Goal: Task Accomplishment & Management: Manage account settings

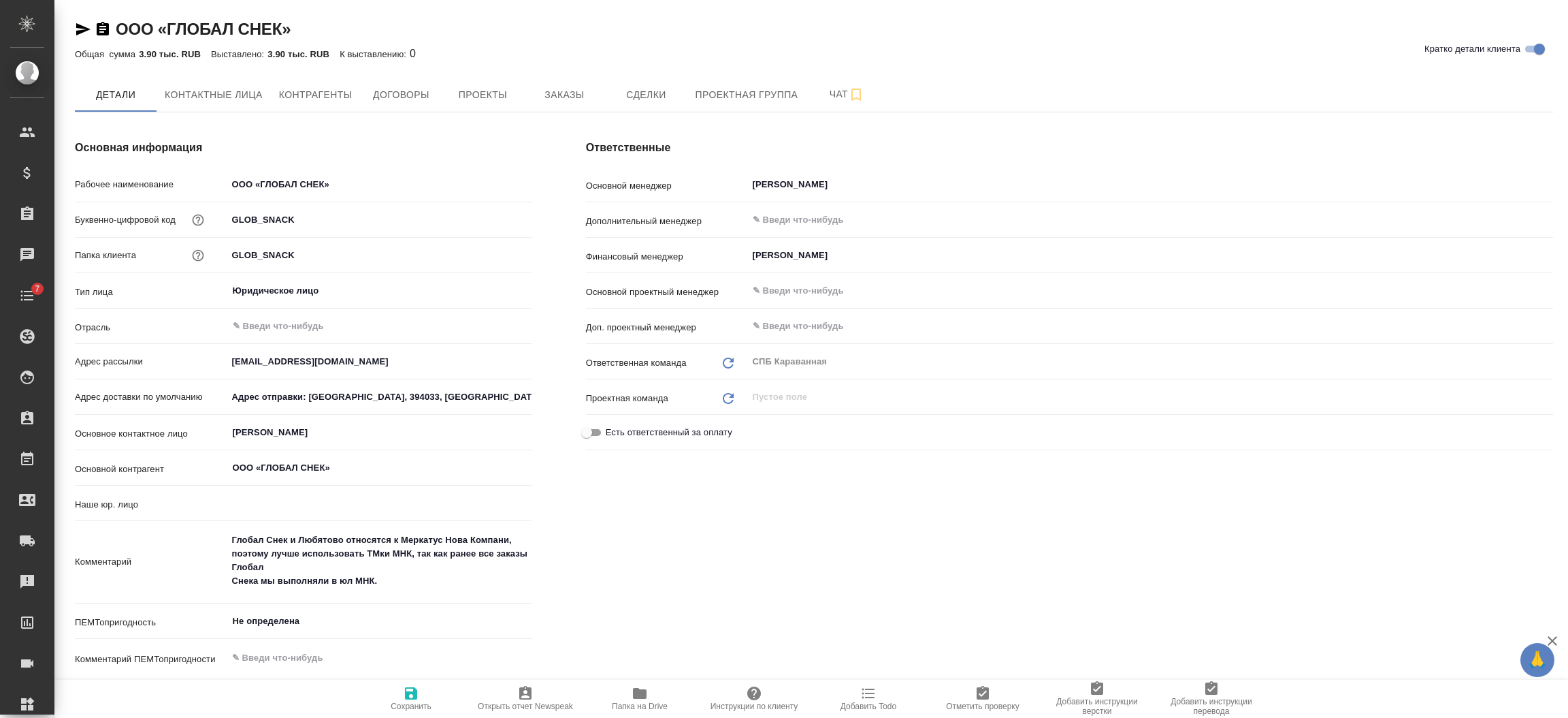
type input "(МБ) ООО "Монблан""
click at [500, 88] on span "Проекты" at bounding box center [482, 95] width 65 height 17
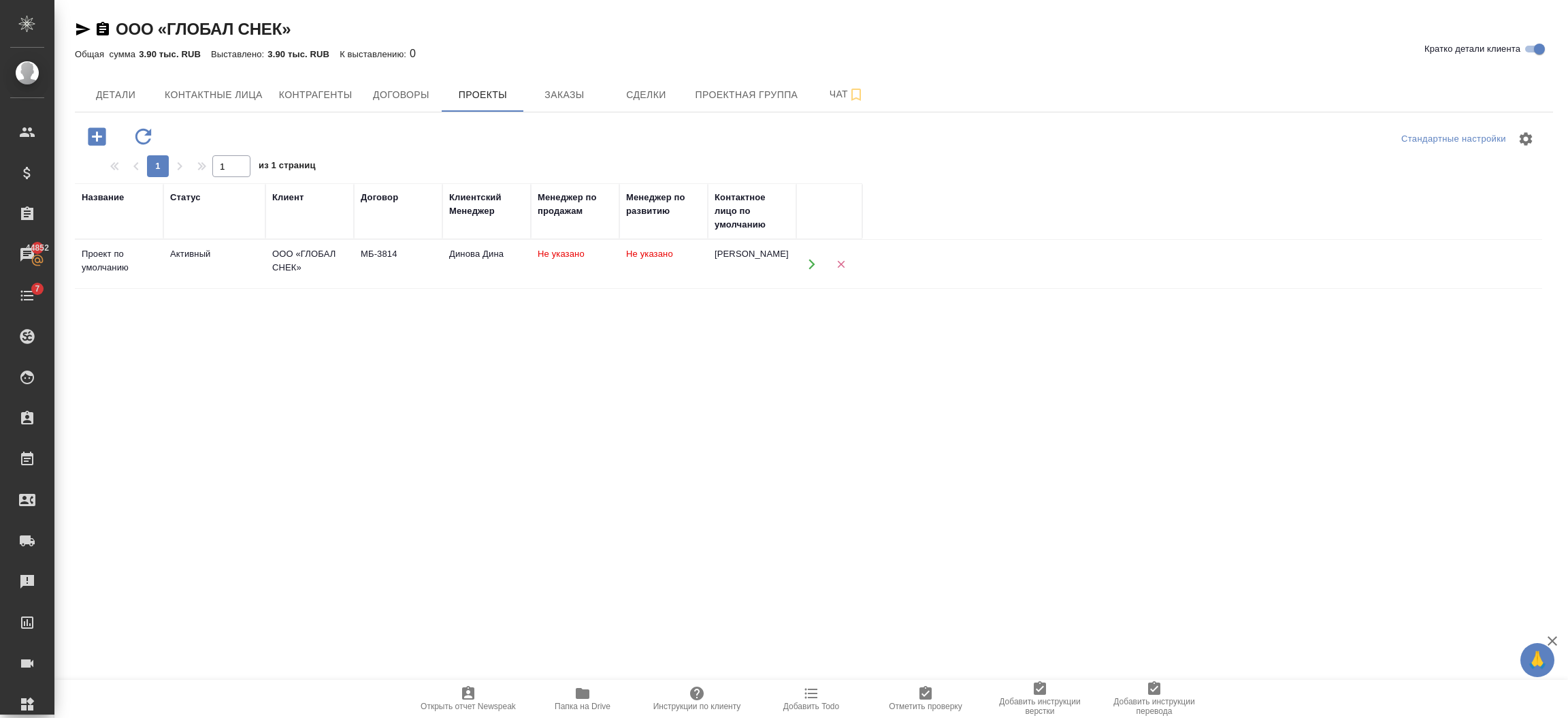
click at [330, 445] on div "Название Статус Клиент Договор Клиентский Менеджер Менеджер по продажам Менедже…" at bounding box center [808, 449] width 1468 height 531
click at [205, 427] on div "Название Статус Клиент Договор Клиентский Менеджер Менеджер по продажам Менедже…" at bounding box center [808, 449] width 1468 height 531
click at [125, 100] on span "Детали" at bounding box center [115, 95] width 65 height 17
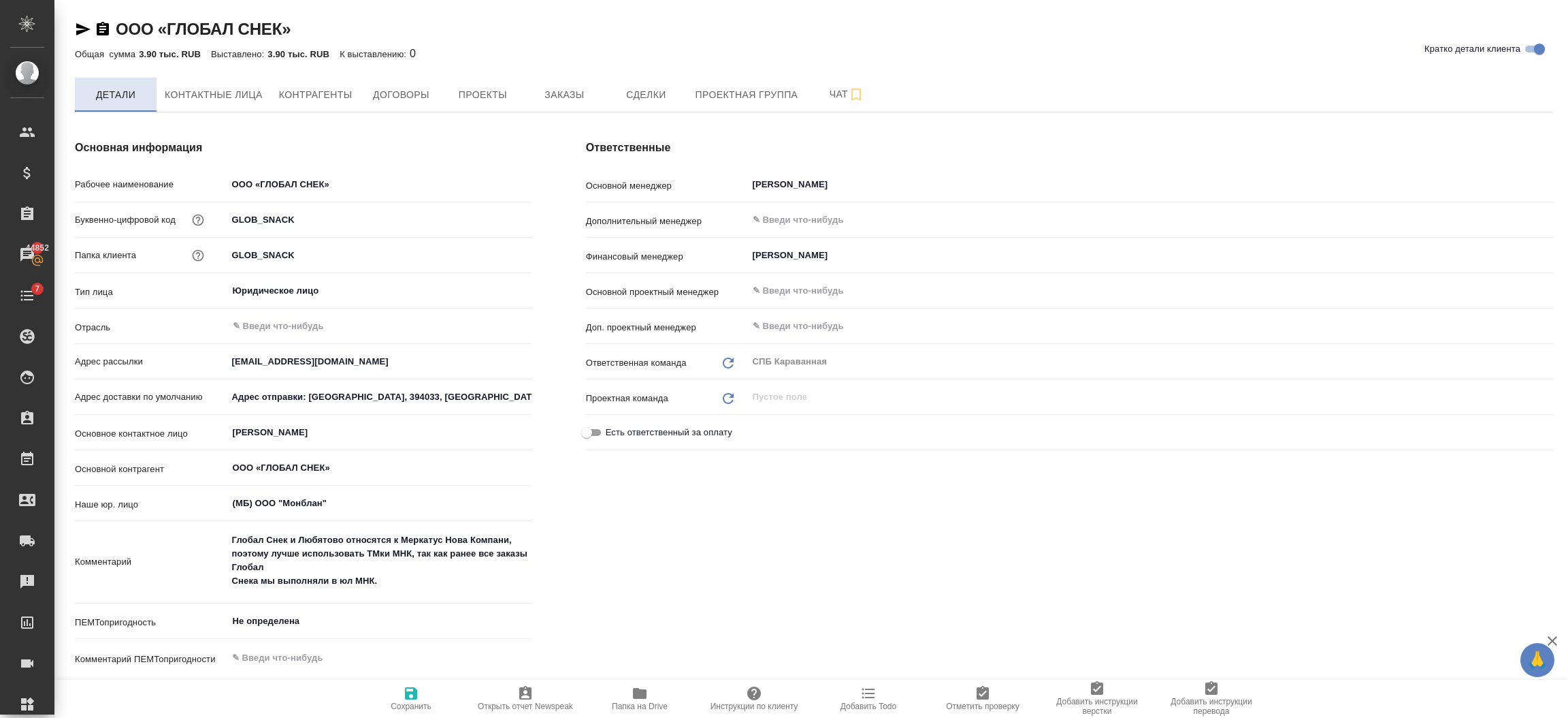
type textarea "x"
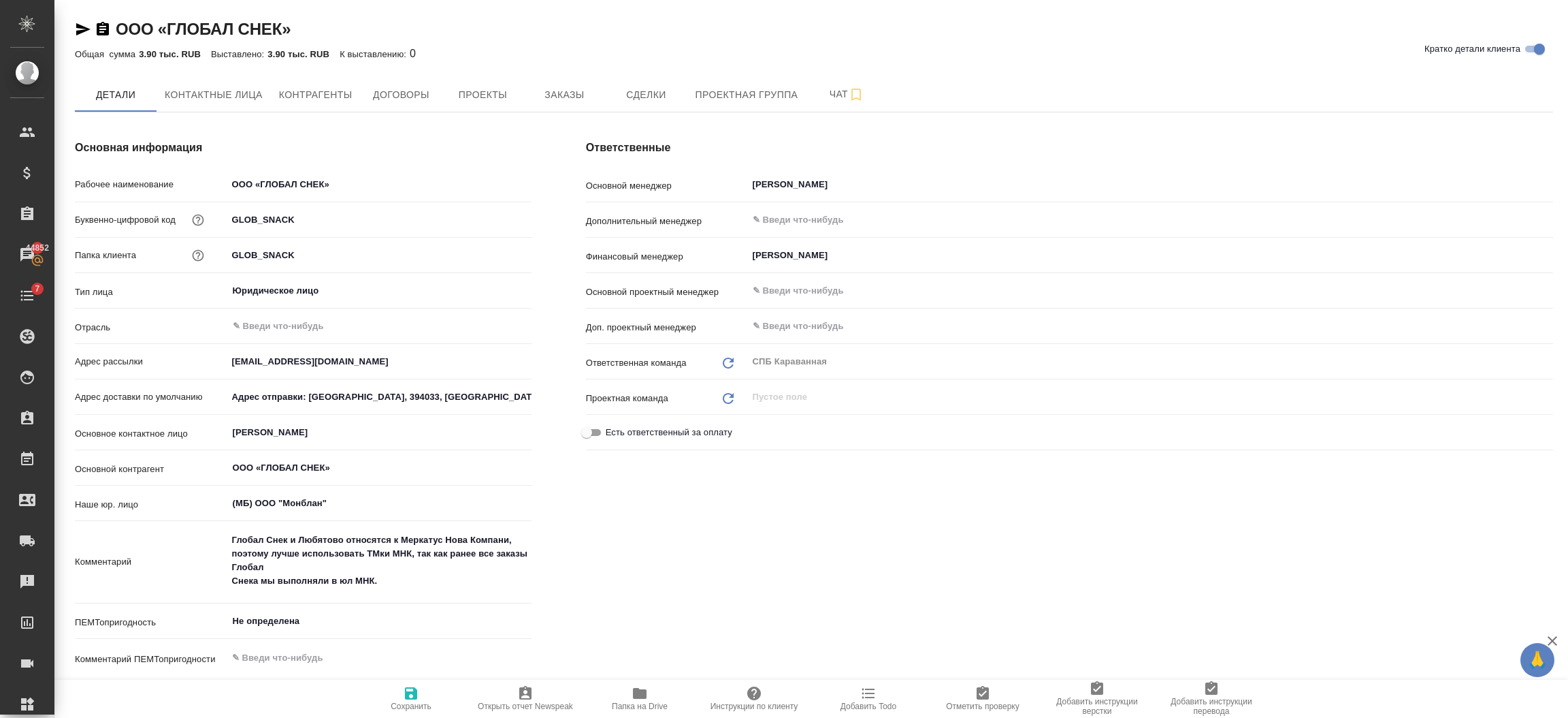
type textarea "x"
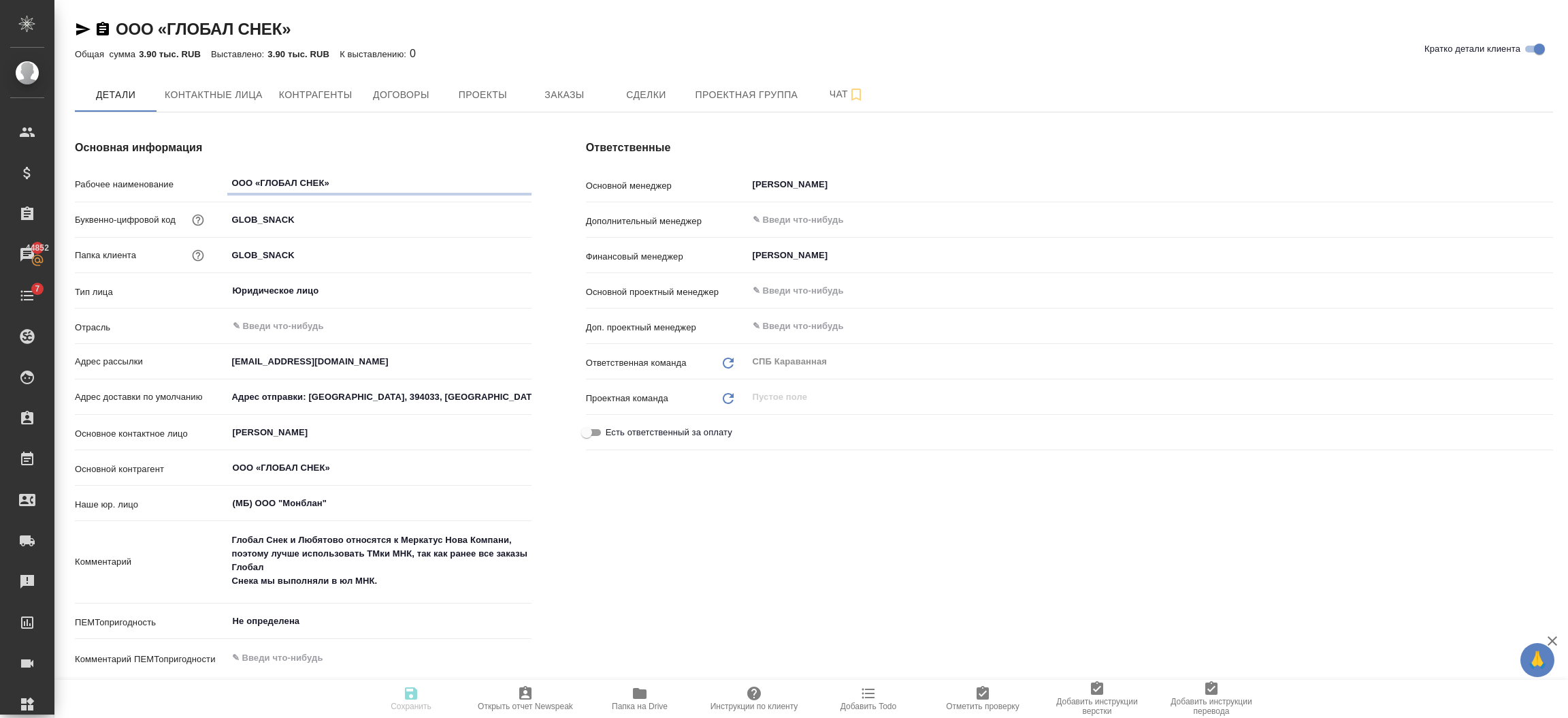
type textarea "x"
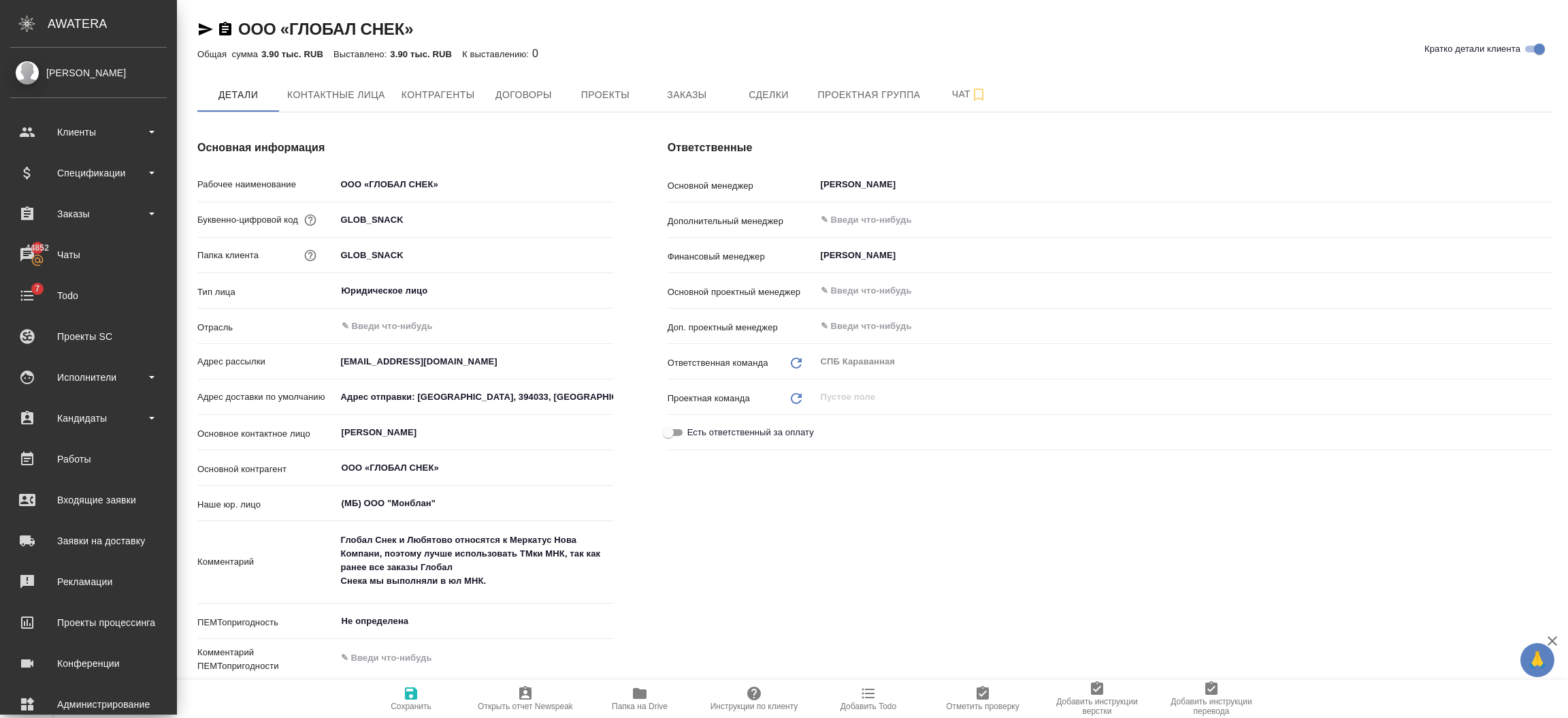
type textarea "x"
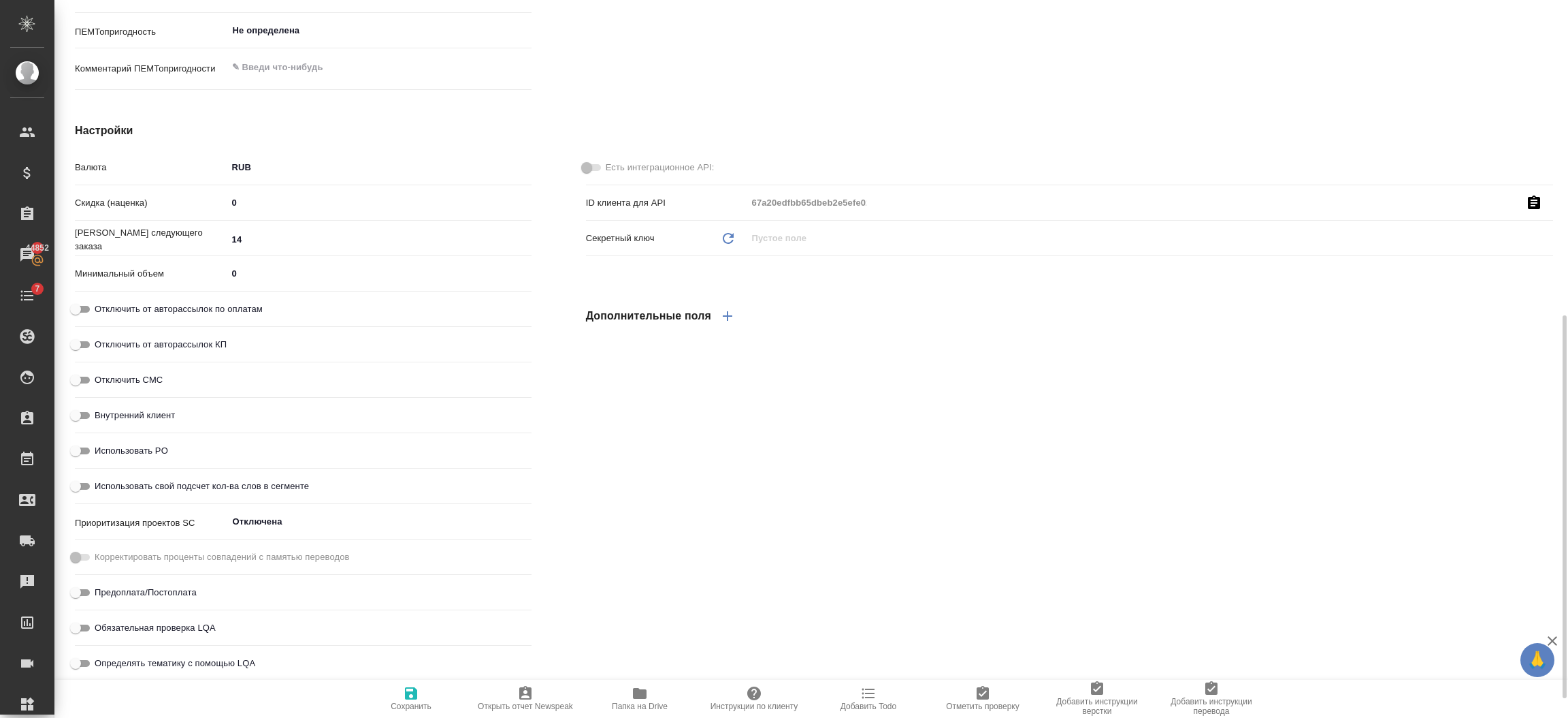
scroll to position [594, 0]
type textarea "x"
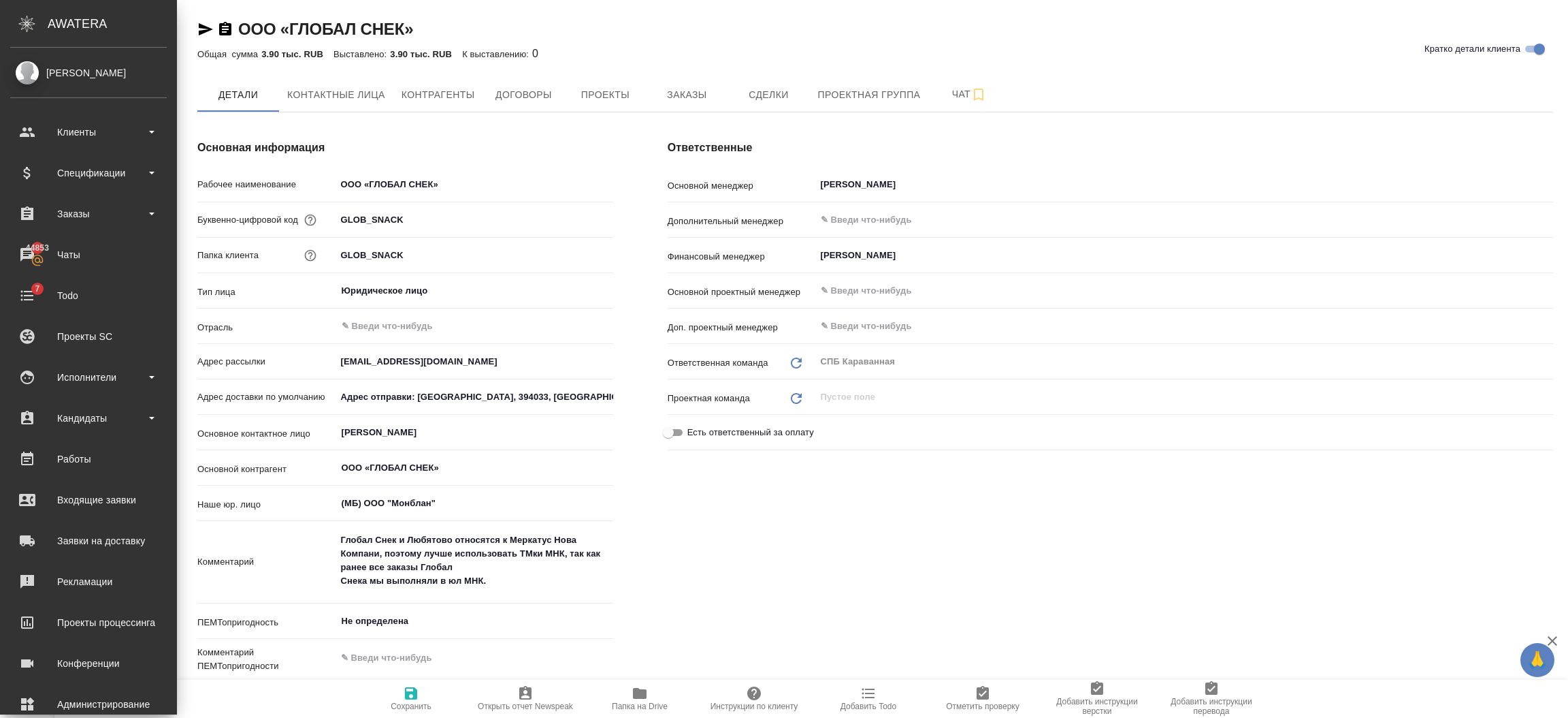
click at [69, 190] on ul "Клиенты Спецификации Заказы 44853 Чаты 7 Todo Проекты SC Исполнители Кандидаты …" at bounding box center [88, 434] width 177 height 653
click at [76, 171] on div "Спецификации" at bounding box center [88, 173] width 157 height 20
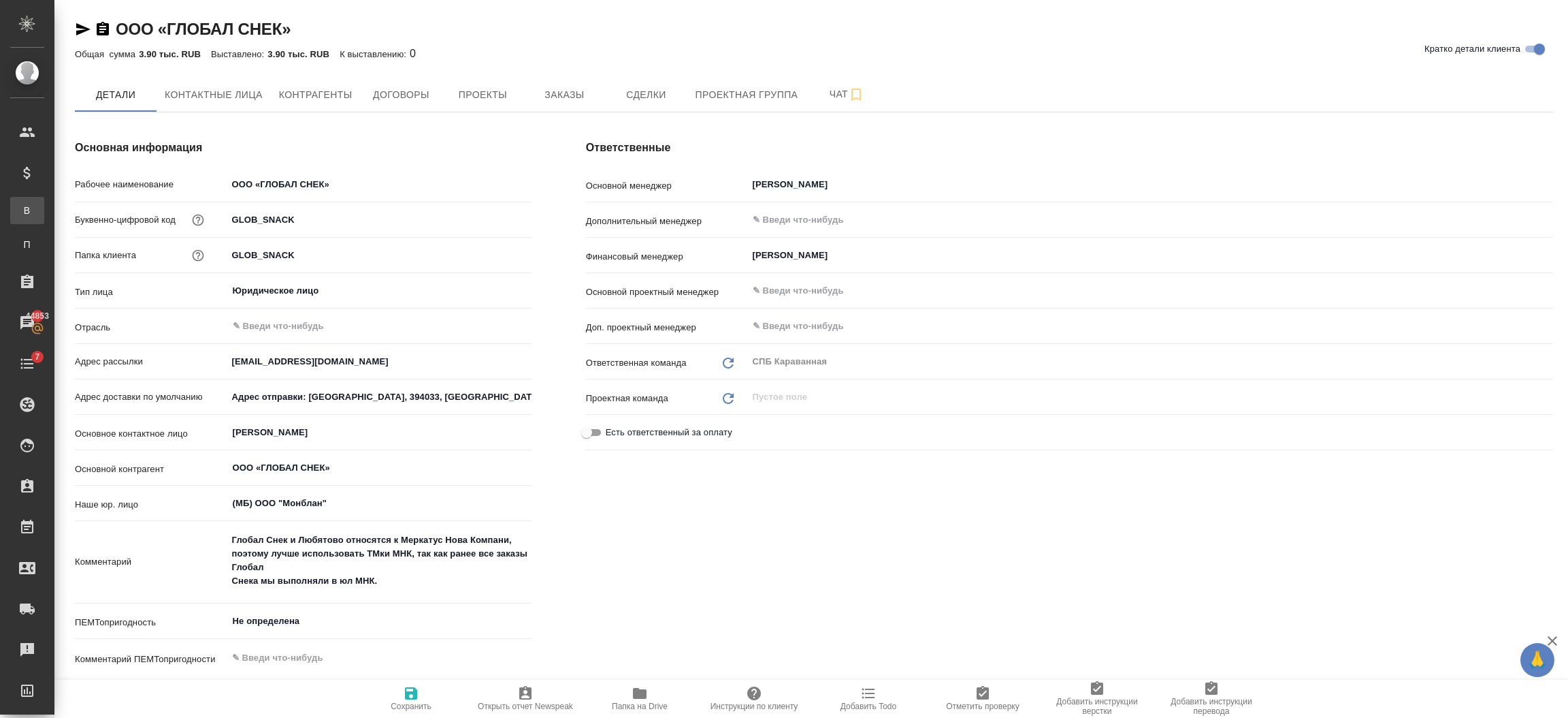
click at [89, 210] on div ".cls-1 fill:#fff; AWATERA Semenets Irina Клиенты Спецификации В Все спецификаци…" at bounding box center [784, 359] width 1568 height 718
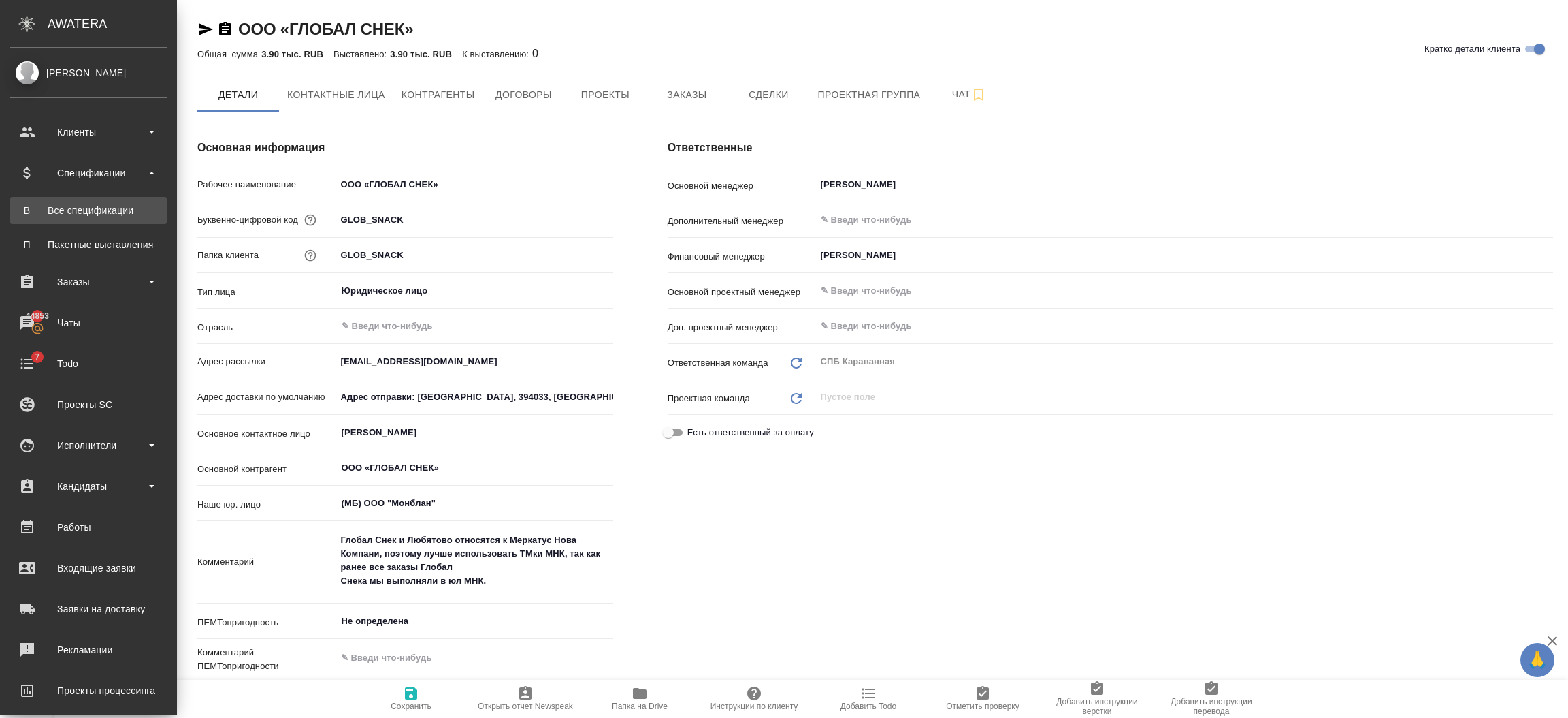
click at [51, 211] on div "Все спецификации" at bounding box center [88, 210] width 143 height 14
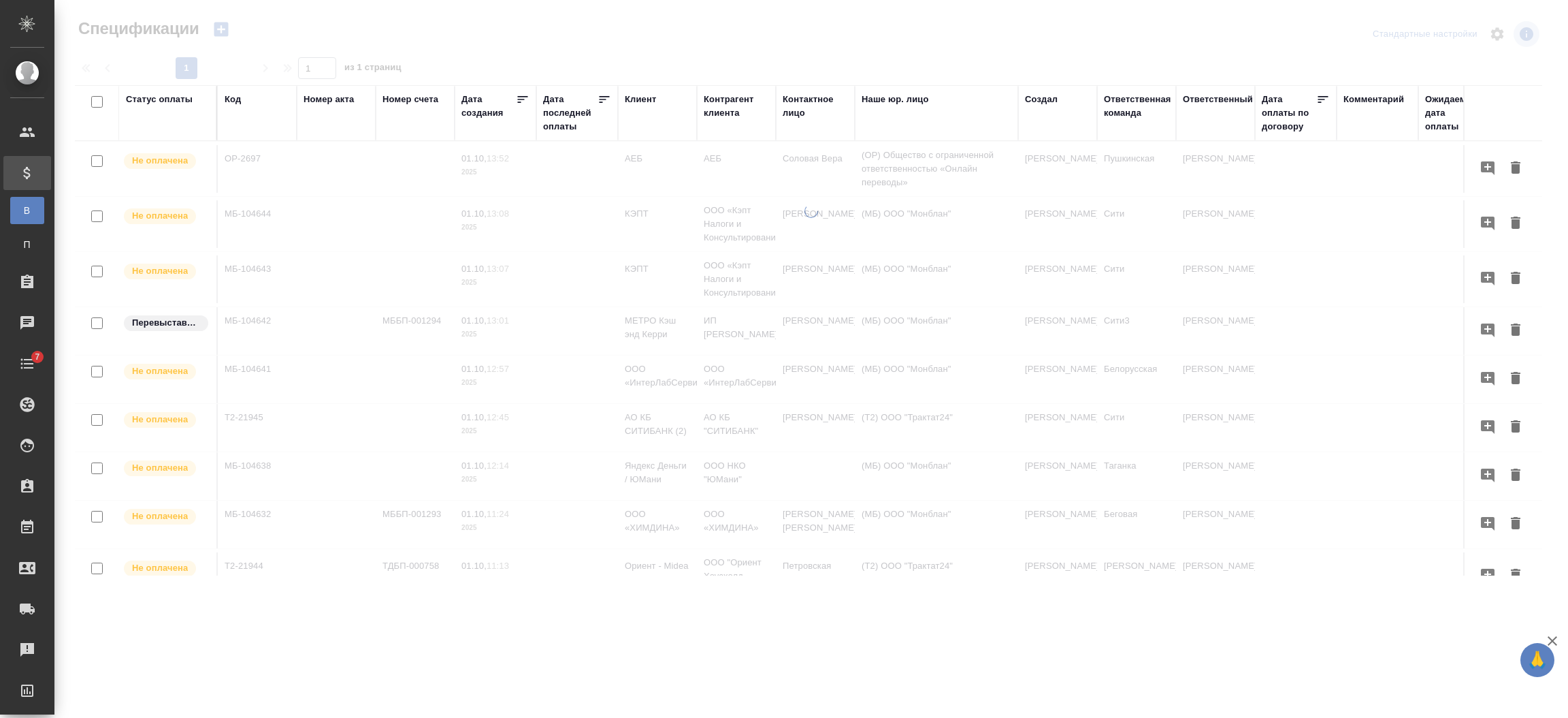
click at [239, 100] on div "Код" at bounding box center [233, 99] width 17 height 14
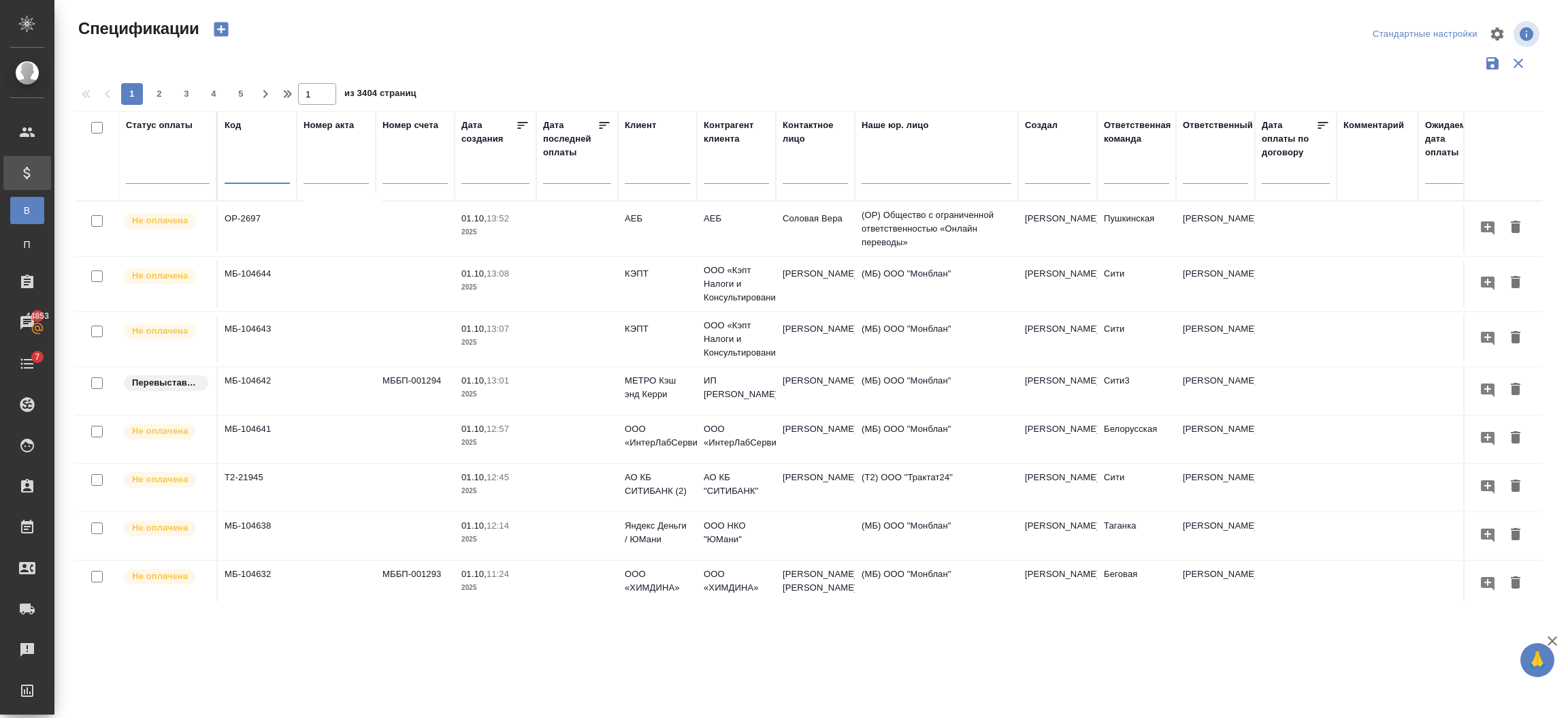
click at [236, 177] on input "text" at bounding box center [257, 174] width 65 height 17
paste input "МБ-104565"
type input "МБ-104565"
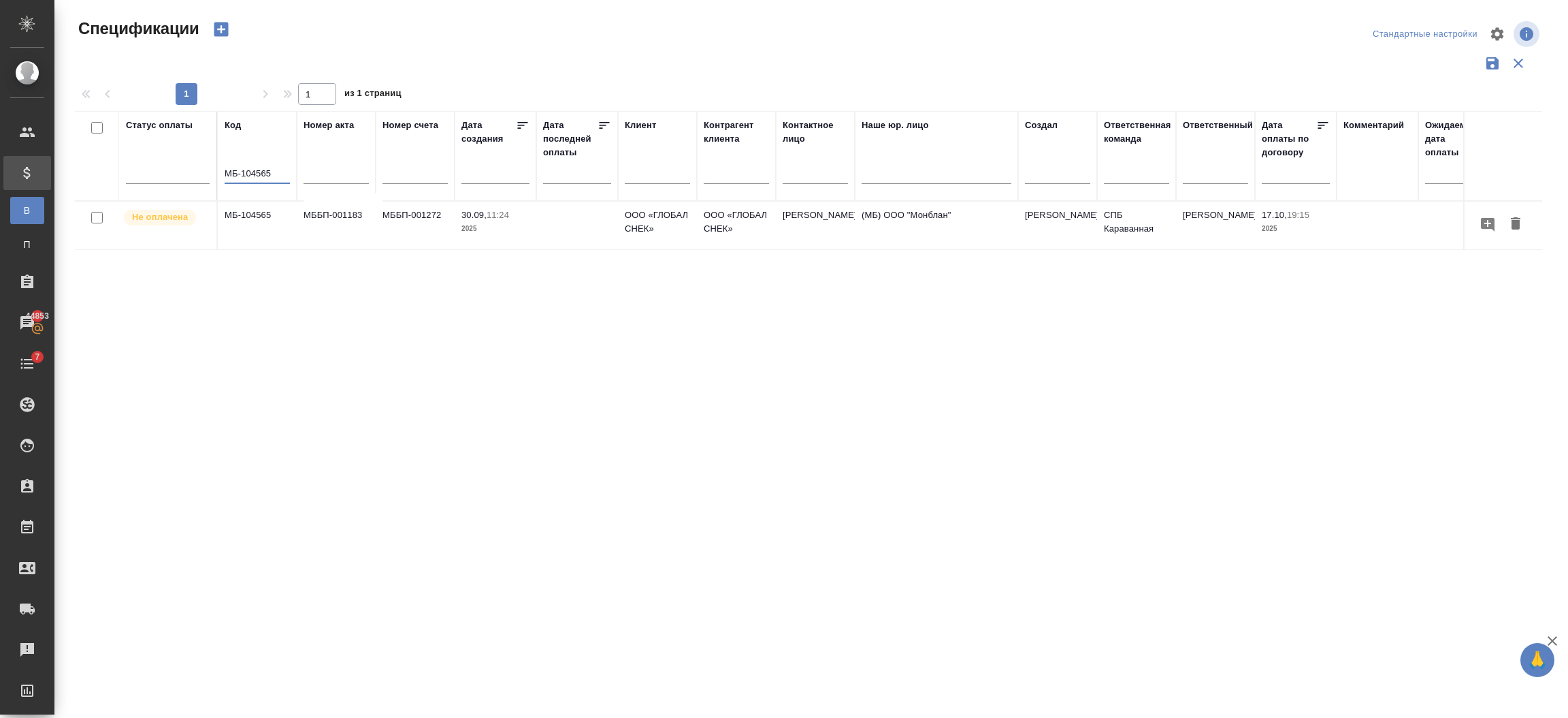
click at [236, 232] on td "МБ-104565" at bounding box center [257, 226] width 79 height 48
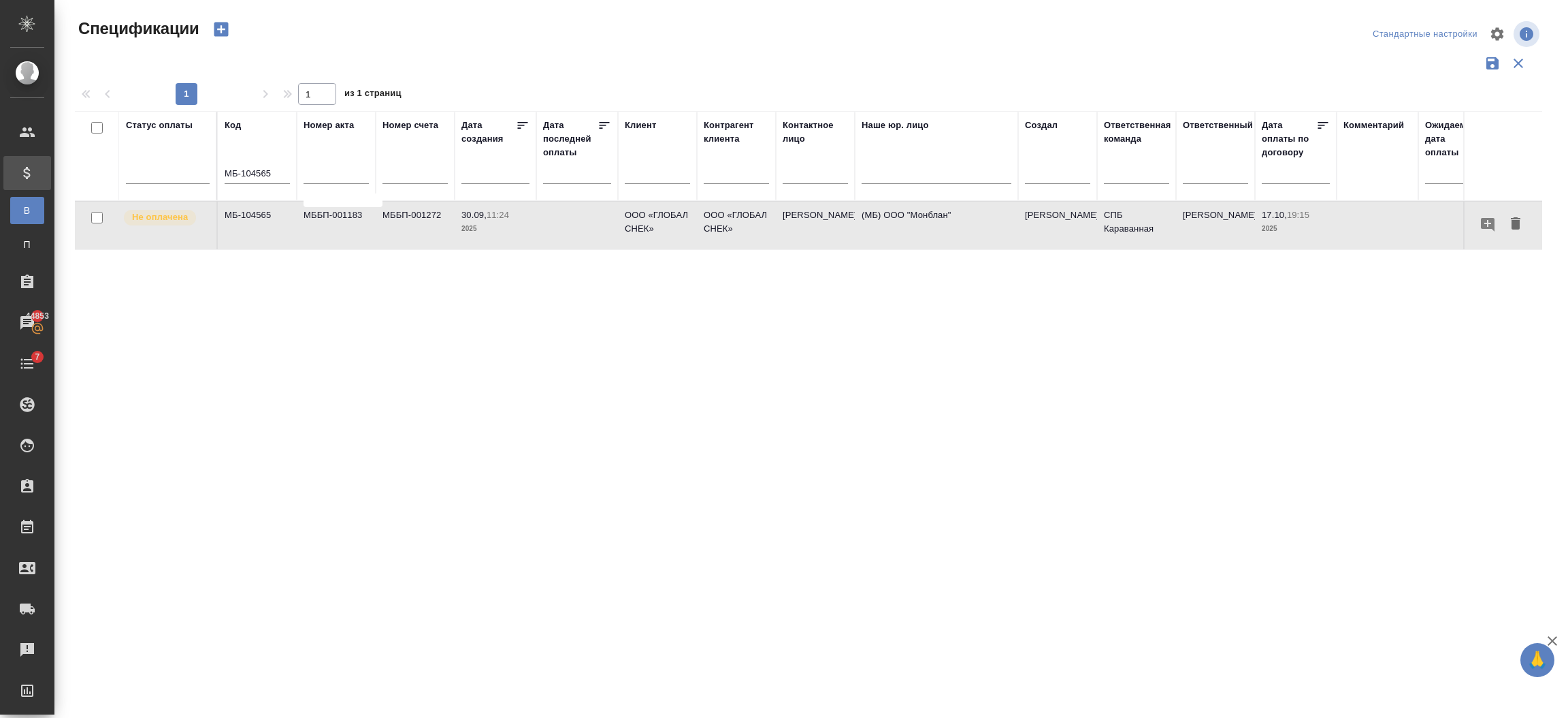
click at [236, 232] on td "МБ-104565" at bounding box center [257, 226] width 79 height 48
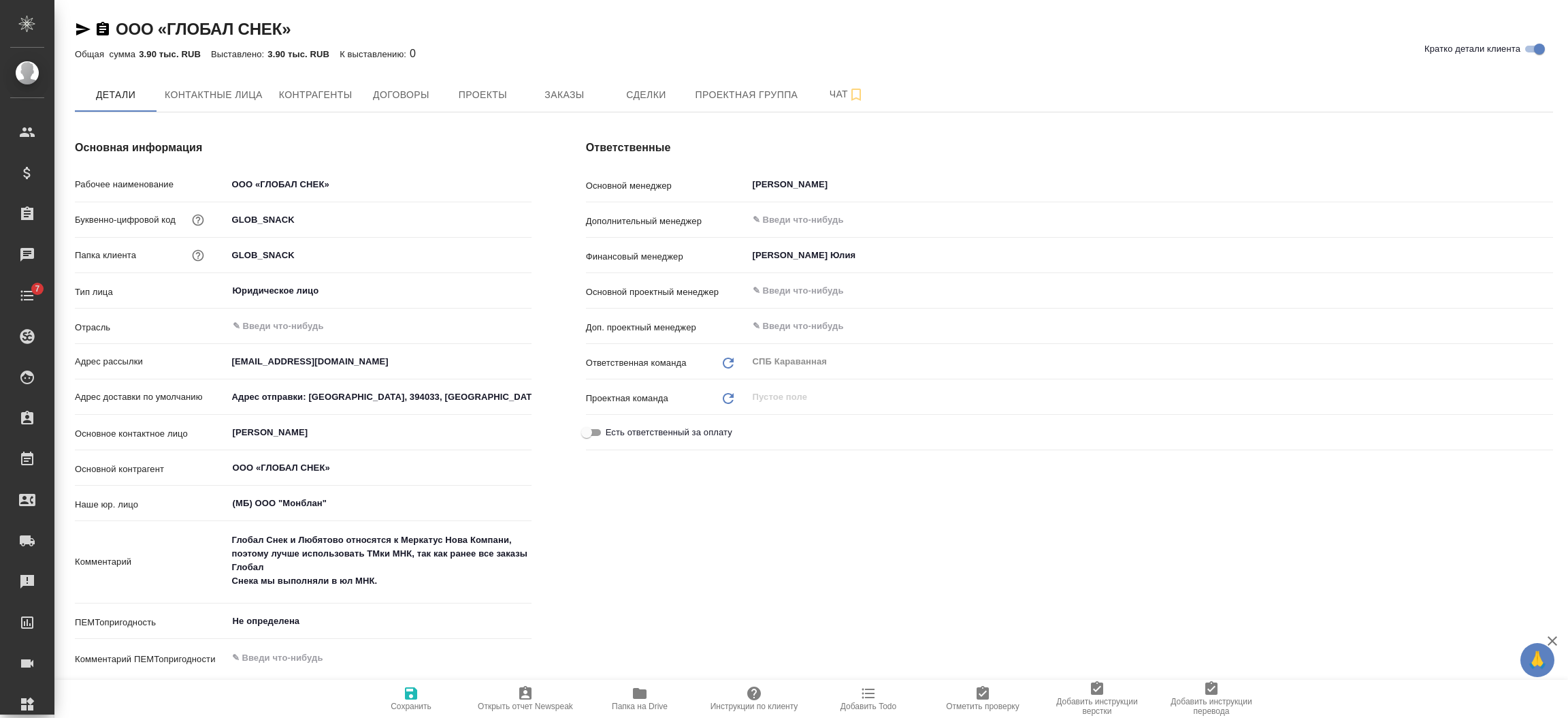
click at [544, 98] on span "Заказы" at bounding box center [564, 95] width 65 height 17
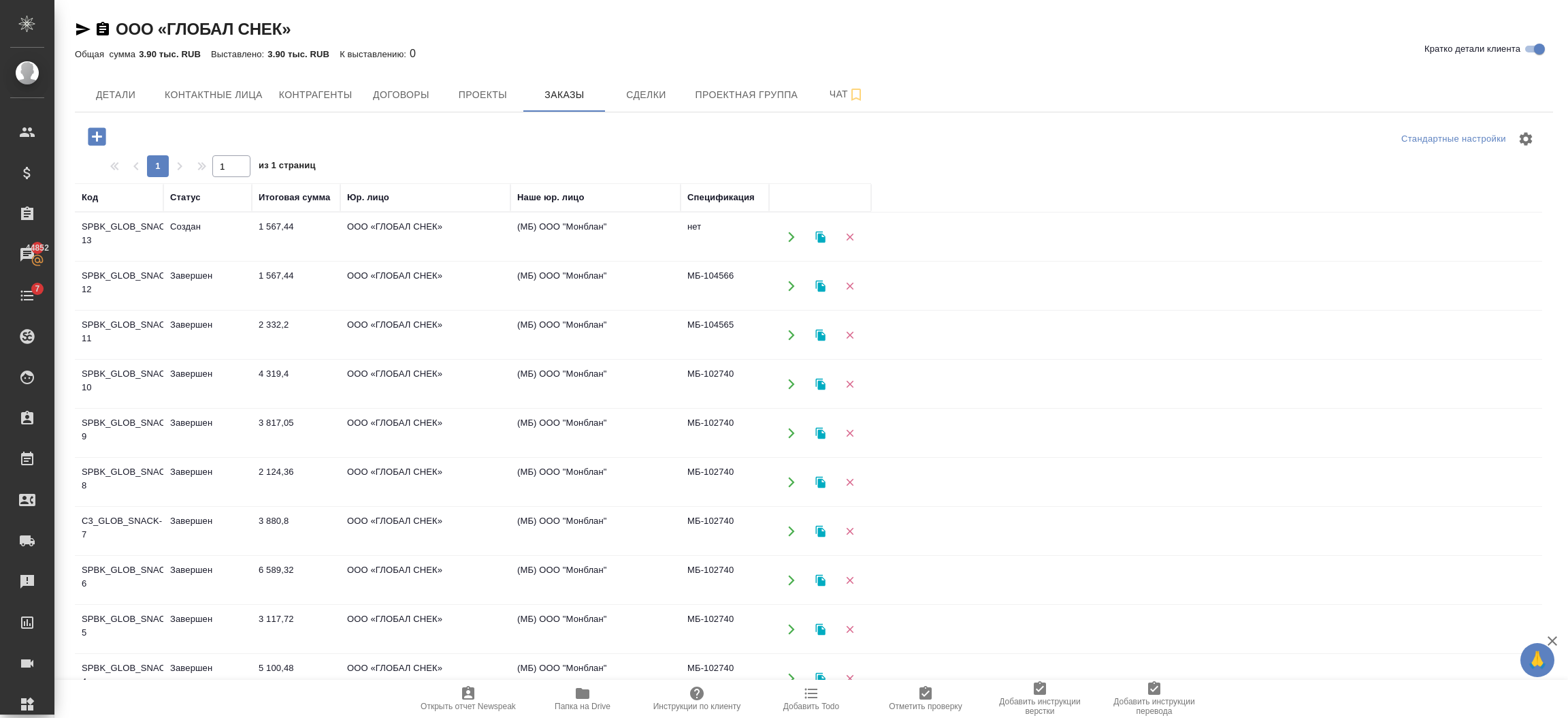
click at [284, 233] on td "1 567,44" at bounding box center [296, 237] width 88 height 48
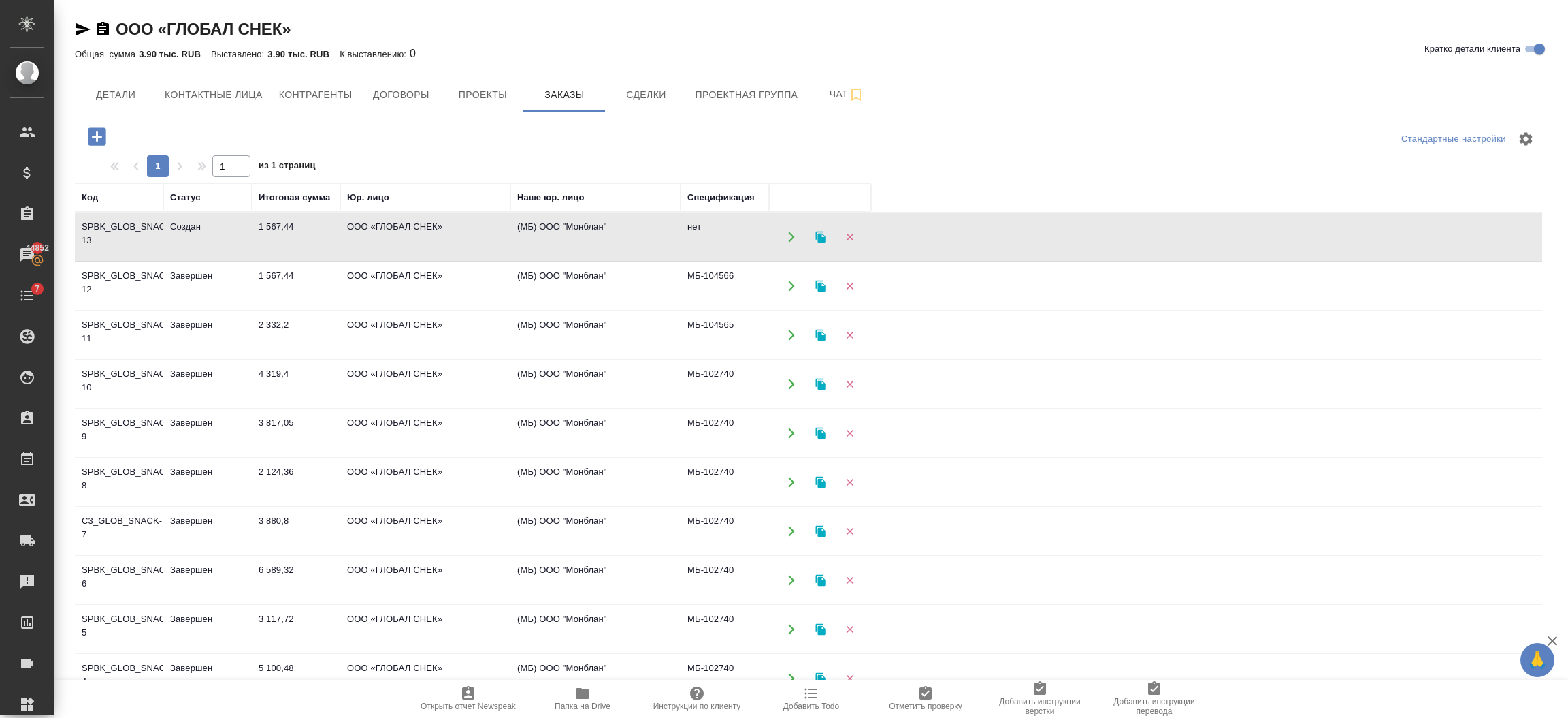
click at [284, 233] on td "1 567,44" at bounding box center [296, 237] width 88 height 48
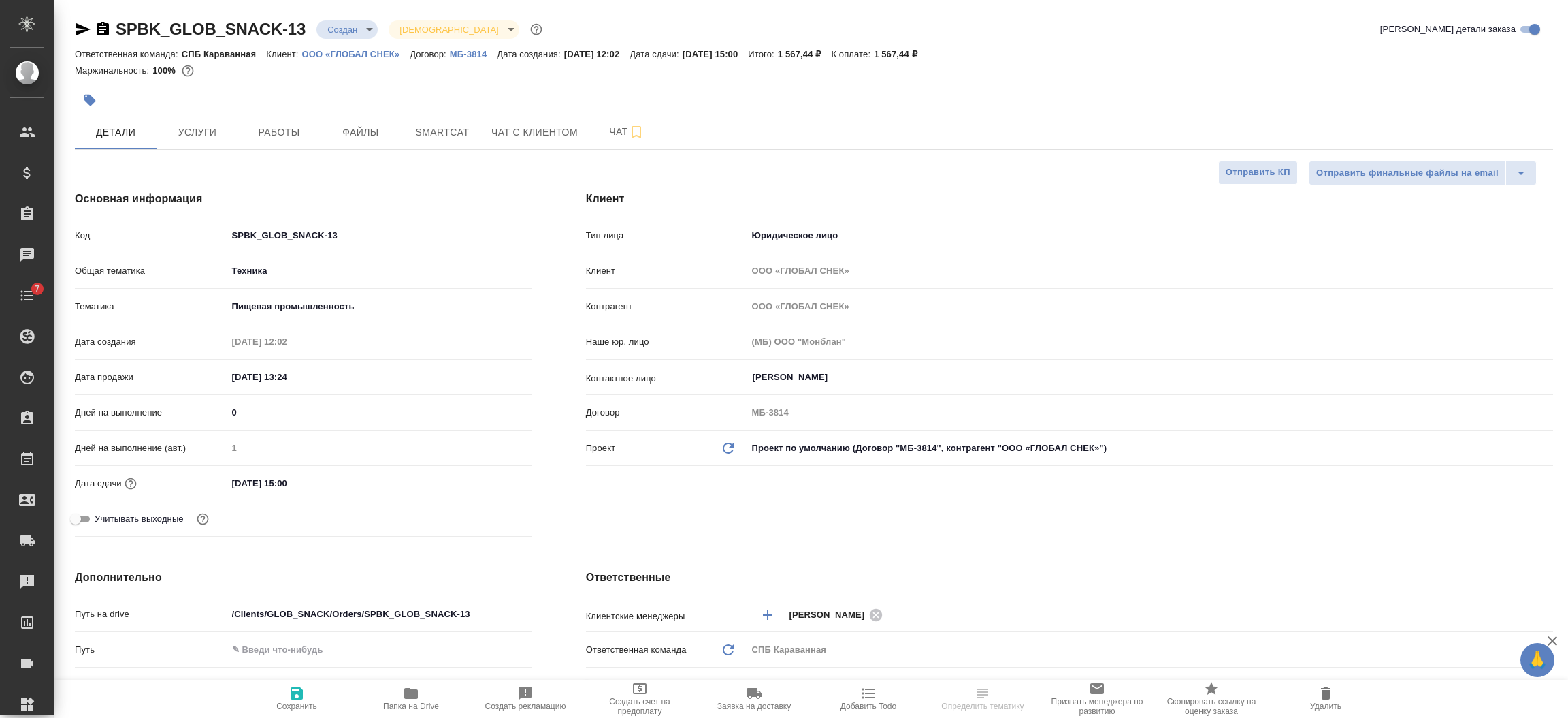
select select "RU"
click at [283, 126] on span "Работы" at bounding box center [278, 132] width 65 height 17
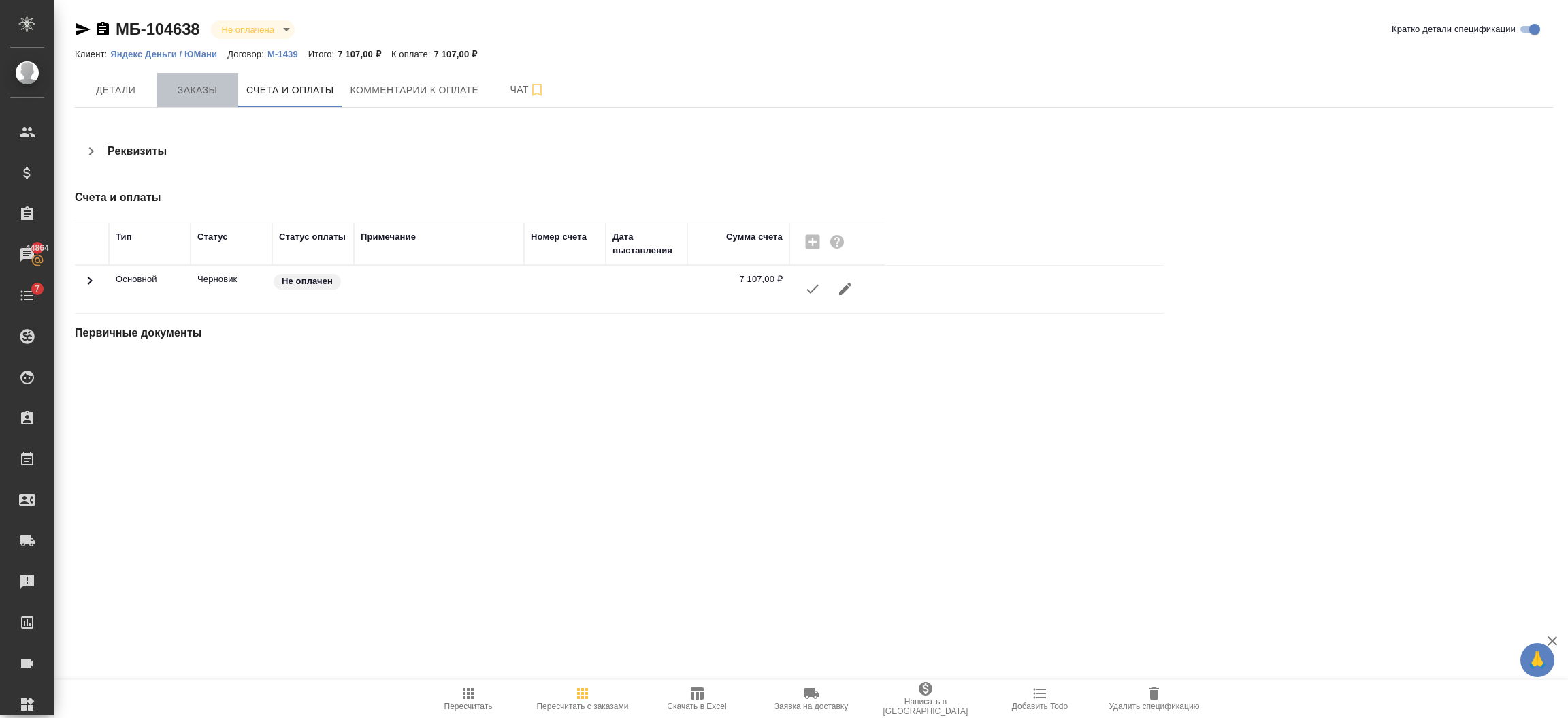
click at [181, 85] on span "Заказы" at bounding box center [197, 90] width 65 height 17
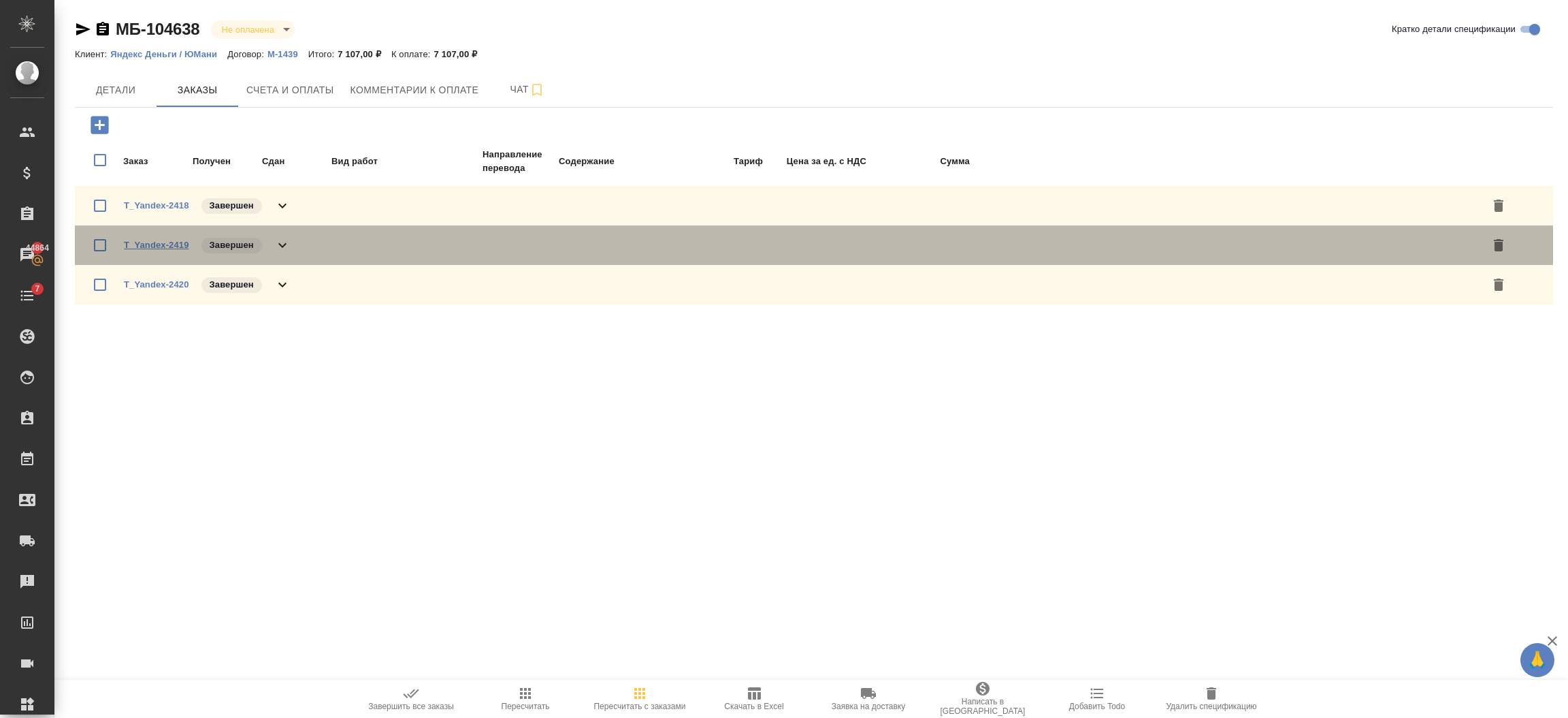
click at [141, 244] on link "T_Yandex-2419" at bounding box center [156, 244] width 65 height 10
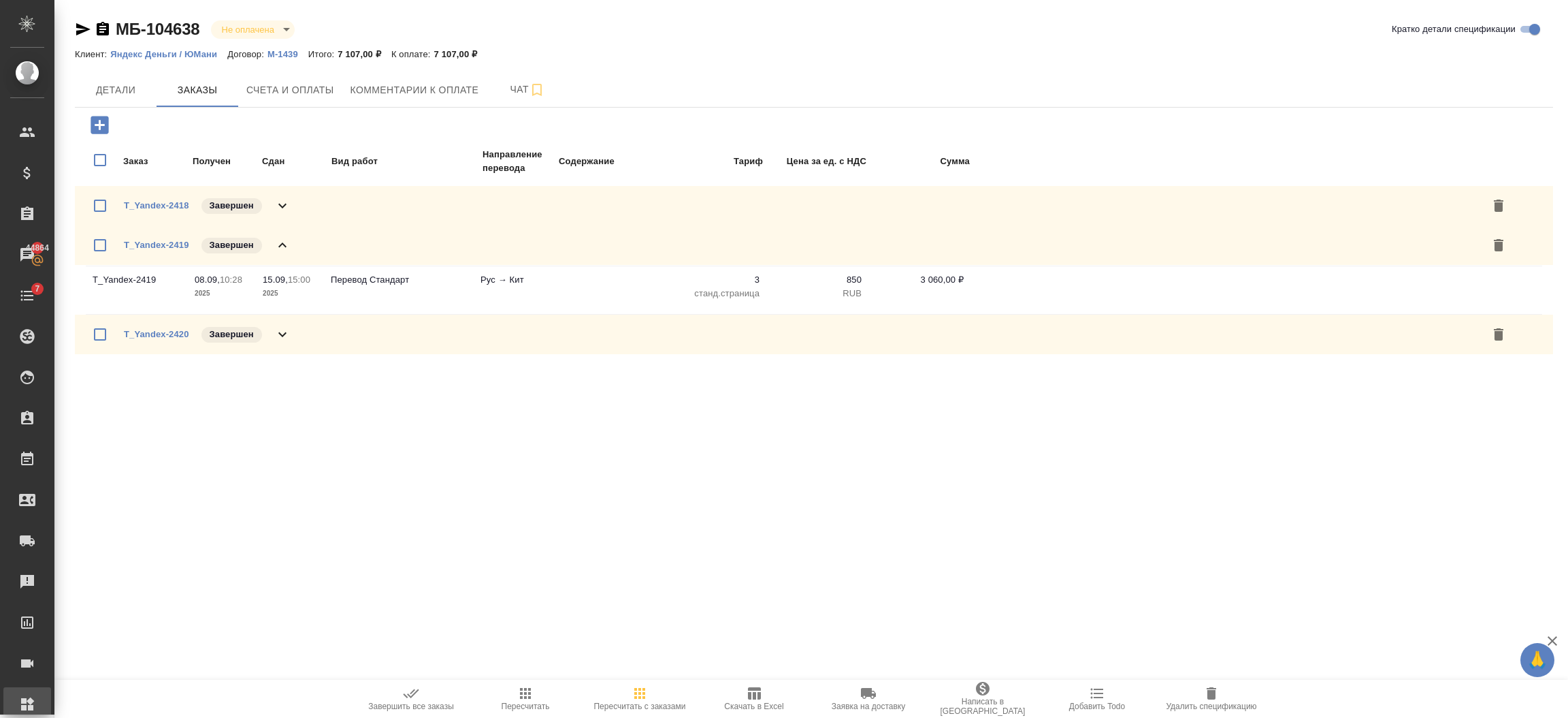
click at [28, 703] on div "Администрирование" at bounding box center [10, 704] width 34 height 20
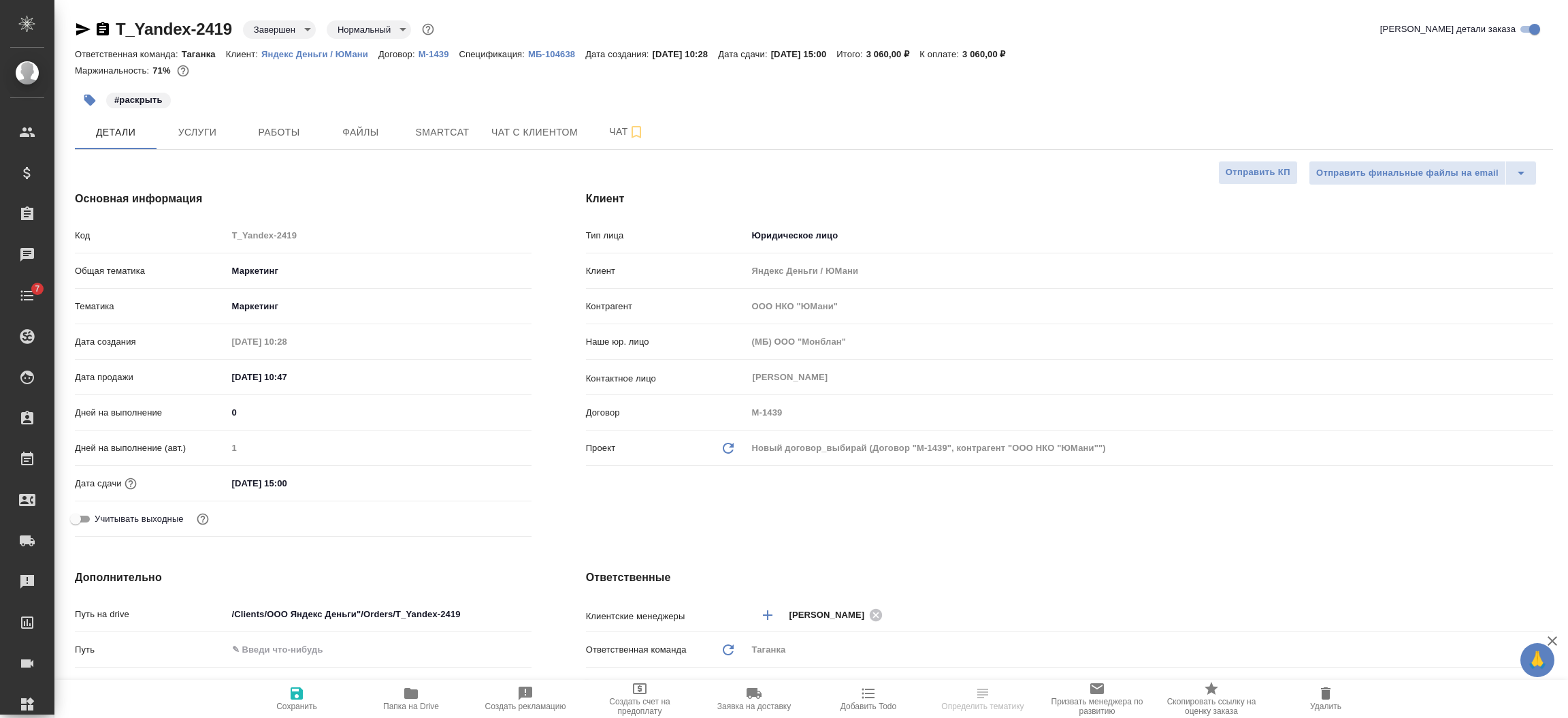
select select "RU"
click at [198, 129] on span "Услуги" at bounding box center [197, 132] width 65 height 17
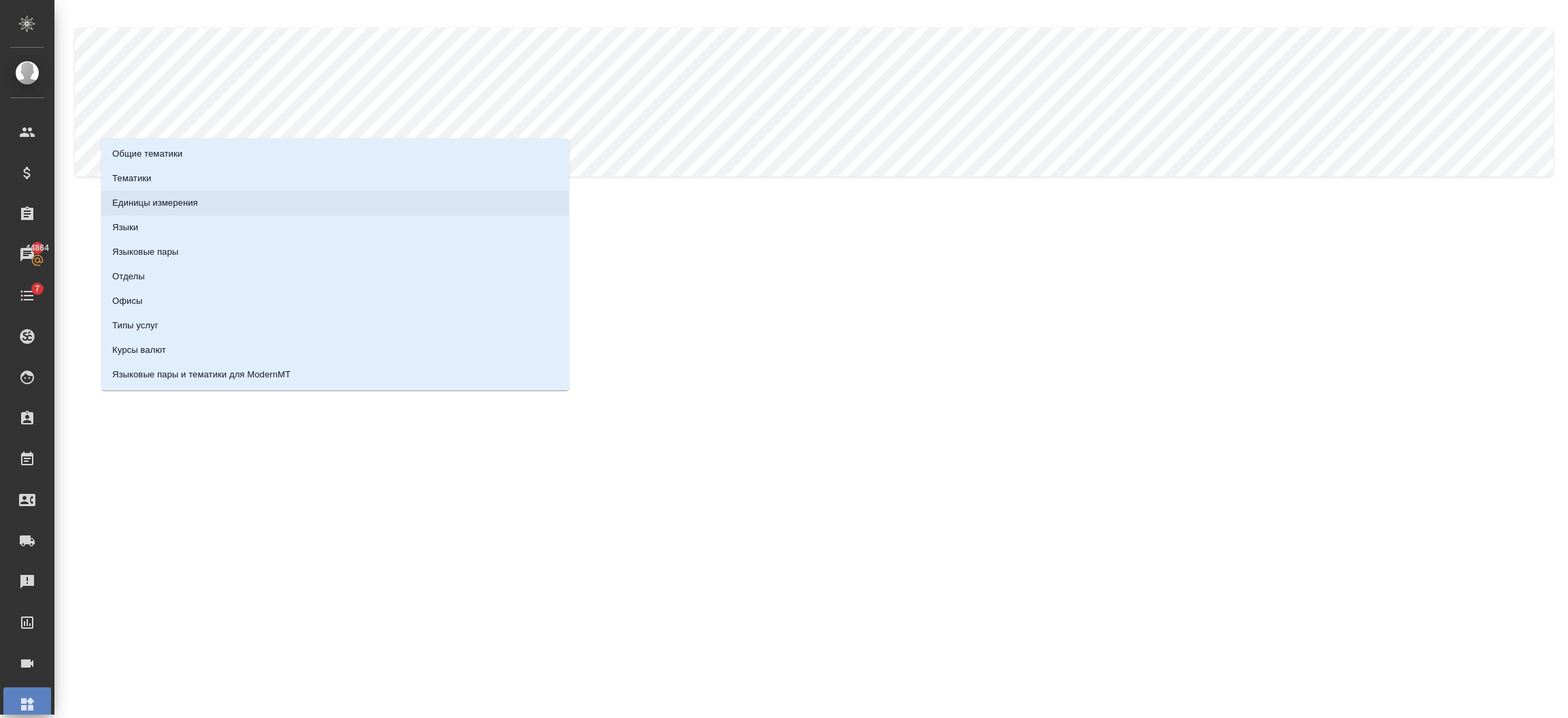
click at [193, 196] on p "Единицы измерения" at bounding box center [155, 203] width 86 height 14
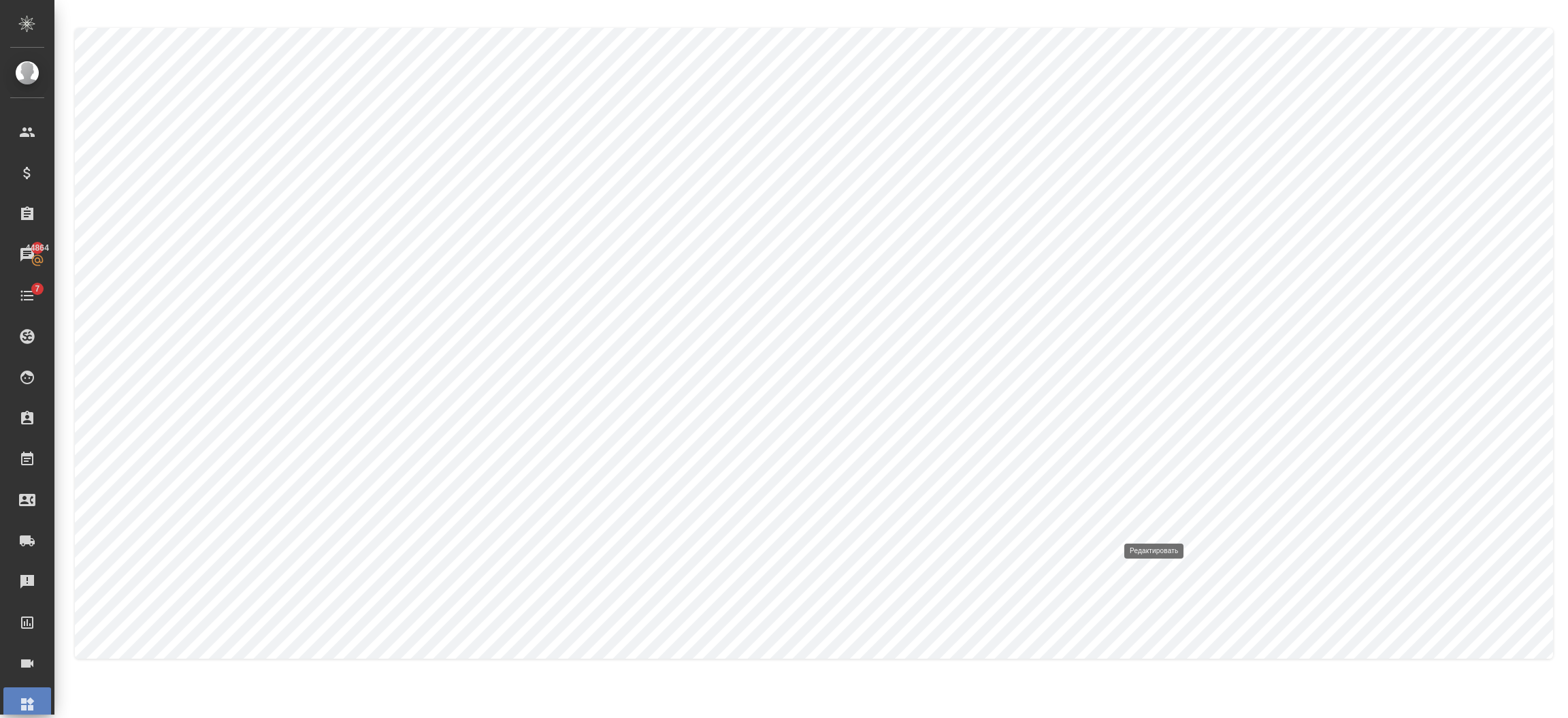
type input "станд.страница"
type input "1"
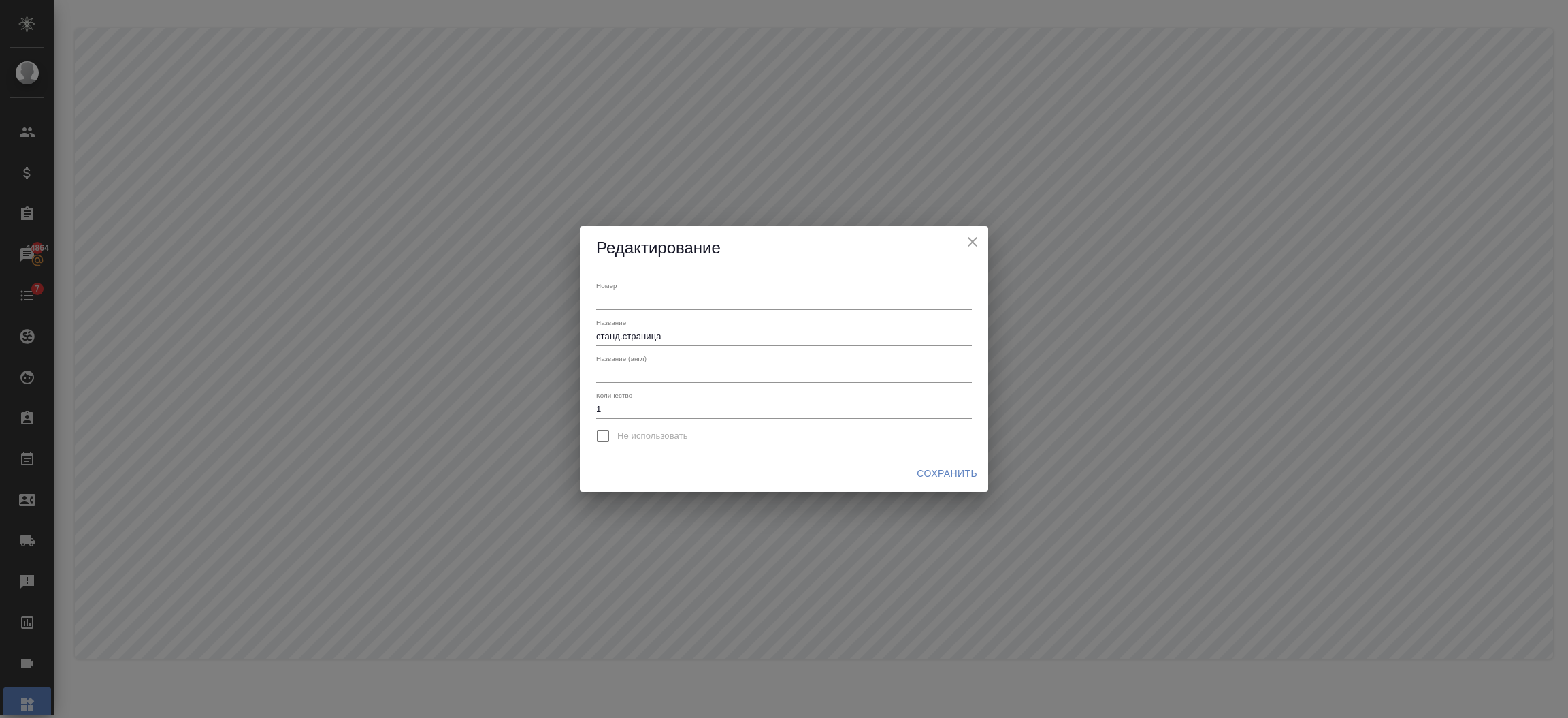
click at [642, 366] on input "text" at bounding box center [784, 373] width 376 height 17
paste input "[DOMAIN_NAME]"
click at [636, 374] on input "[DOMAIN_NAME]" at bounding box center [784, 373] width 376 height 17
type input "standard page"
click at [932, 474] on span "Сохранить" at bounding box center [947, 474] width 61 height 17
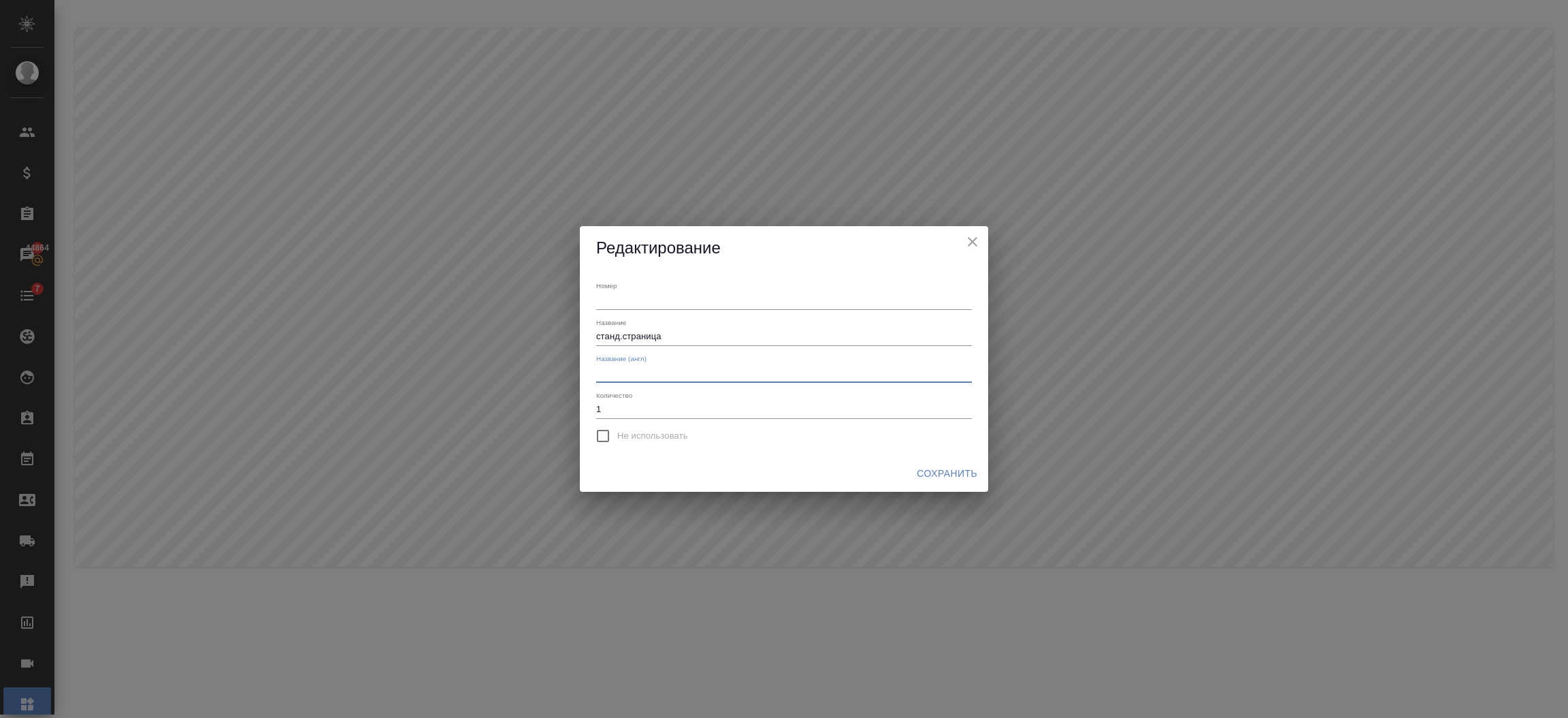
click at [661, 370] on input "text" at bounding box center [784, 373] width 376 height 17
paste input "standard.page"
click at [630, 378] on input "standard.page" at bounding box center [784, 373] width 376 height 17
type input "standard page"
click at [914, 474] on button "Сохранить" at bounding box center [947, 473] width 72 height 25
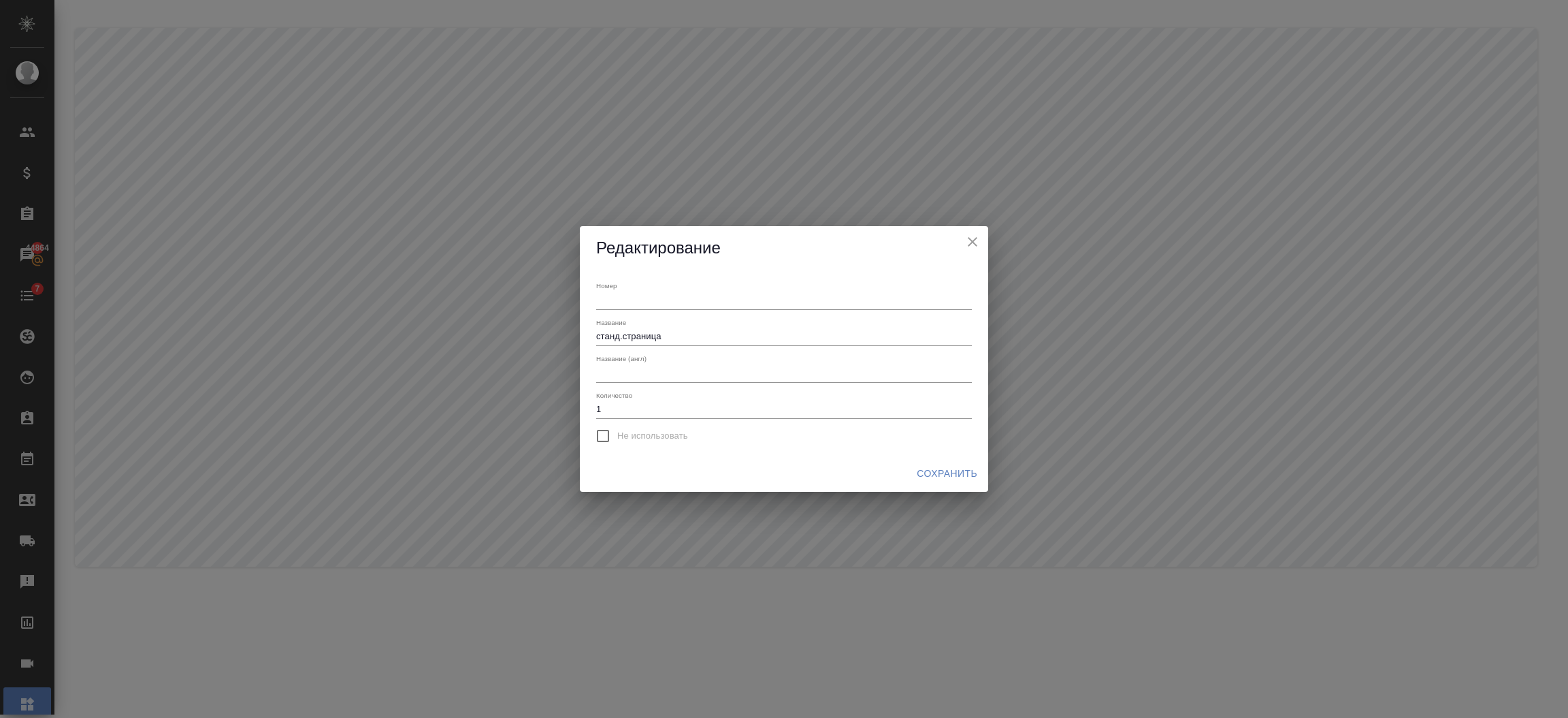
click at [603, 294] on div "Номер" at bounding box center [784, 295] width 376 height 28
click at [603, 294] on input "text" at bounding box center [784, 300] width 376 height 17
type input "4"
type input "35"
click at [617, 380] on input "text" at bounding box center [784, 373] width 376 height 17
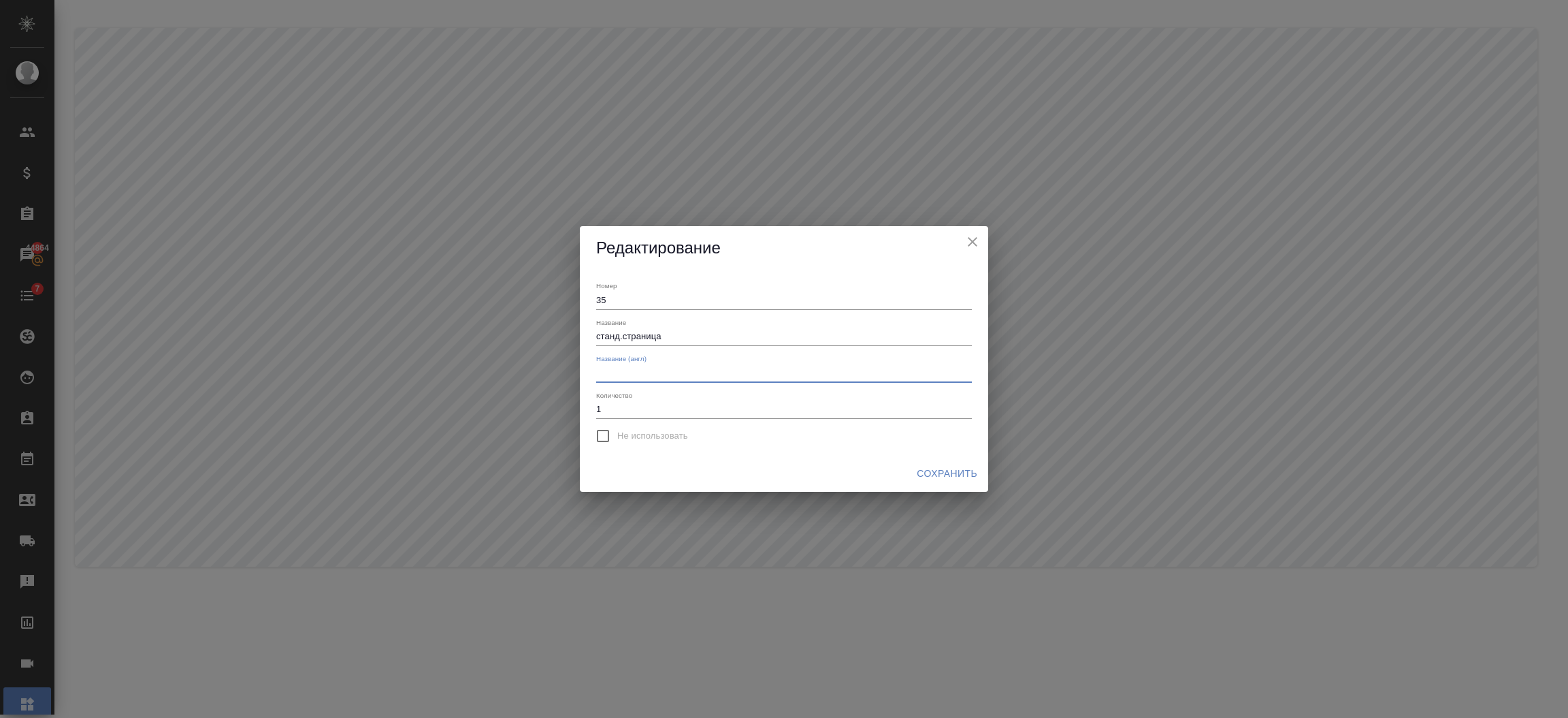
paste input "standard.page"
type input "standard page"
click at [932, 478] on span "Сохранить" at bounding box center [947, 474] width 61 height 17
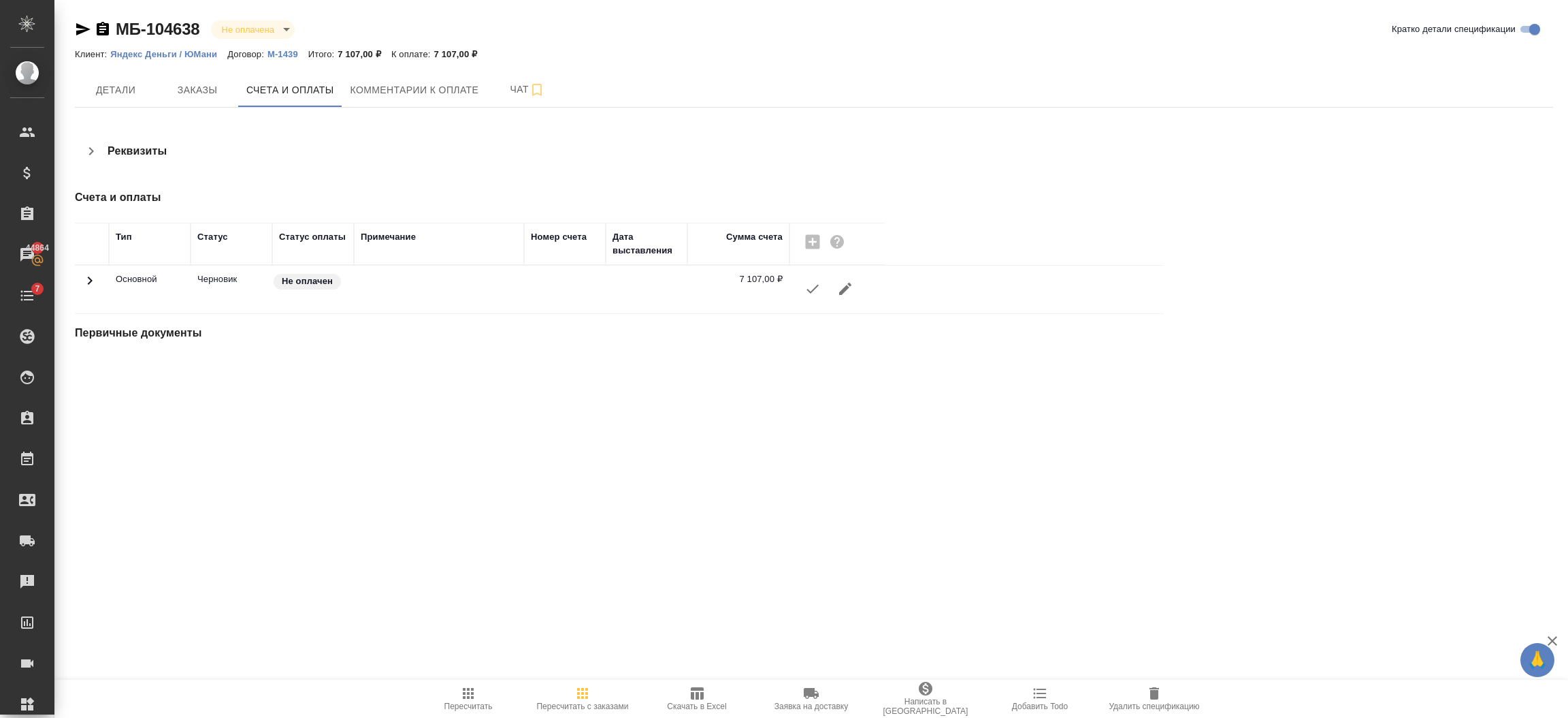
click at [92, 283] on icon at bounding box center [90, 281] width 17 height 17
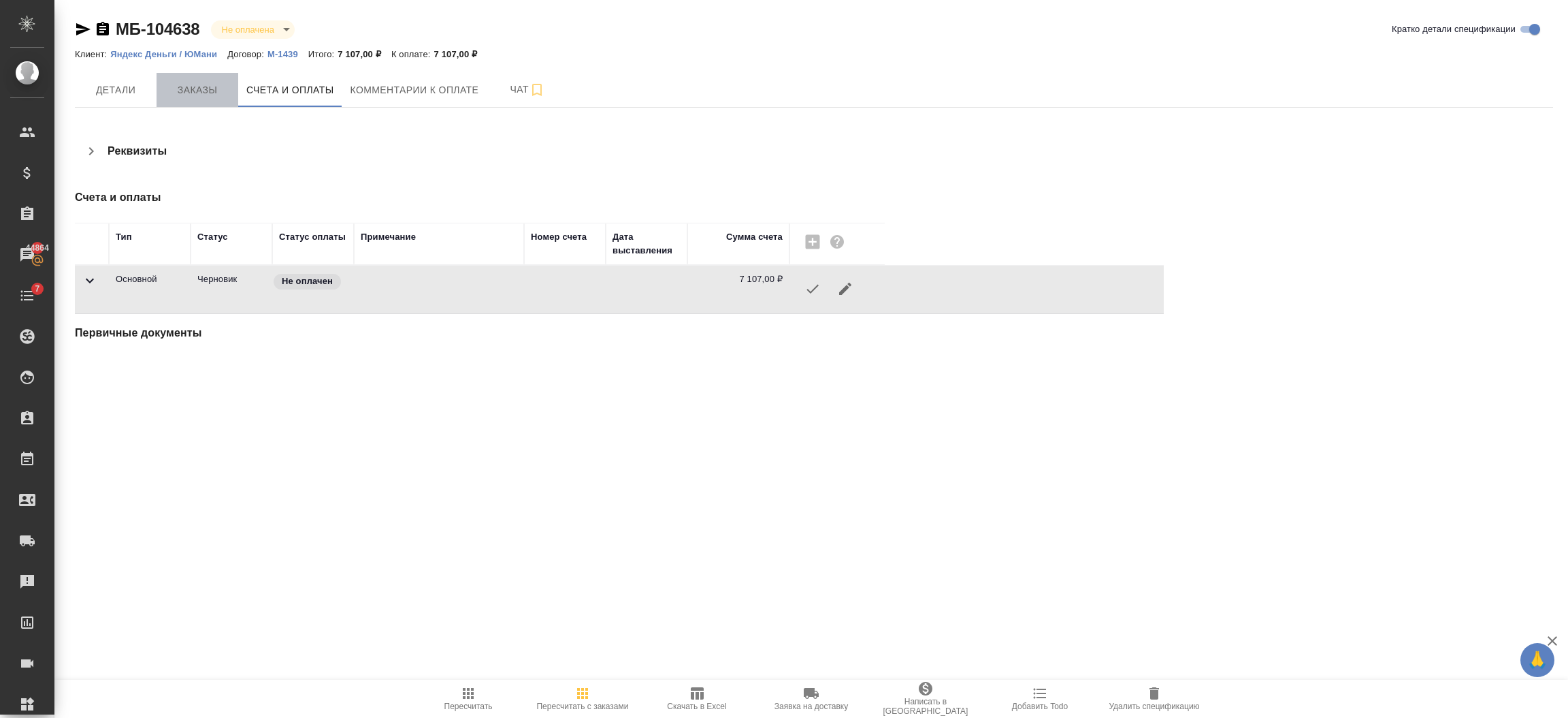
click at [206, 100] on button "Заказы" at bounding box center [197, 89] width 82 height 34
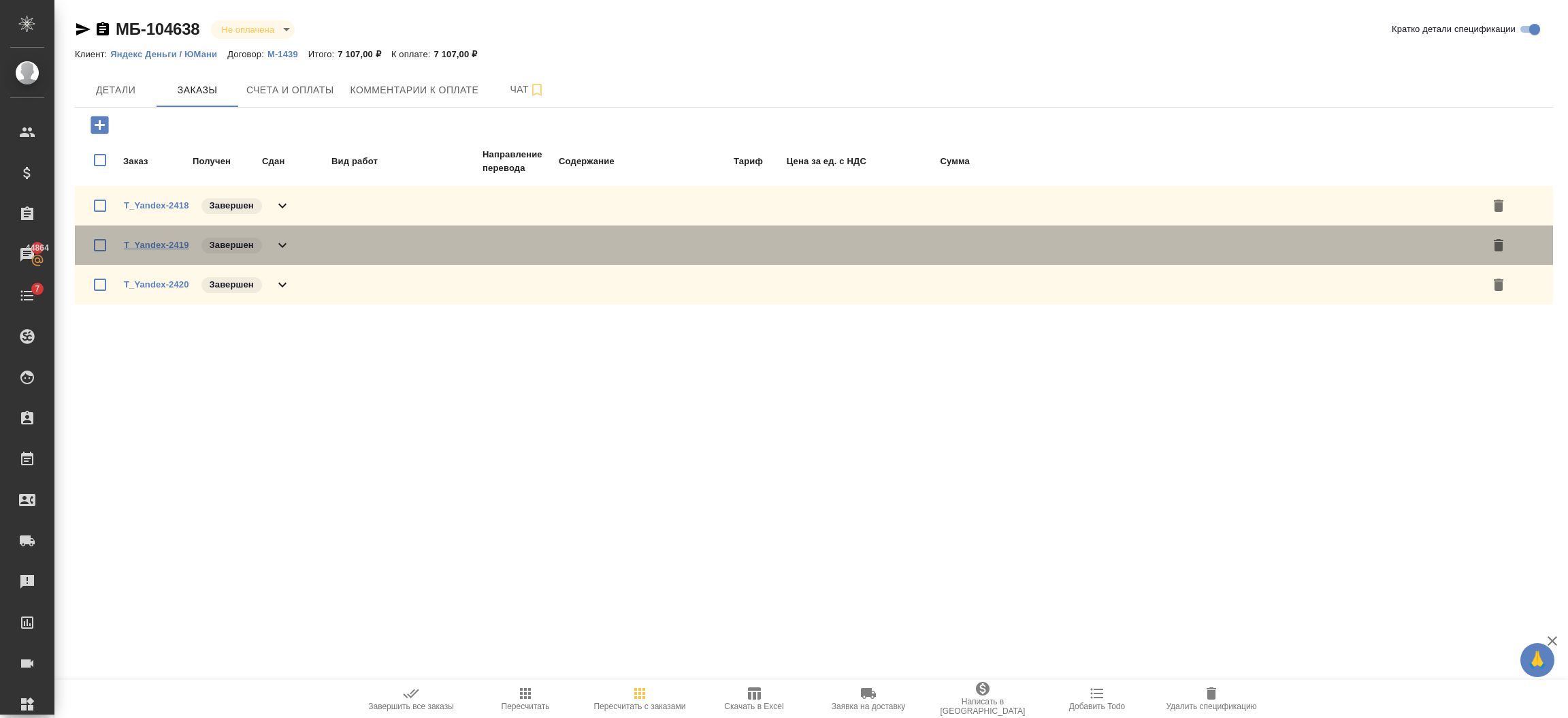
click at [165, 244] on link "T_Yandex-2419" at bounding box center [156, 244] width 65 height 10
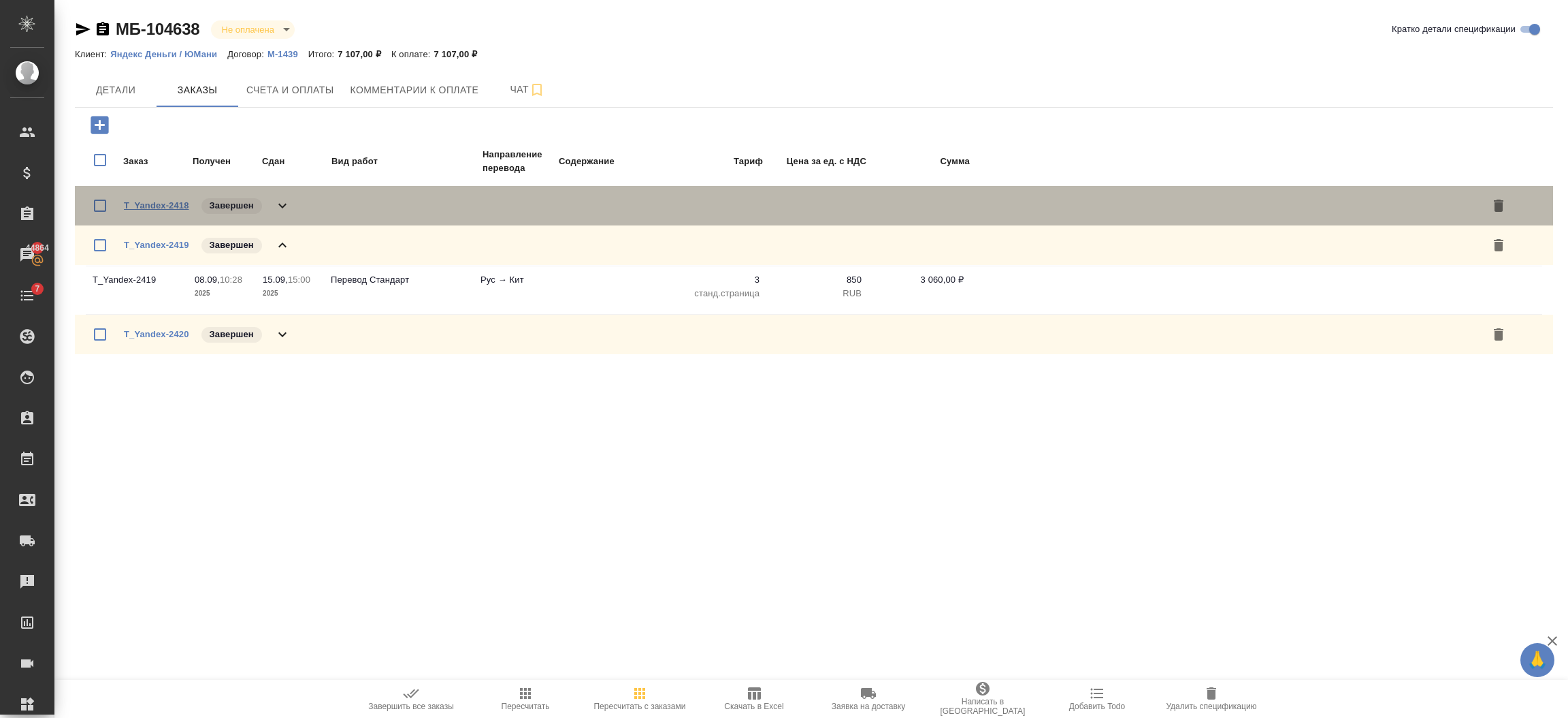
click at [162, 204] on link "T_Yandex-2418" at bounding box center [156, 205] width 65 height 10
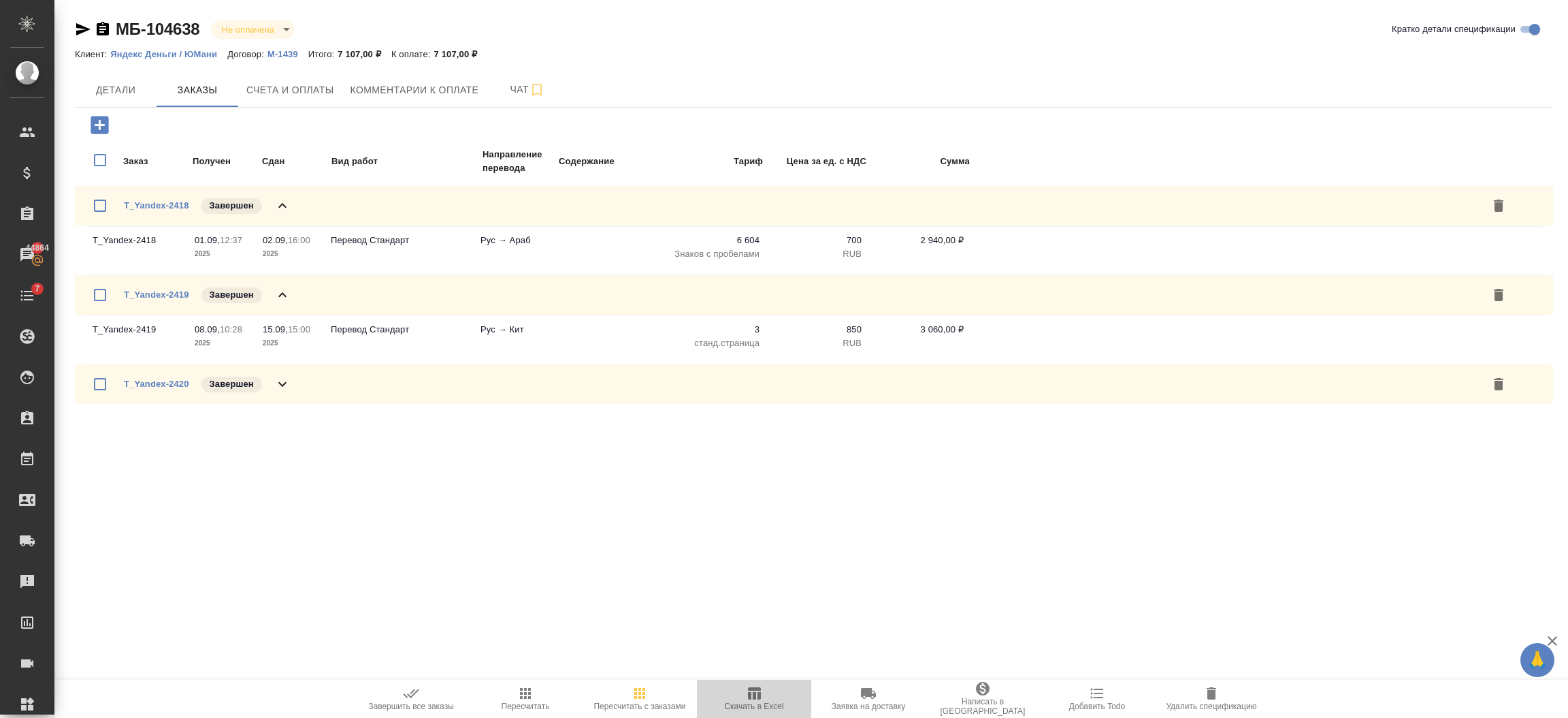
click at [744, 688] on span "Скачать в Excel" at bounding box center [755, 698] width 98 height 26
click at [638, 553] on div ".cls-1 fill:#fff; AWATERA Semenets Irina Клиенты Спецификации Заказы 44864 Чаты…" at bounding box center [784, 359] width 1568 height 718
click at [768, 706] on span "Скачать в Excel" at bounding box center [754, 706] width 59 height 9
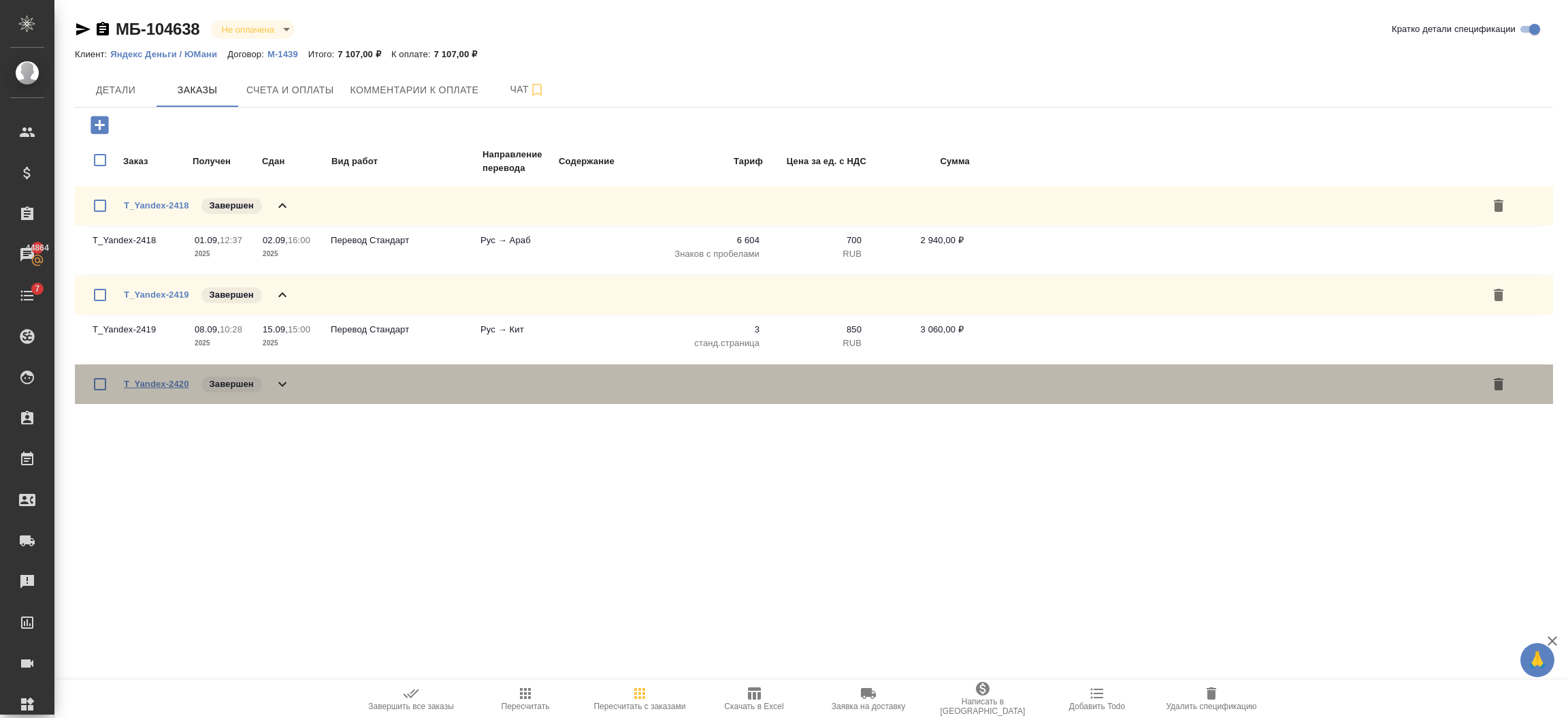
click at [158, 384] on link "T_Yandex-2420" at bounding box center [156, 383] width 65 height 10
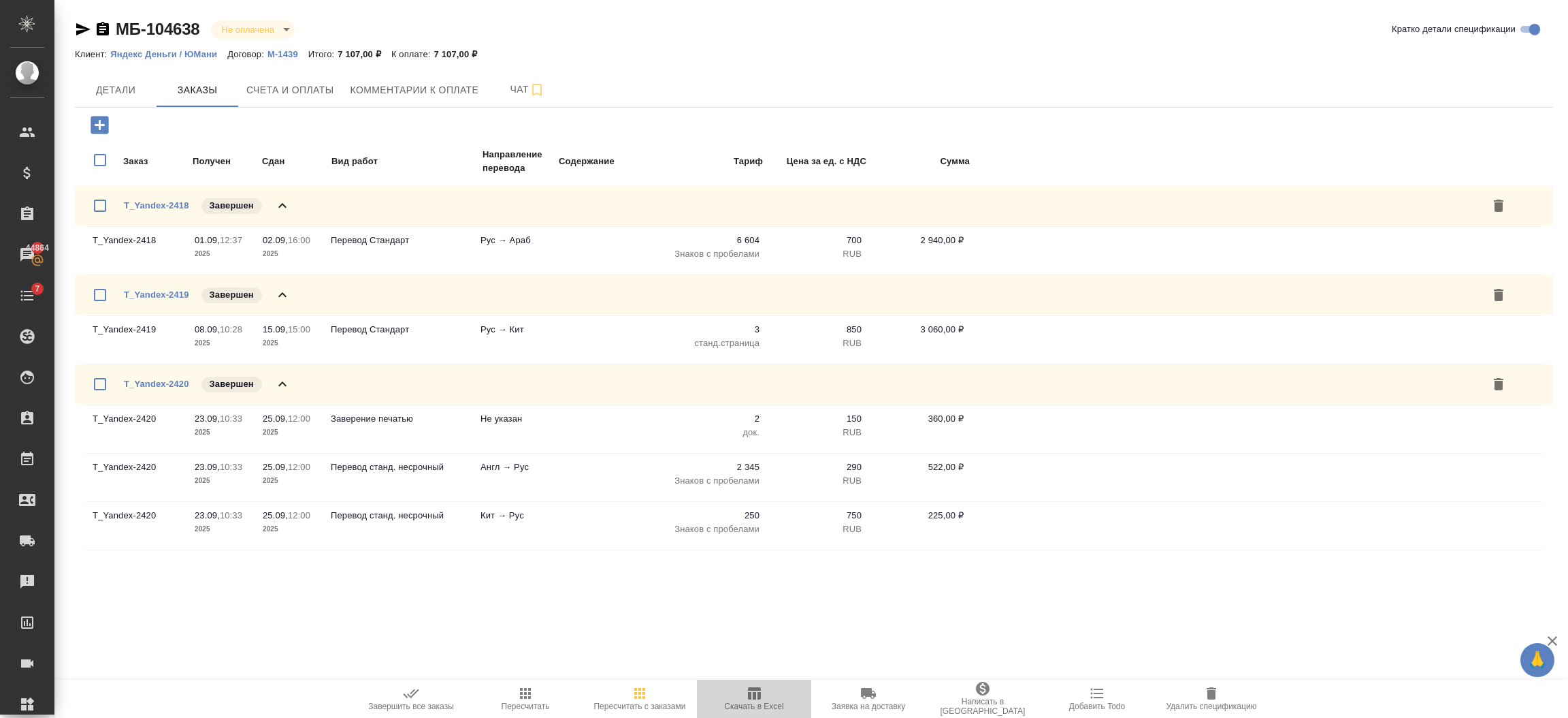
click at [757, 698] on icon "button" at bounding box center [755, 693] width 13 height 12
click at [134, 86] on span "Детали" at bounding box center [115, 90] width 65 height 17
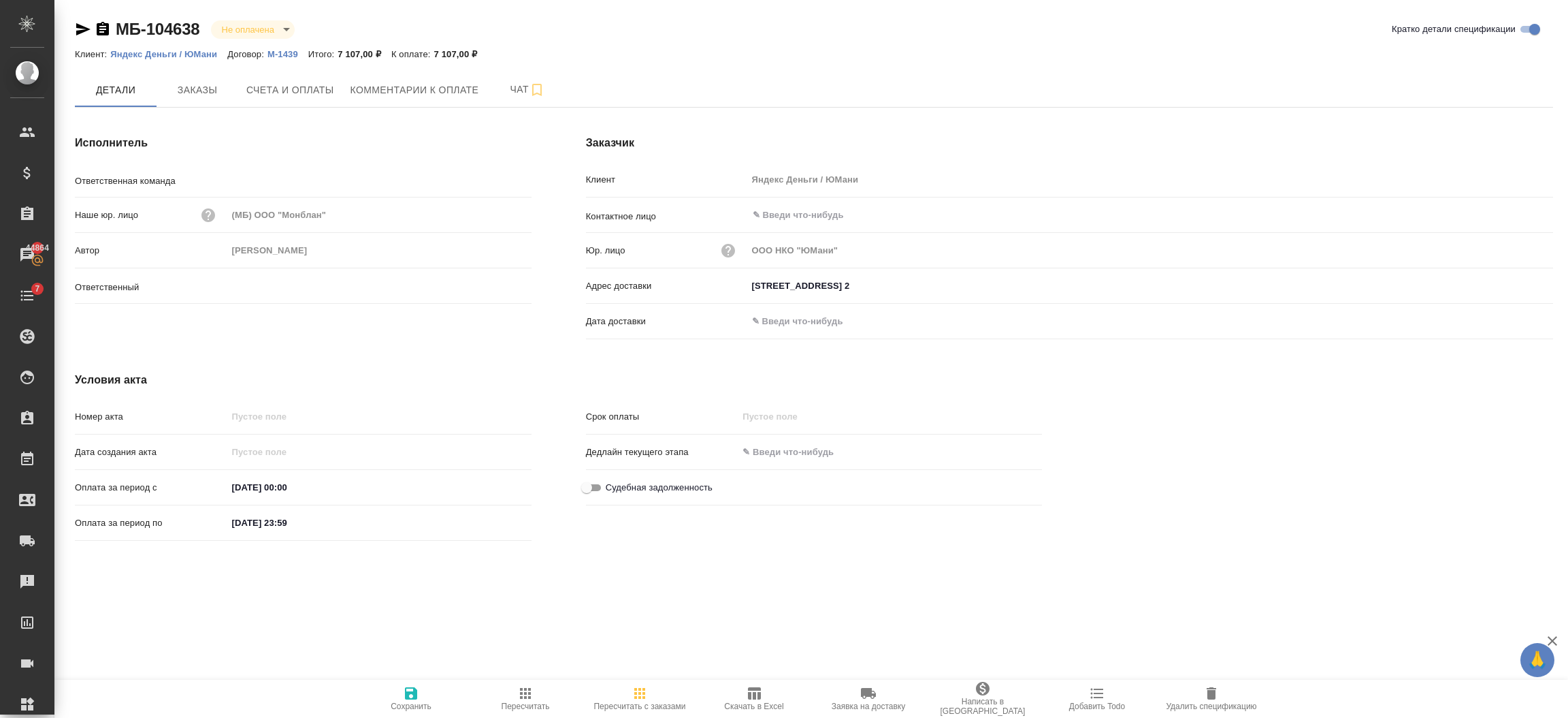
type input "Таганка"
type input "[PERSON_NAME]"
click at [526, 690] on icon "button" at bounding box center [526, 693] width 17 height 17
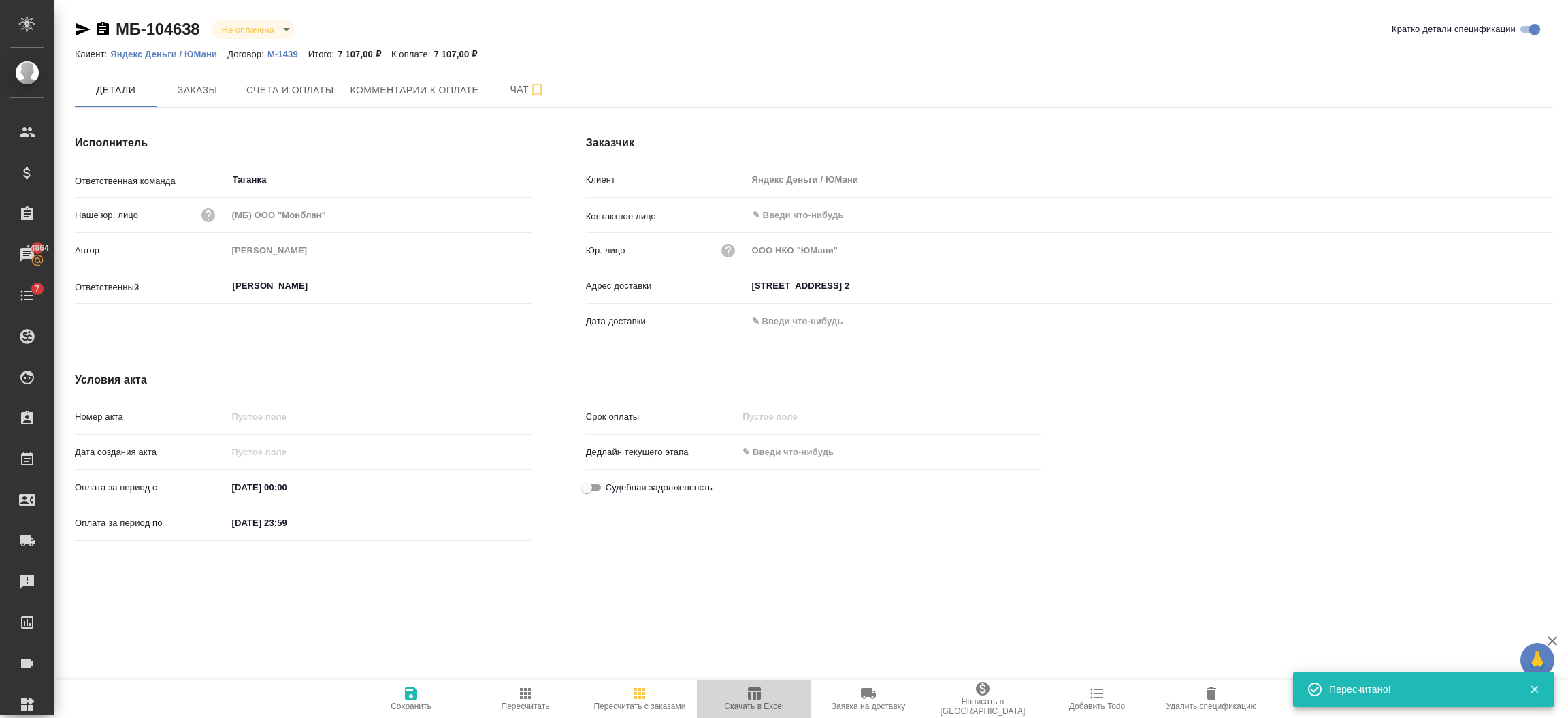
click at [762, 705] on span "Скачать в Excel" at bounding box center [754, 706] width 59 height 9
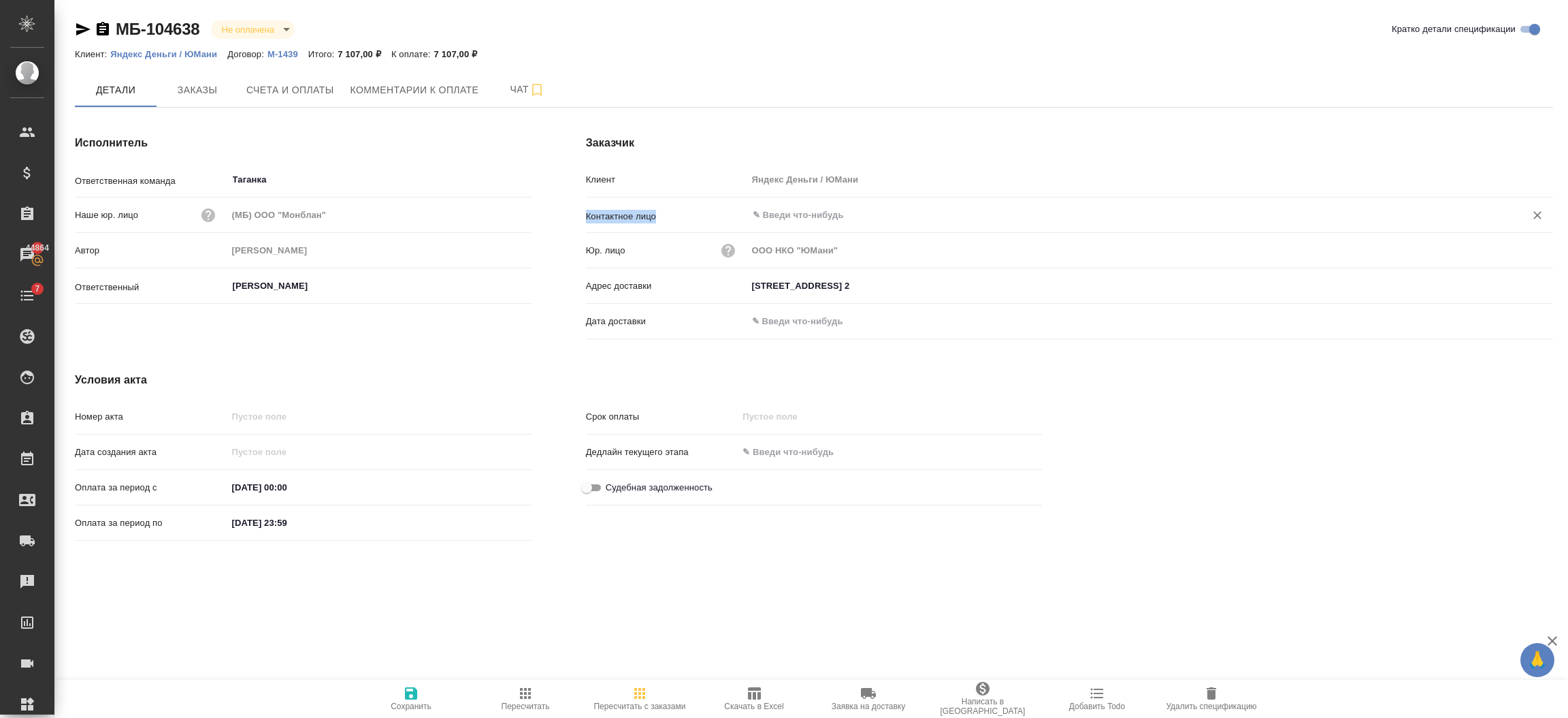
drag, startPoint x: 778, startPoint y: 198, endPoint x: 773, endPoint y: 216, distance: 18.7
click at [773, 216] on div "Клиент Яндекс Деньги / ЮМани Контактное лицо ​ Юр. лицо ООО НКО "ЮМани" Адрес д…" at bounding box center [1070, 256] width 967 height 177
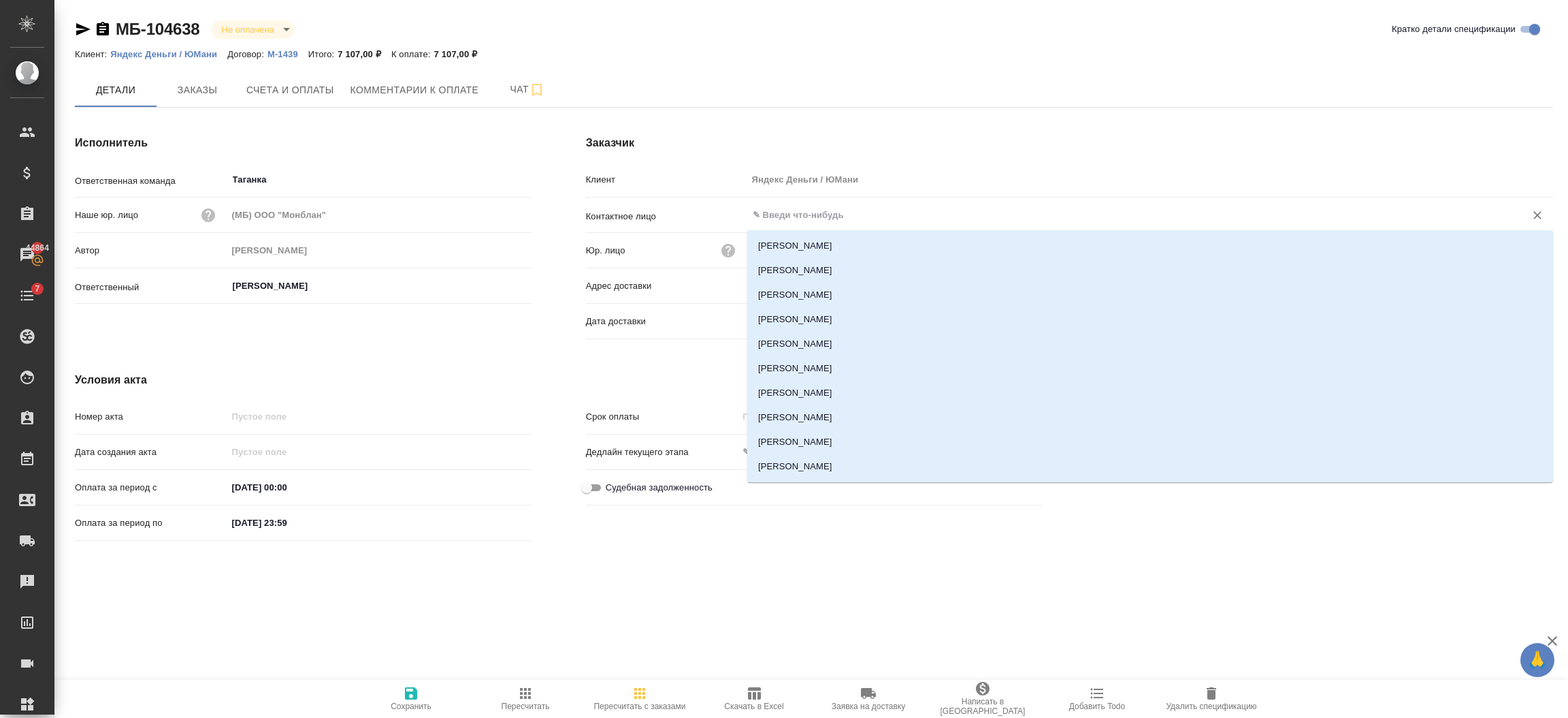
click at [773, 216] on input "text" at bounding box center [1128, 216] width 753 height 17
click at [770, 241] on li "Сухонина Анна" at bounding box center [1150, 245] width 806 height 25
type input "Сухонина Анна"
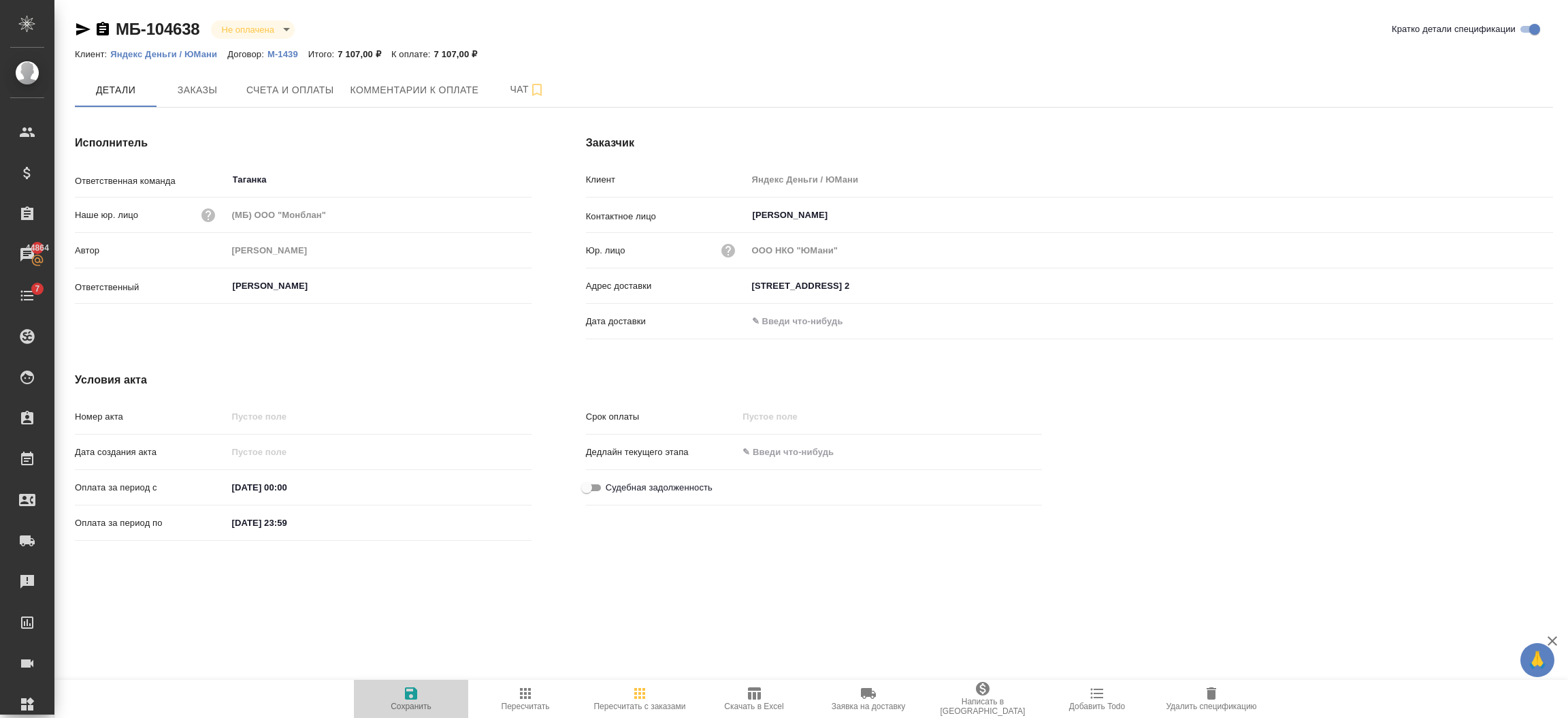
click at [420, 698] on span "Сохранить" at bounding box center [411, 698] width 98 height 26
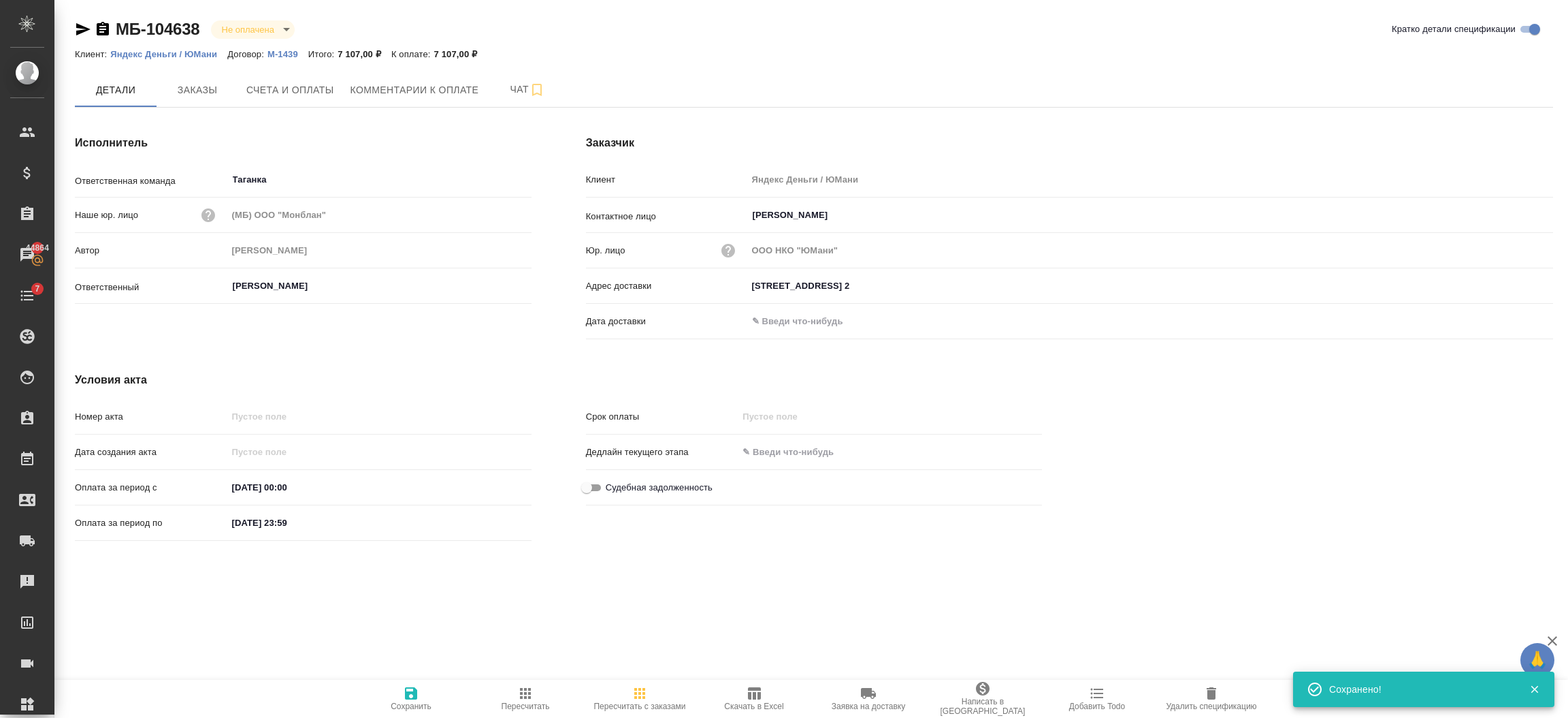
drag, startPoint x: 770, startPoint y: 677, endPoint x: 758, endPoint y: 695, distance: 21.6
click at [758, 695] on div ".cls-1 fill:#fff; AWATERA Semenets Irina Клиенты Спецификации Заказы 44864 Чаты…" at bounding box center [784, 359] width 1568 height 718
click at [758, 695] on icon "button" at bounding box center [755, 693] width 13 height 12
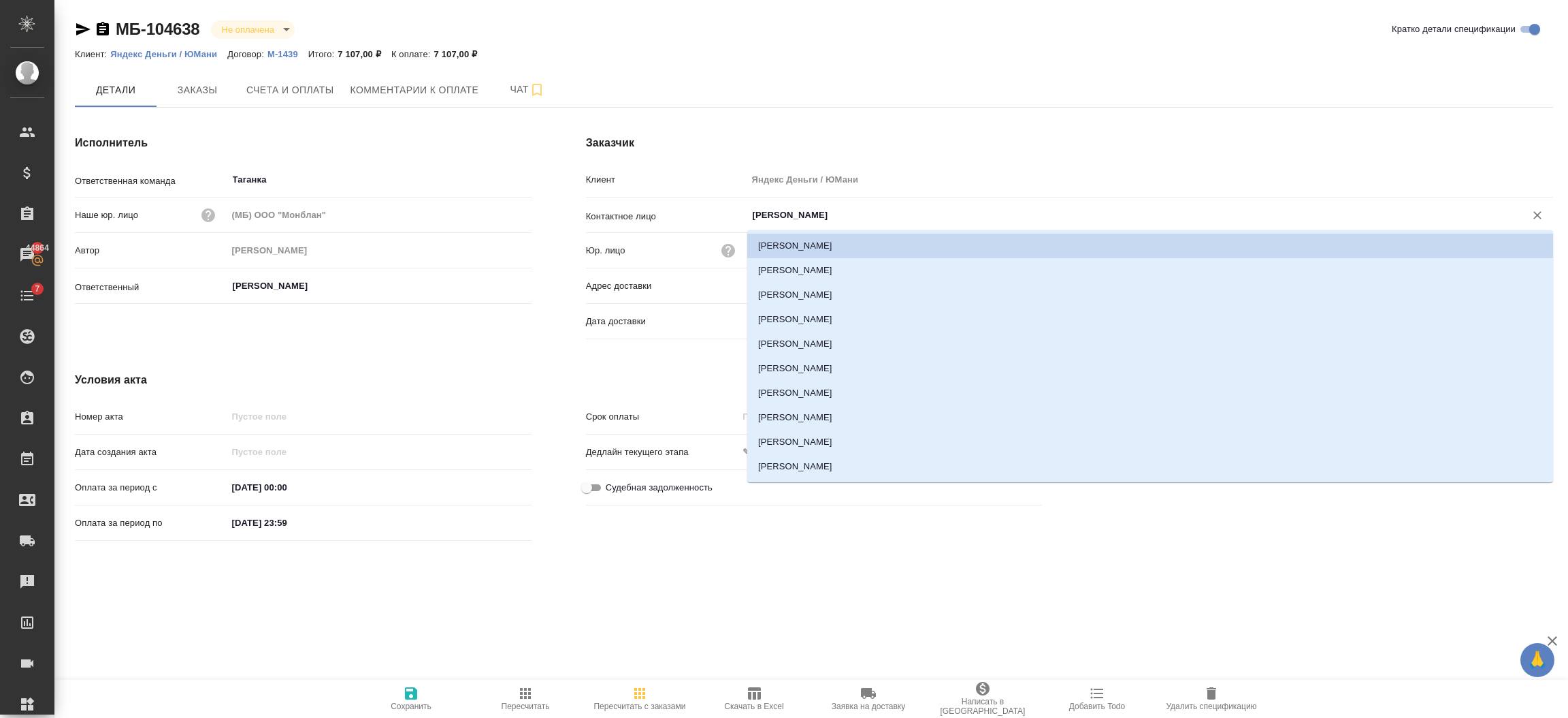
click at [836, 216] on input "Сухонина Анна" at bounding box center [1128, 216] width 753 height 17
click at [850, 416] on li "Галина Николаева" at bounding box center [1150, 418] width 806 height 25
type input "Галина Николаева"
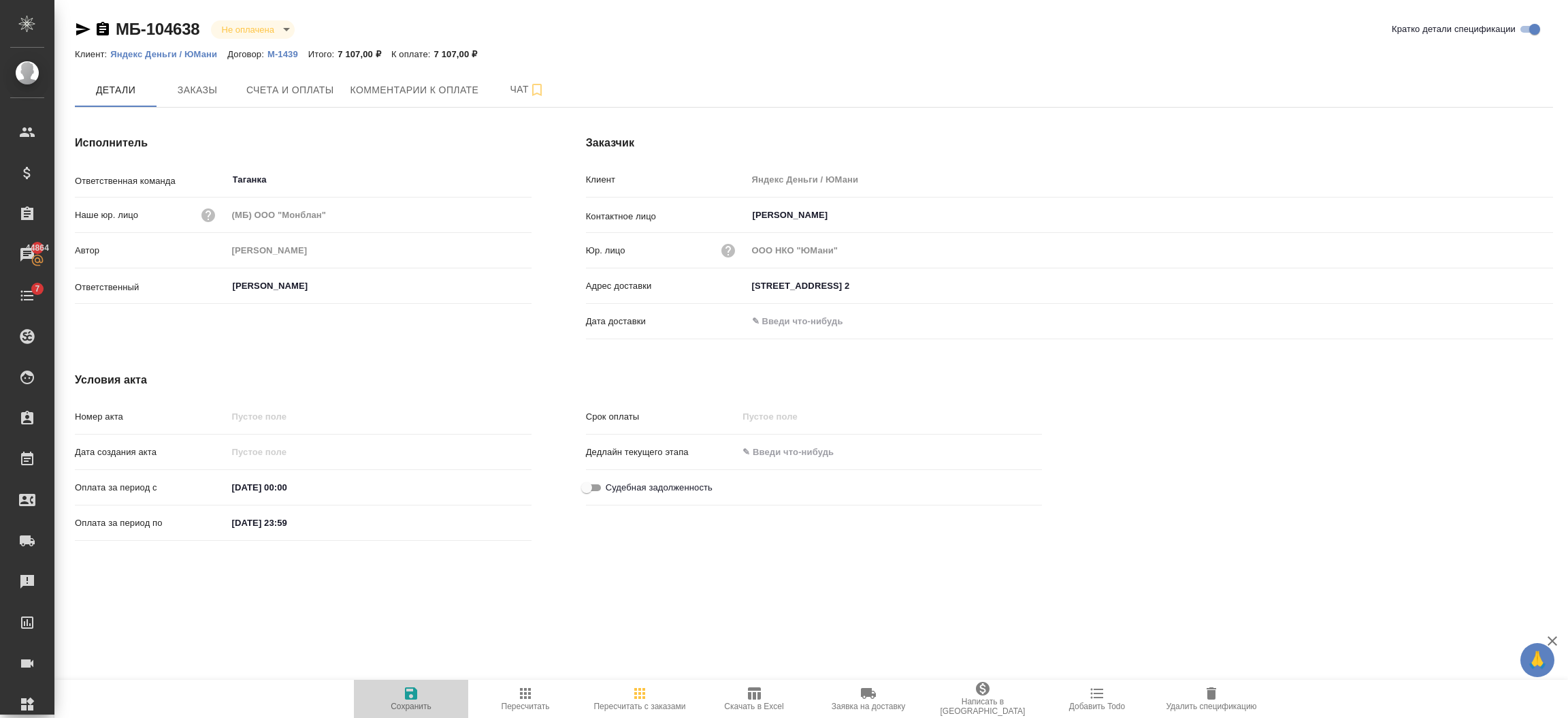
click at [398, 697] on span "Сохранить" at bounding box center [411, 698] width 98 height 26
click at [403, 692] on icon "button" at bounding box center [411, 693] width 17 height 17
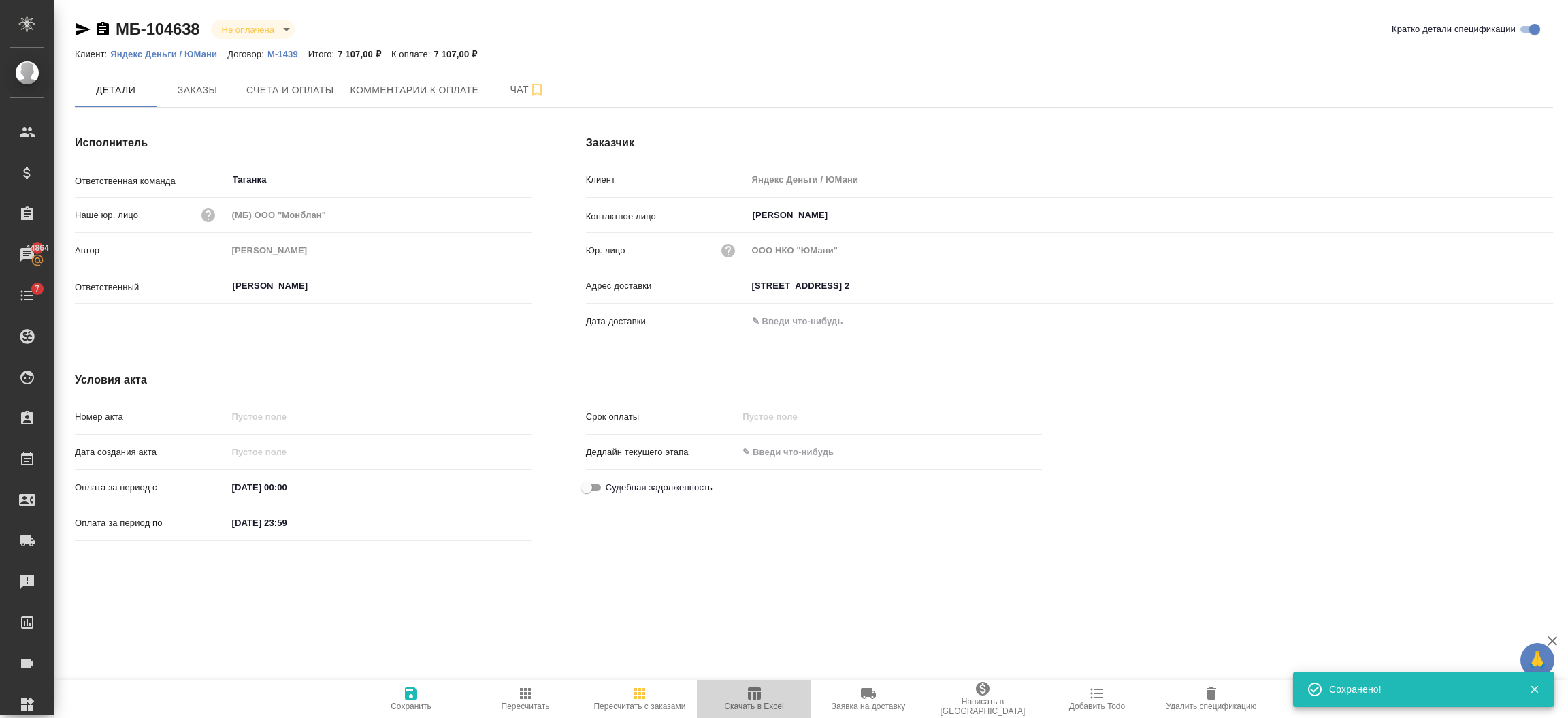
click at [773, 711] on button "Скачать в Excel" at bounding box center [755, 698] width 114 height 38
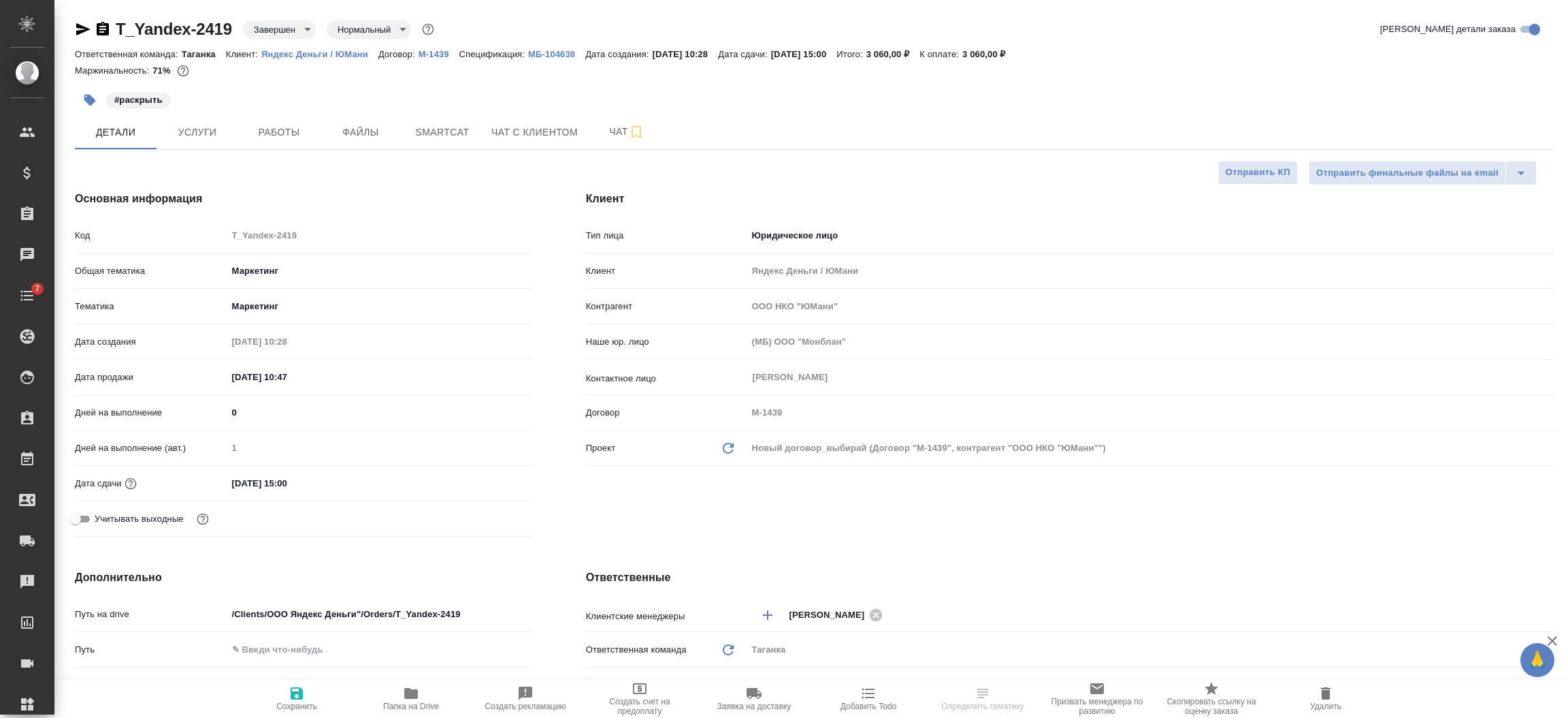
select select "RU"
click at [219, 133] on span "Услуги" at bounding box center [197, 132] width 65 height 17
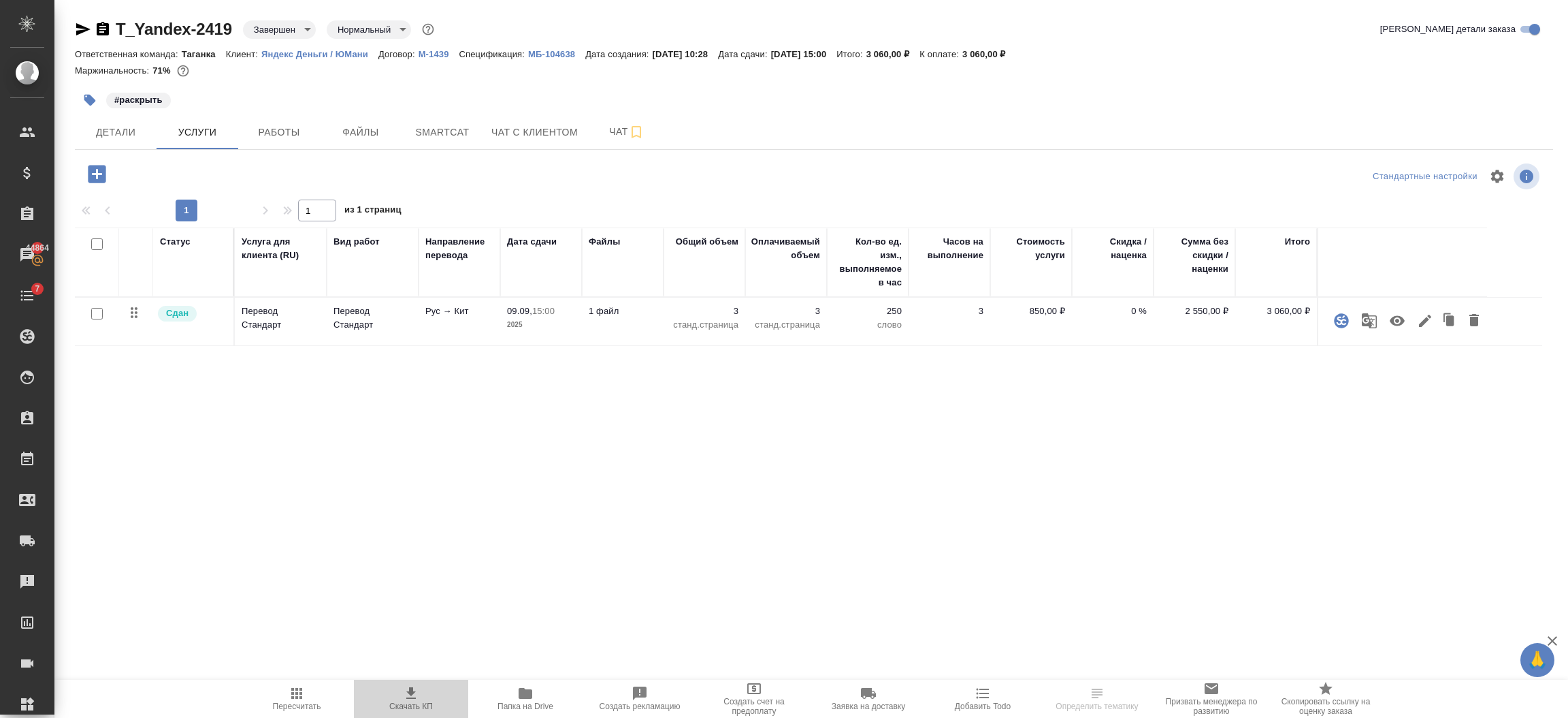
click at [414, 698] on icon "button" at bounding box center [411, 693] width 17 height 17
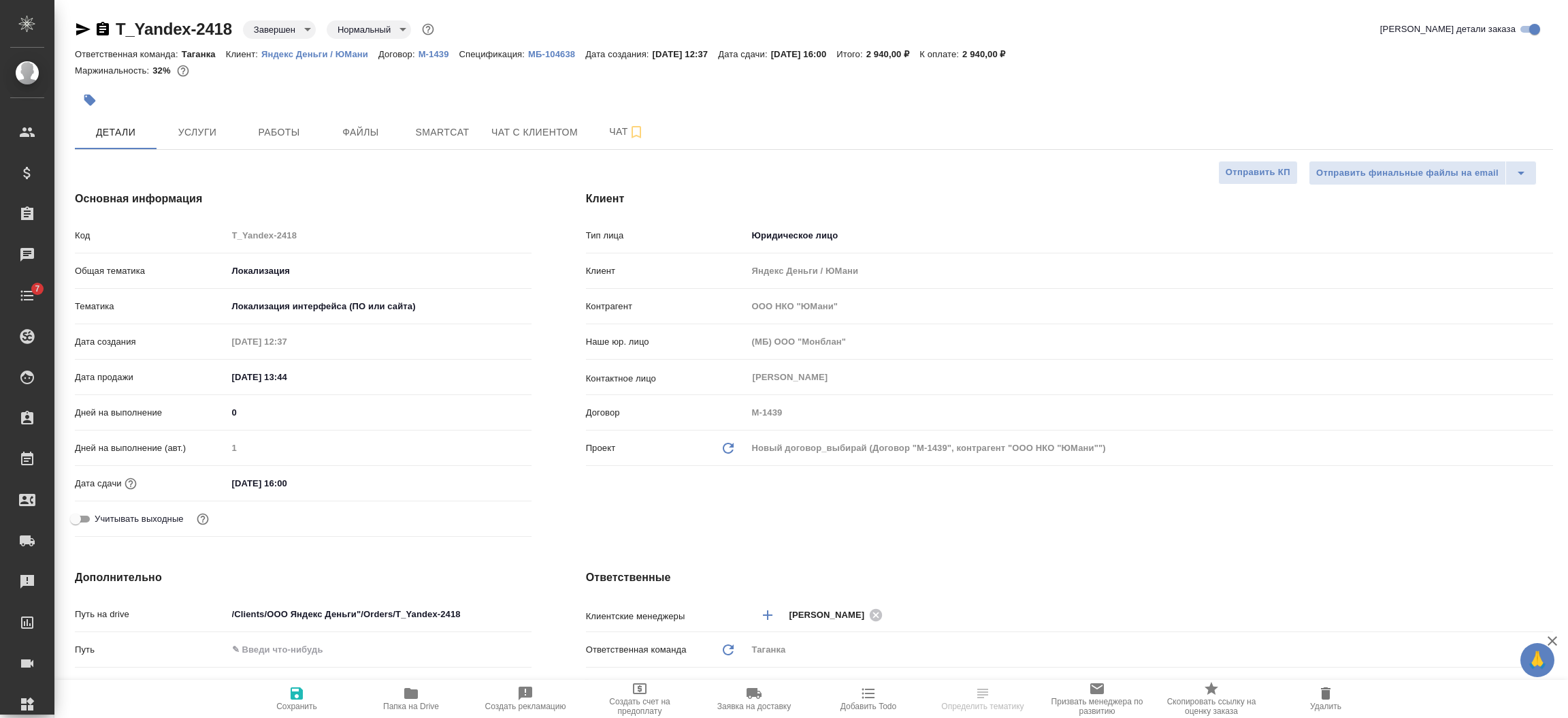
select select "RU"
click at [205, 135] on span "Услуги" at bounding box center [197, 132] width 65 height 17
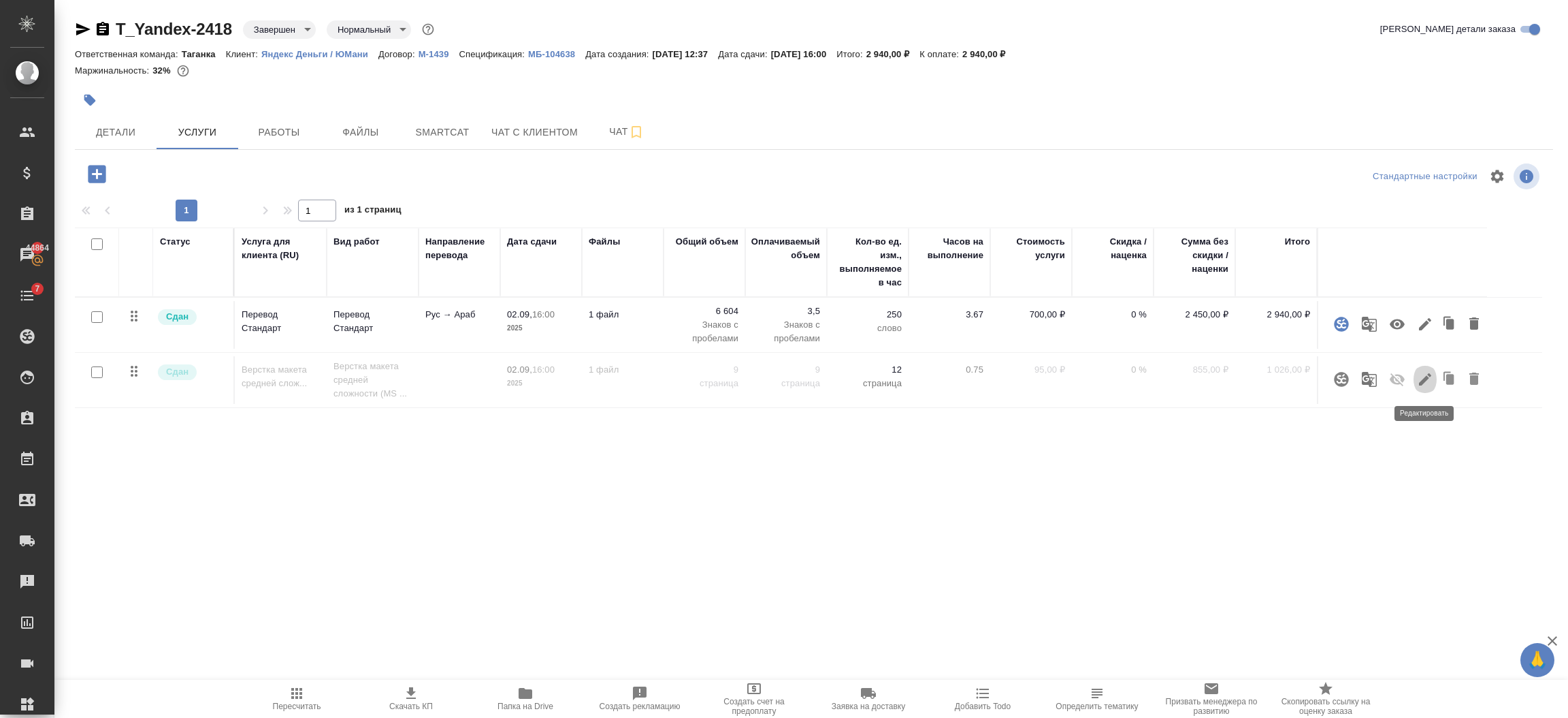
click at [1425, 383] on icon "button" at bounding box center [1425, 380] width 17 height 17
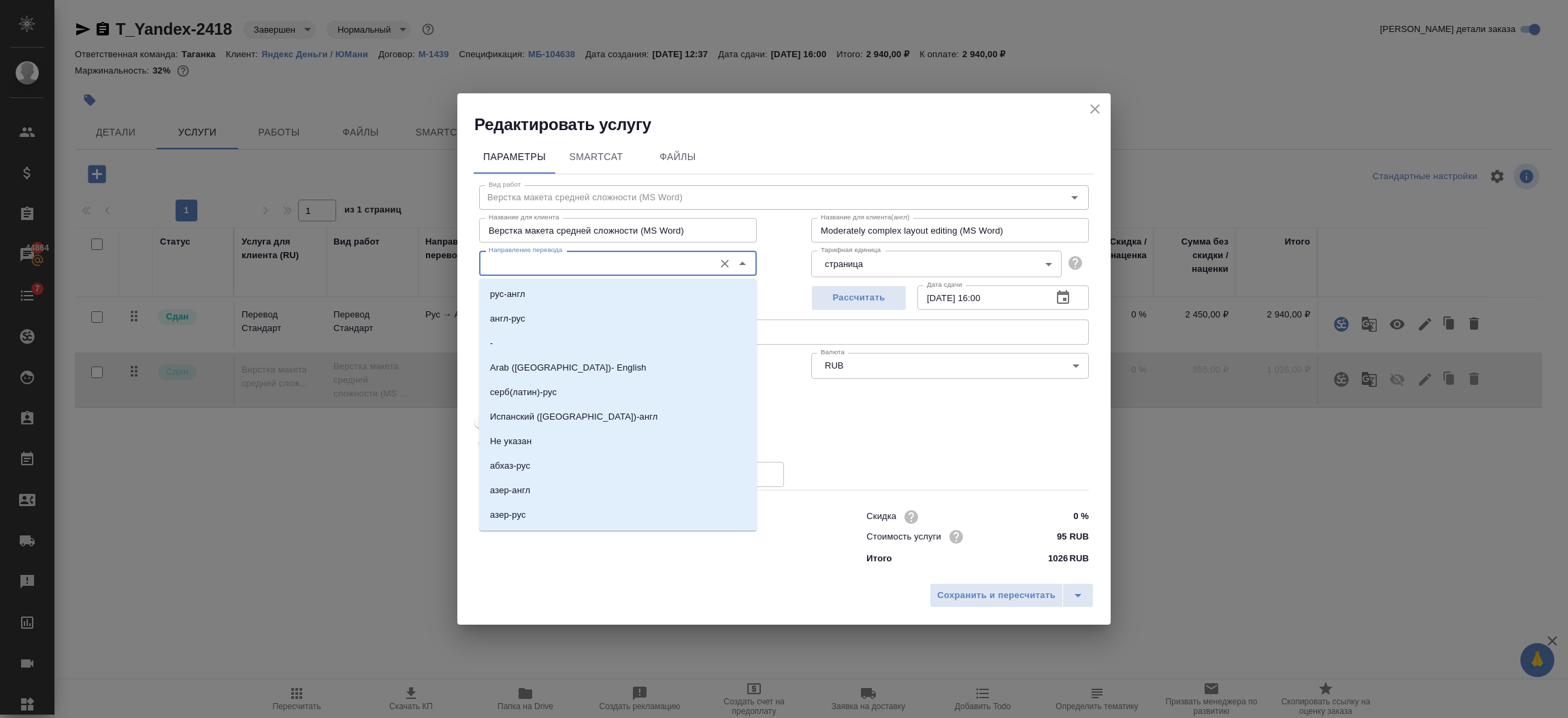
click at [559, 257] on input "Направление перевода" at bounding box center [595, 263] width 224 height 17
click at [551, 443] on li "Не указан" at bounding box center [617, 441] width 277 height 25
type input "Не указан"
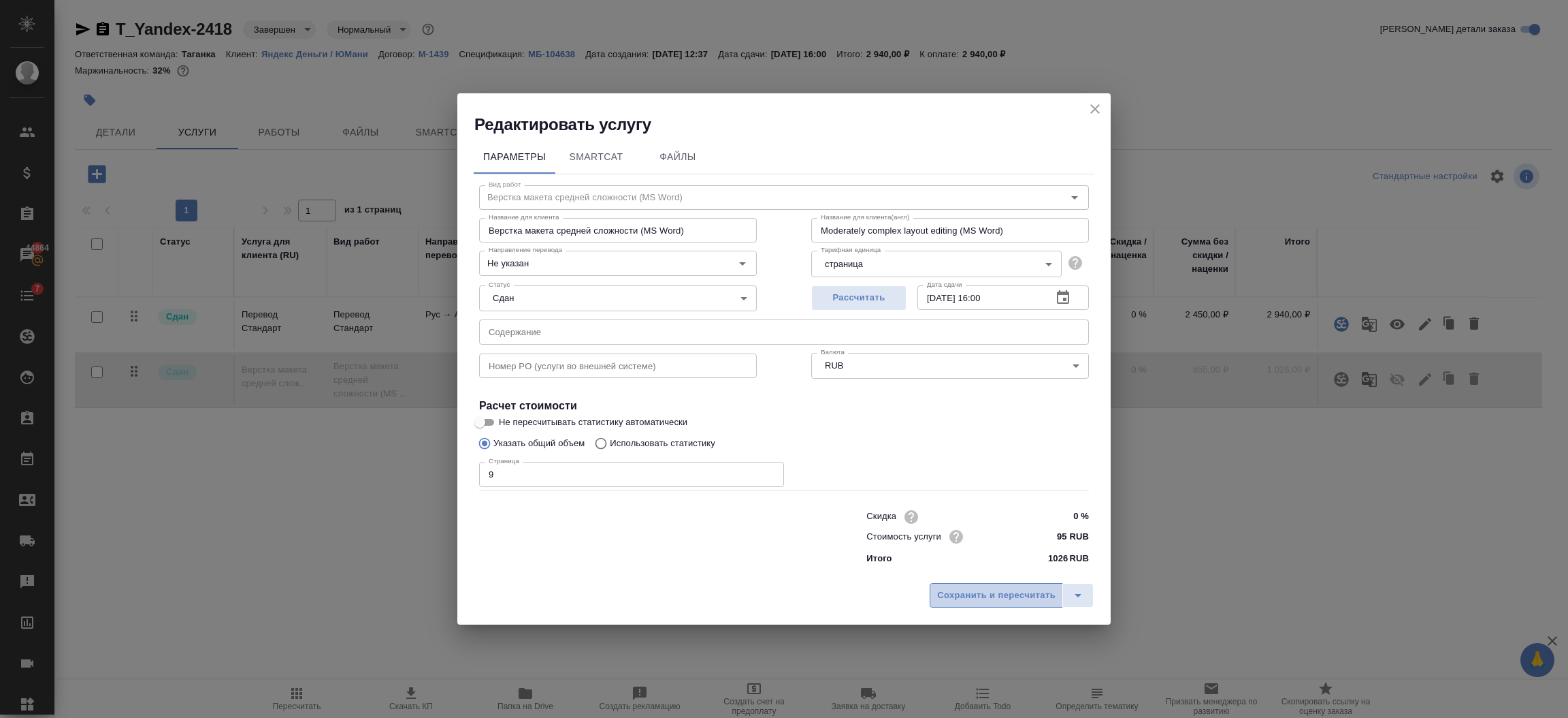
click at [954, 595] on span "Сохранить и пересчитать" at bounding box center [997, 595] width 119 height 16
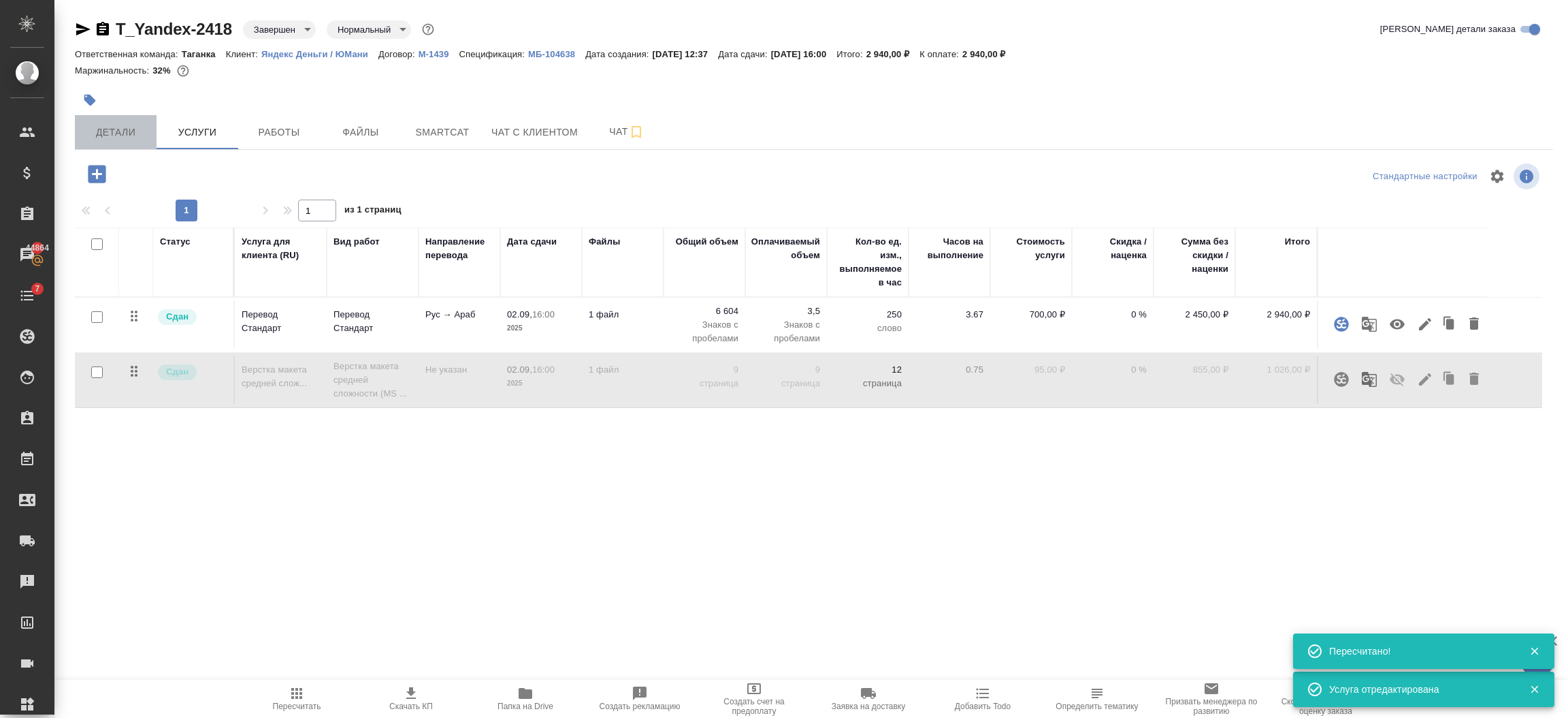
click at [122, 132] on span "Детали" at bounding box center [115, 132] width 65 height 17
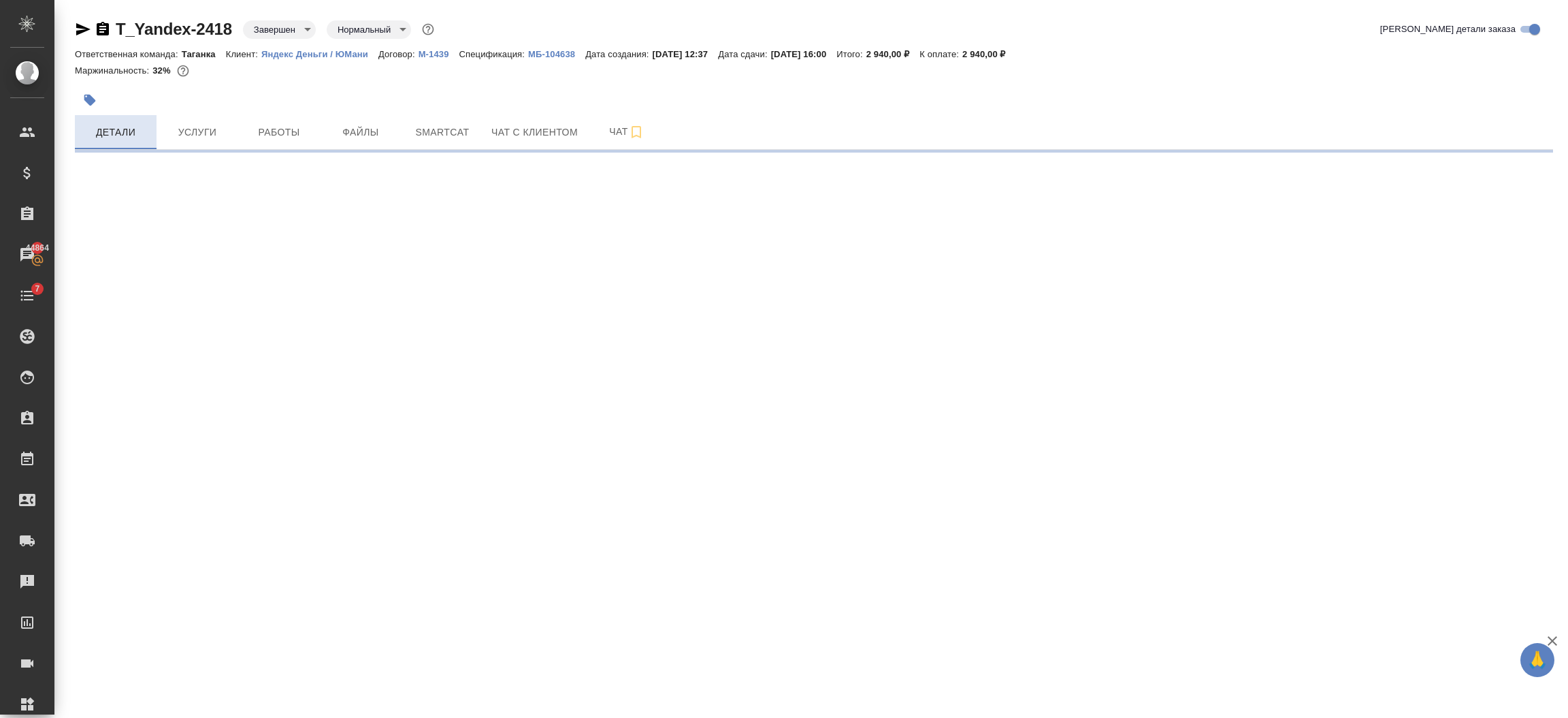
select select "RU"
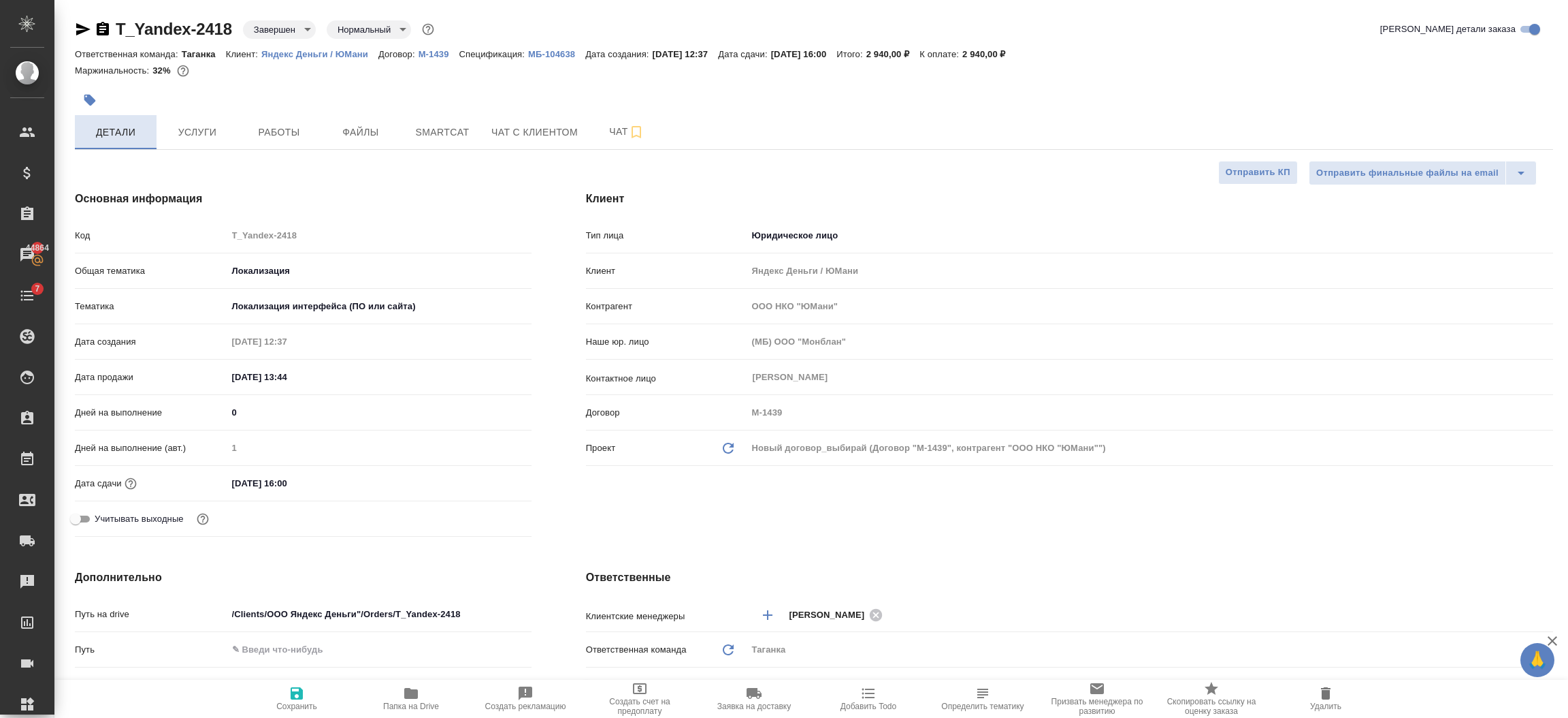
type textarea "x"
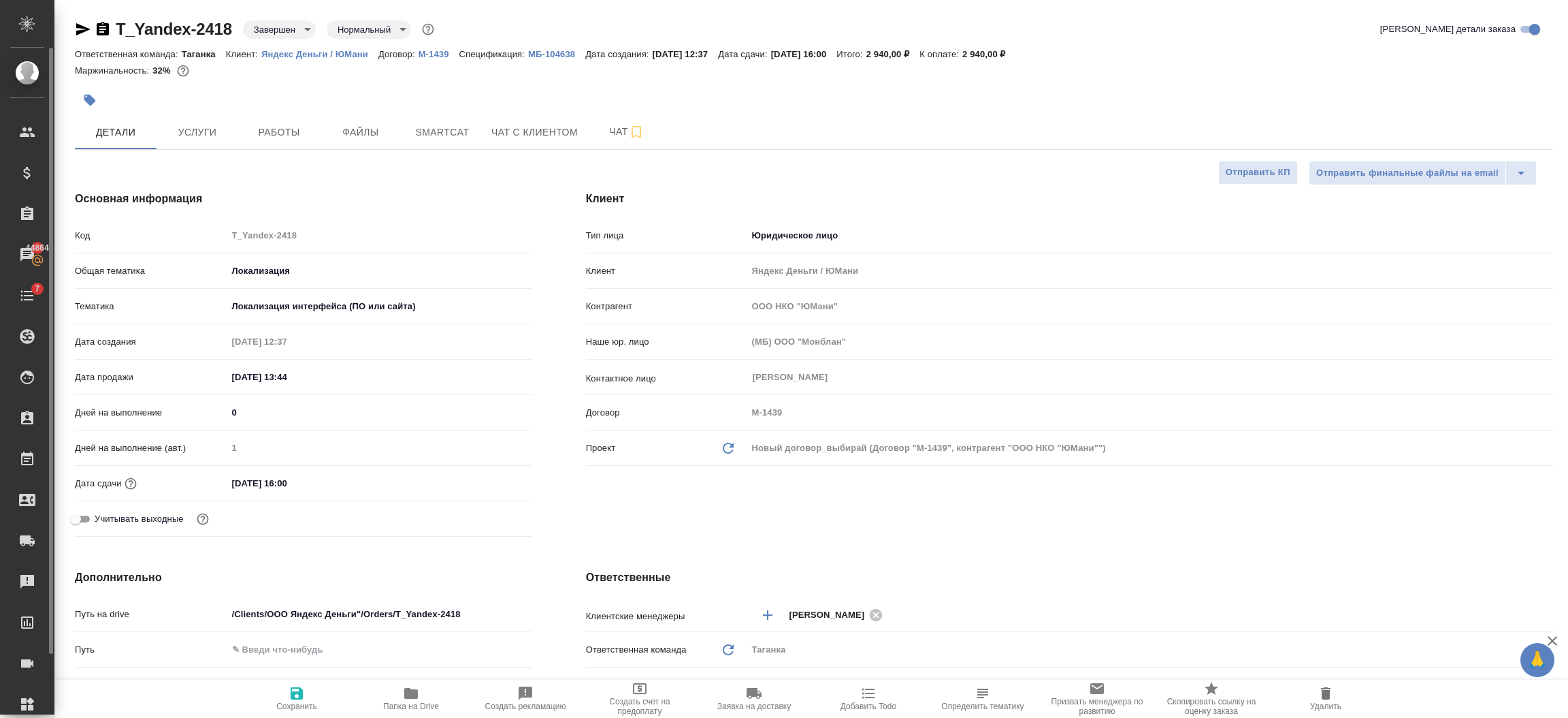
type textarea "x"
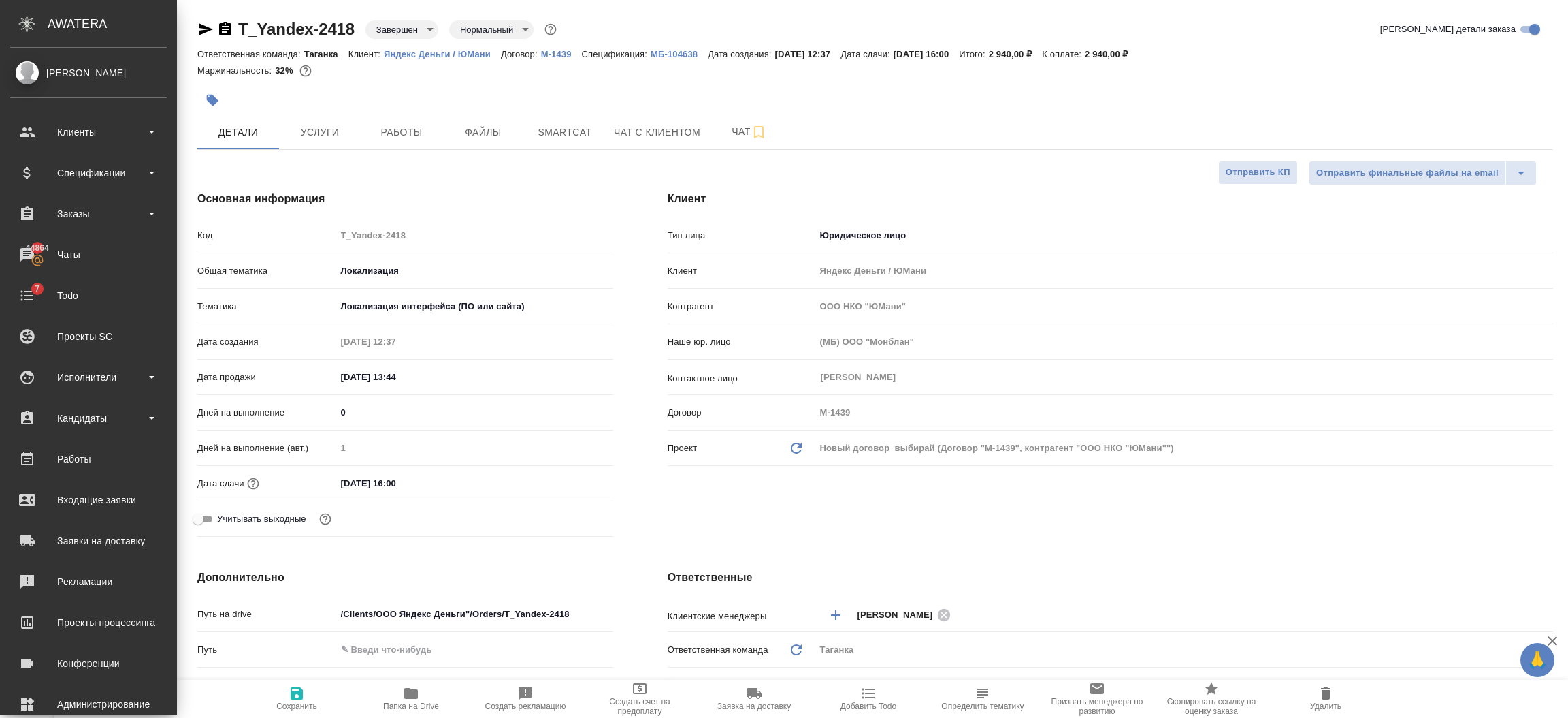
type textarea "x"
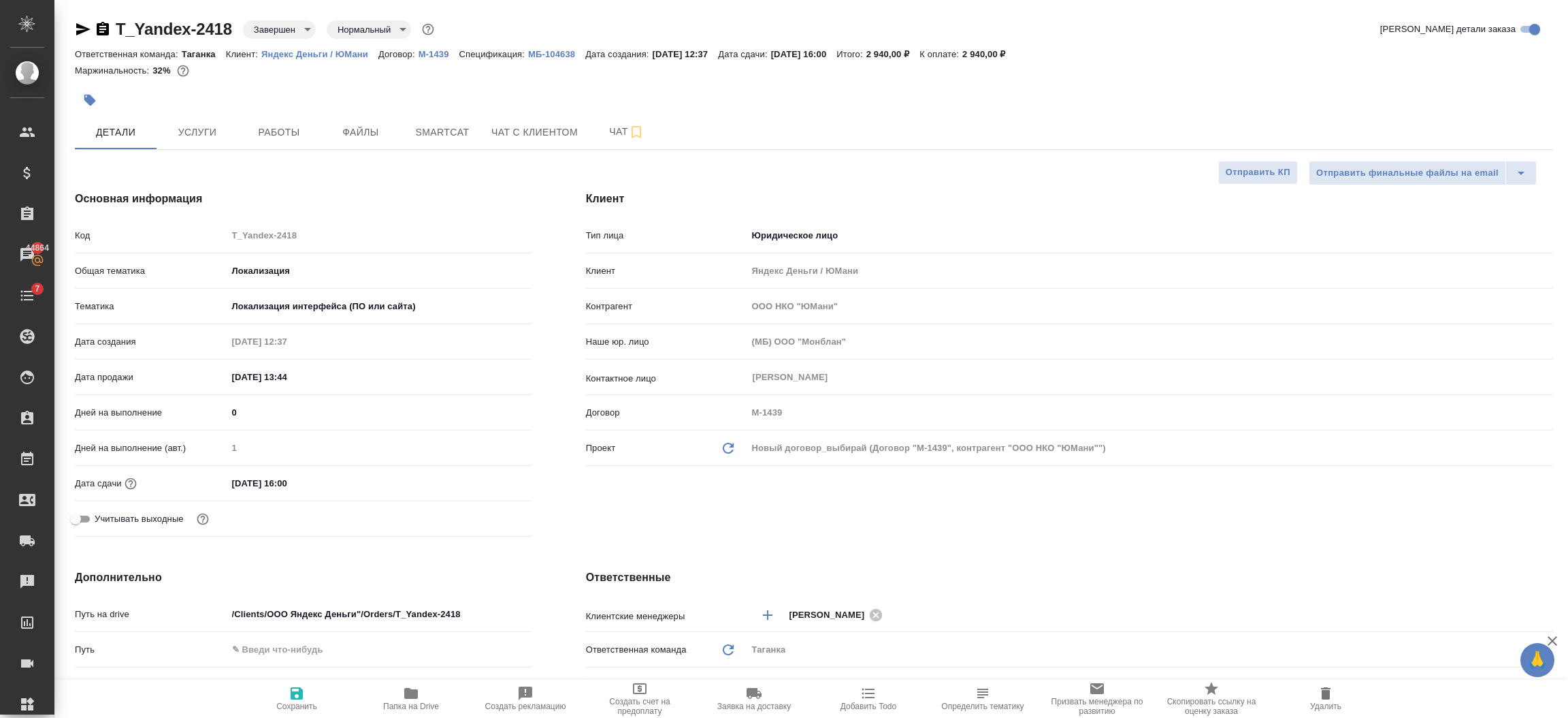
type textarea "x"
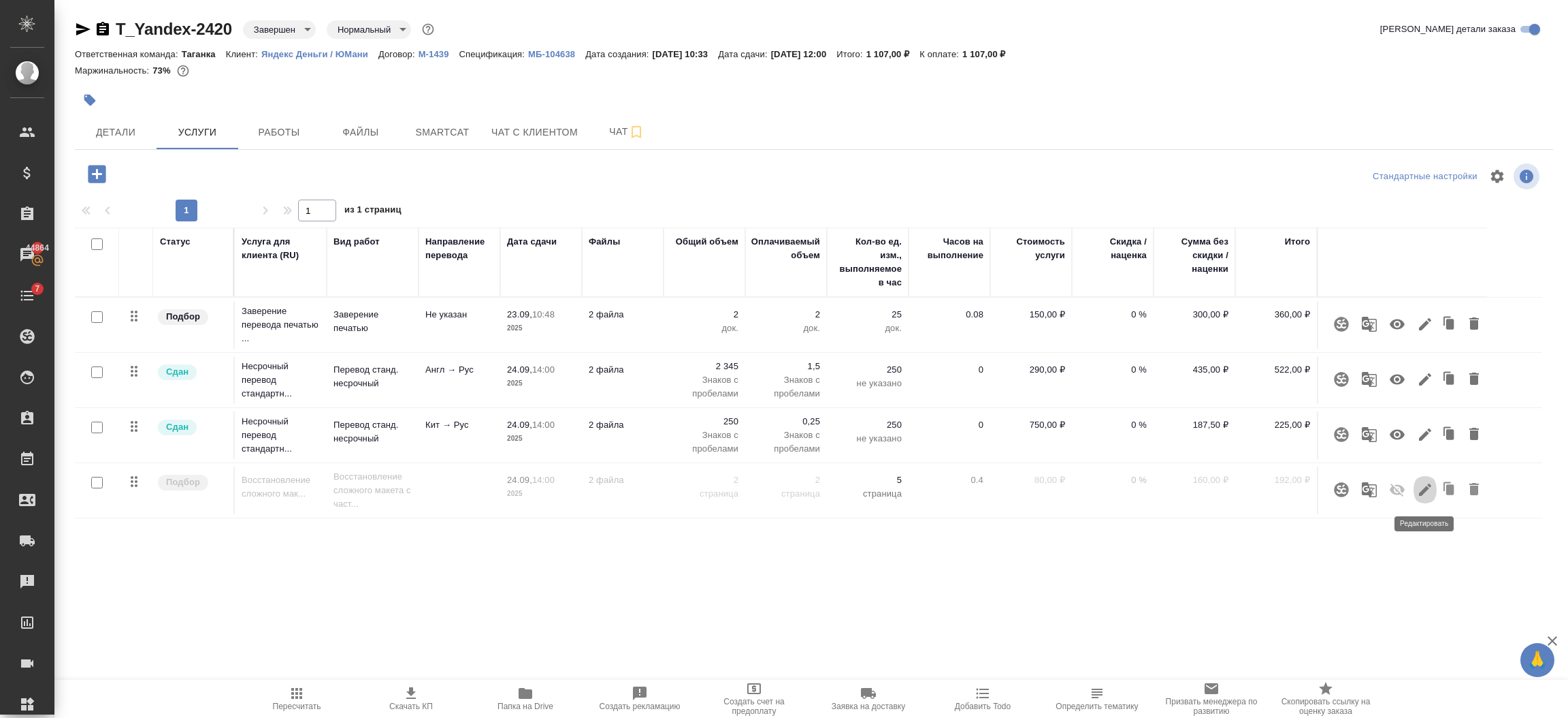
click at [1428, 494] on icon "button" at bounding box center [1425, 489] width 17 height 17
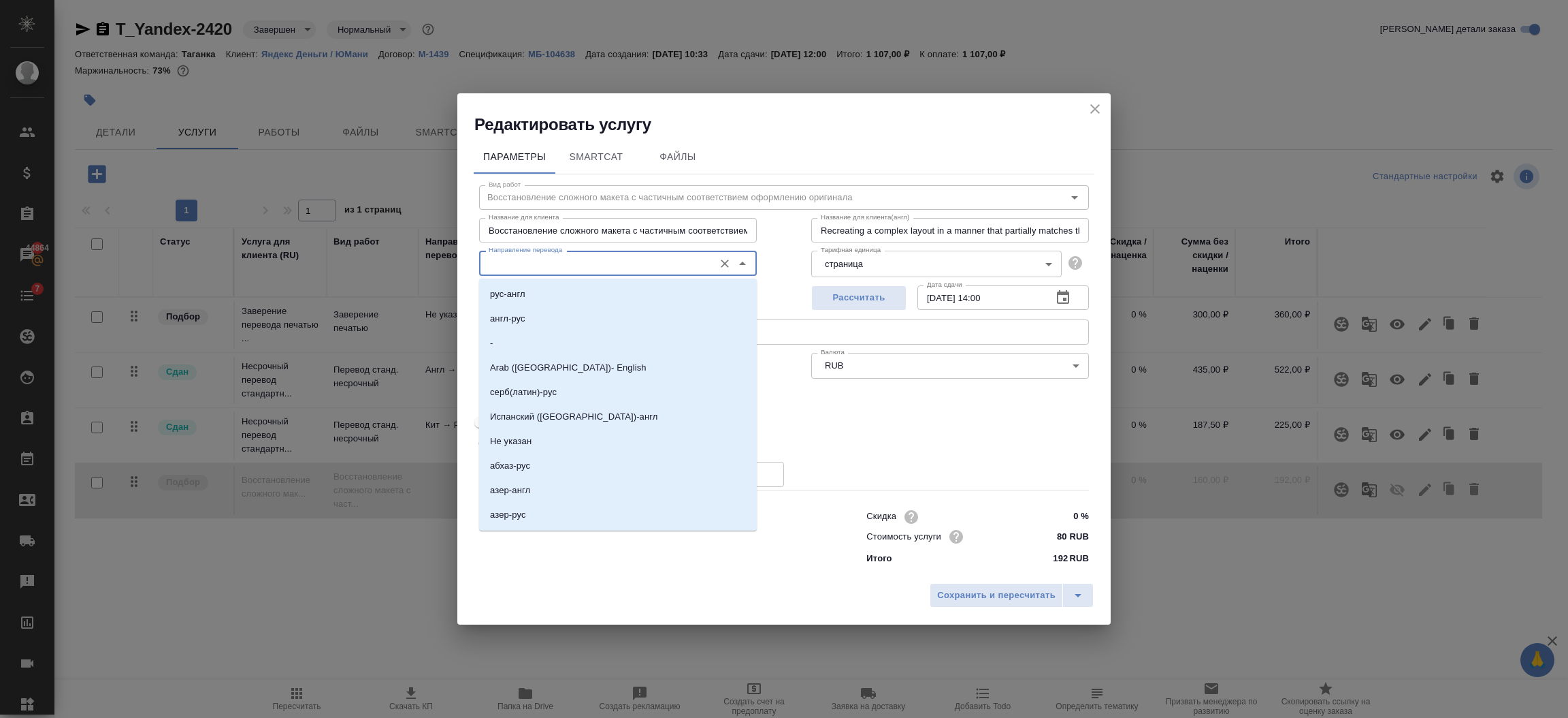
click at [591, 269] on input "Направление перевода" at bounding box center [595, 263] width 224 height 17
click at [568, 447] on li "Не указан" at bounding box center [617, 441] width 277 height 25
type input "Не указан"
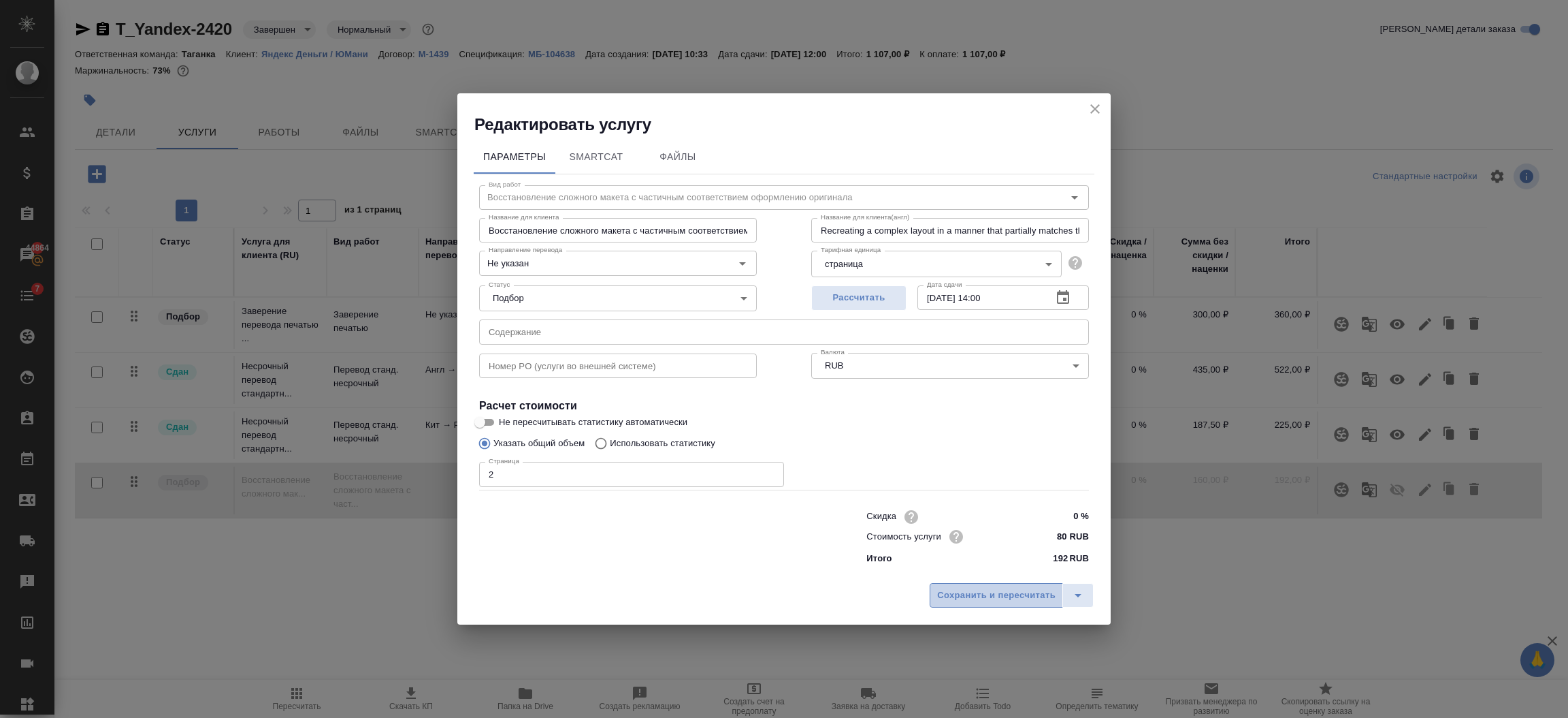
click at [961, 603] on span "Сохранить и пересчитать" at bounding box center [997, 595] width 119 height 16
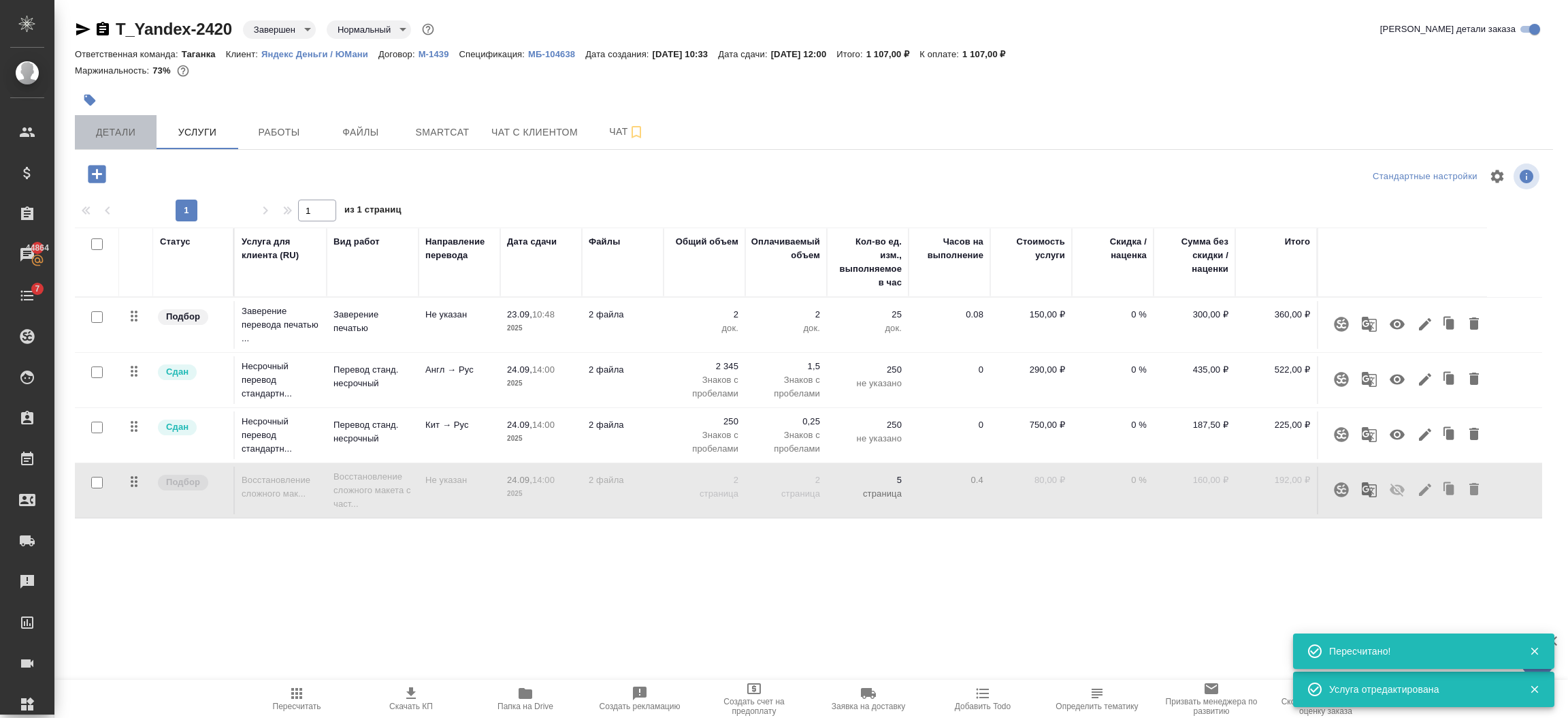
click at [108, 139] on span "Детали" at bounding box center [115, 132] width 65 height 17
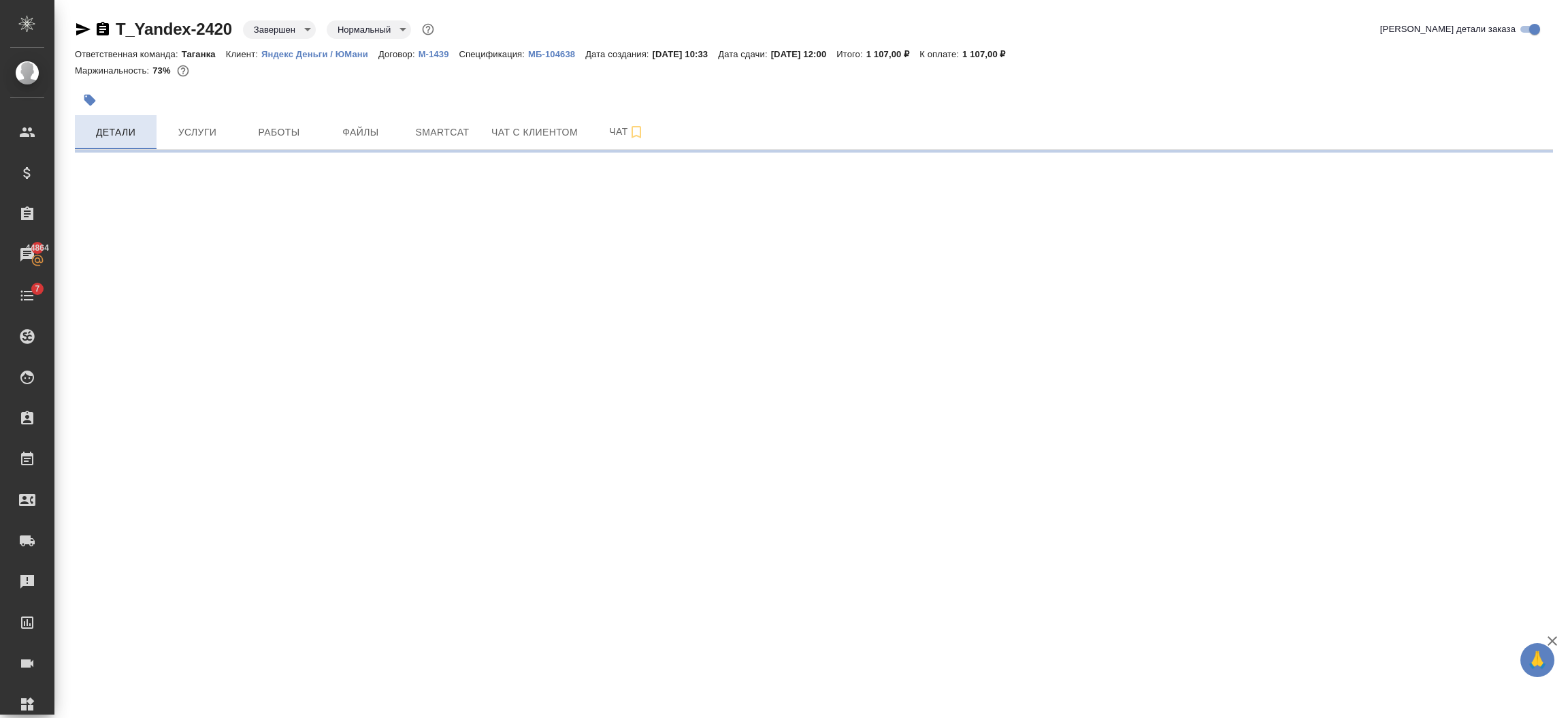
select select "RU"
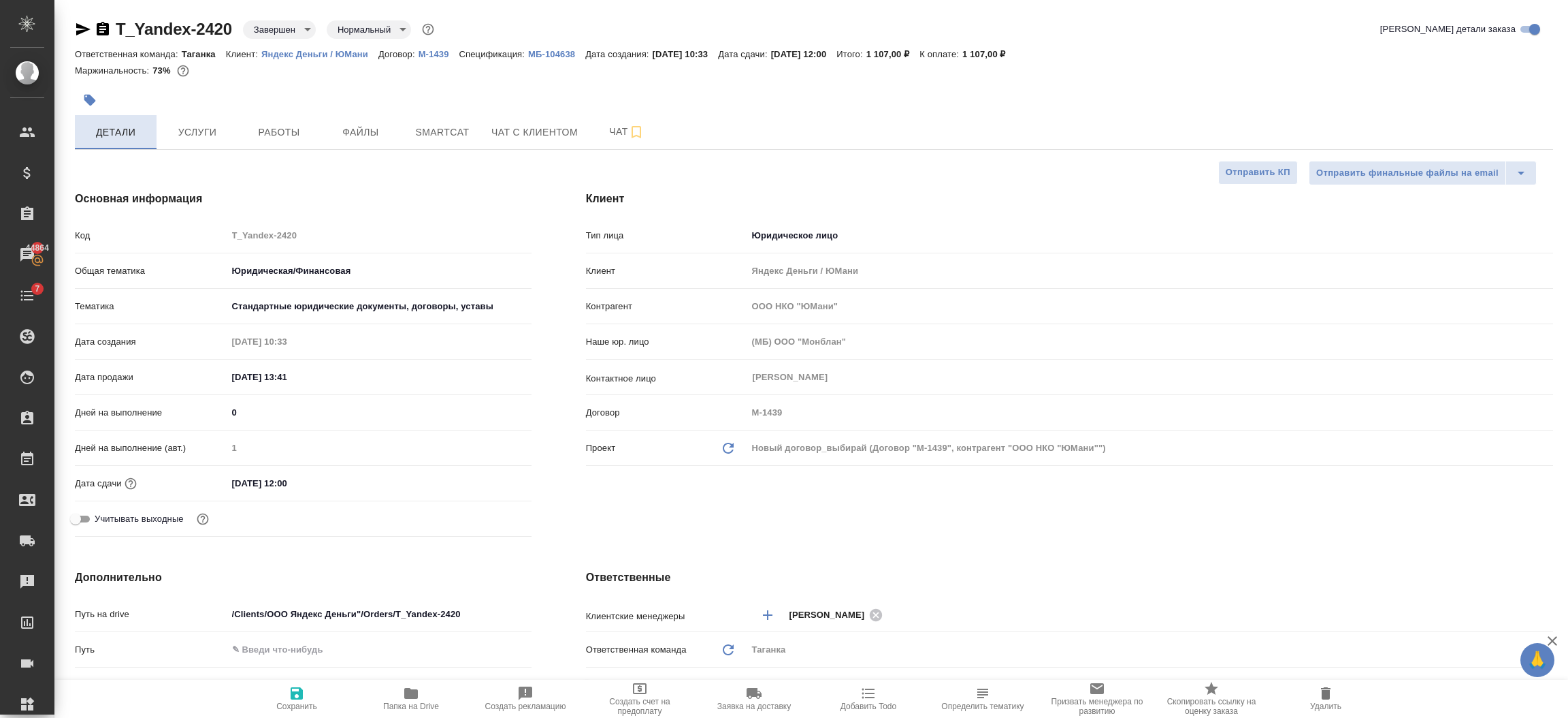
type textarea "x"
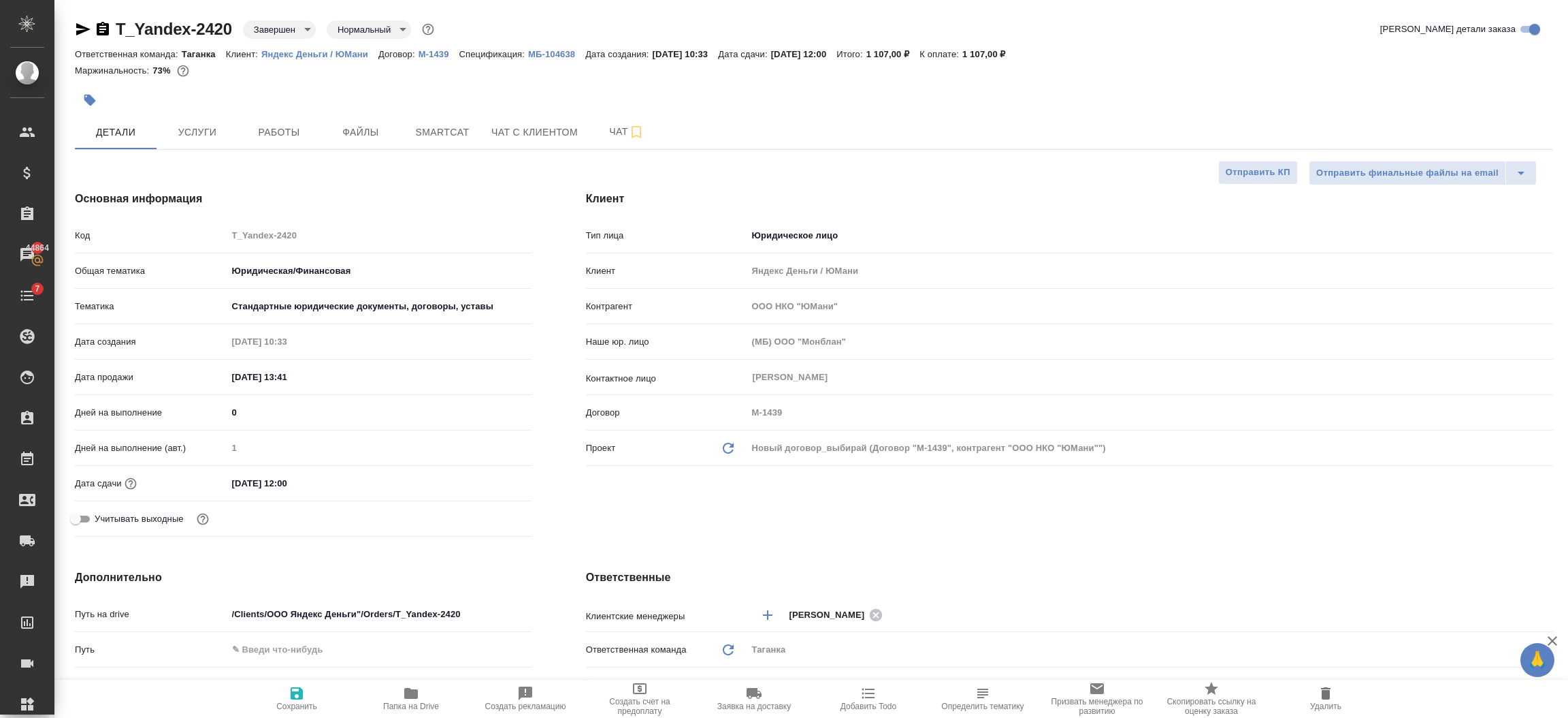
type textarea "x"
